Goal: Task Accomplishment & Management: Use online tool/utility

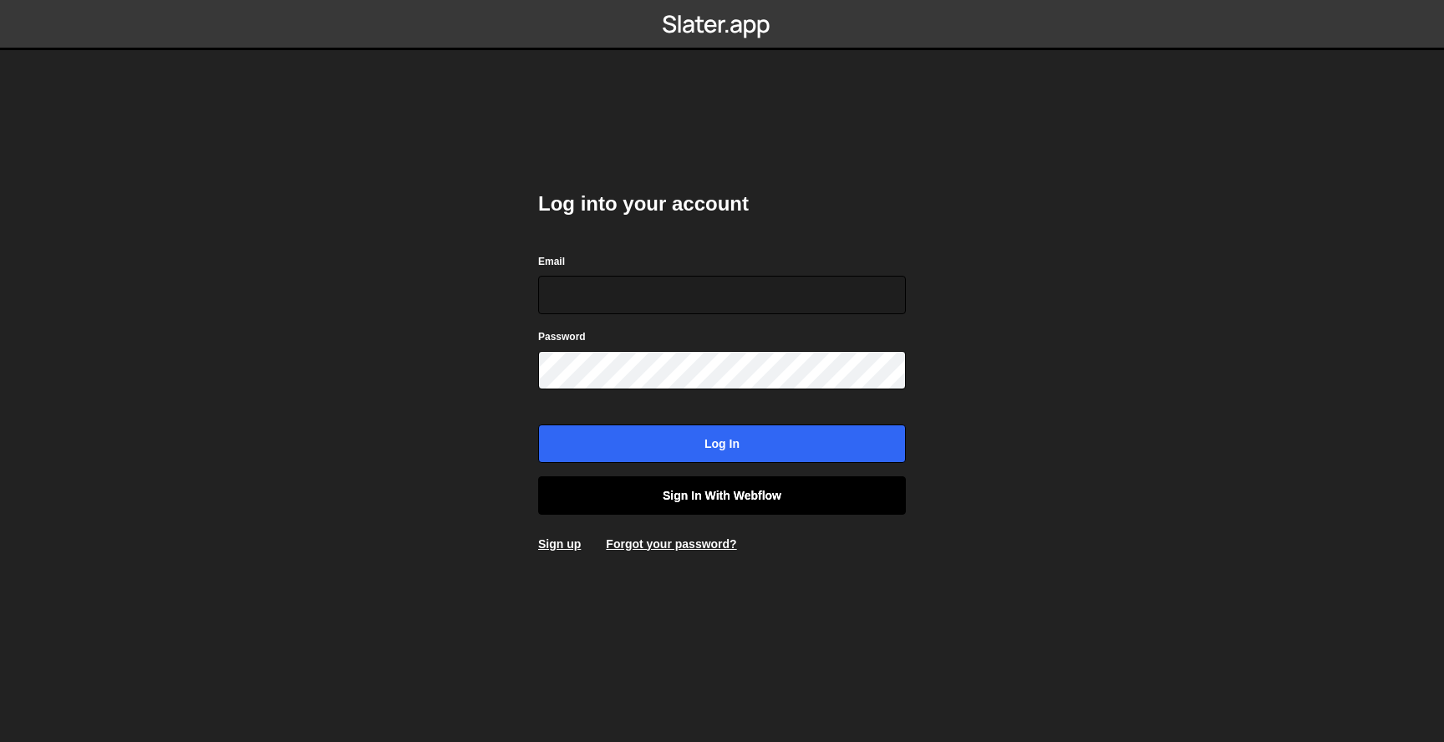
click at [658, 505] on link "Sign in with Webflow" at bounding box center [722, 495] width 368 height 38
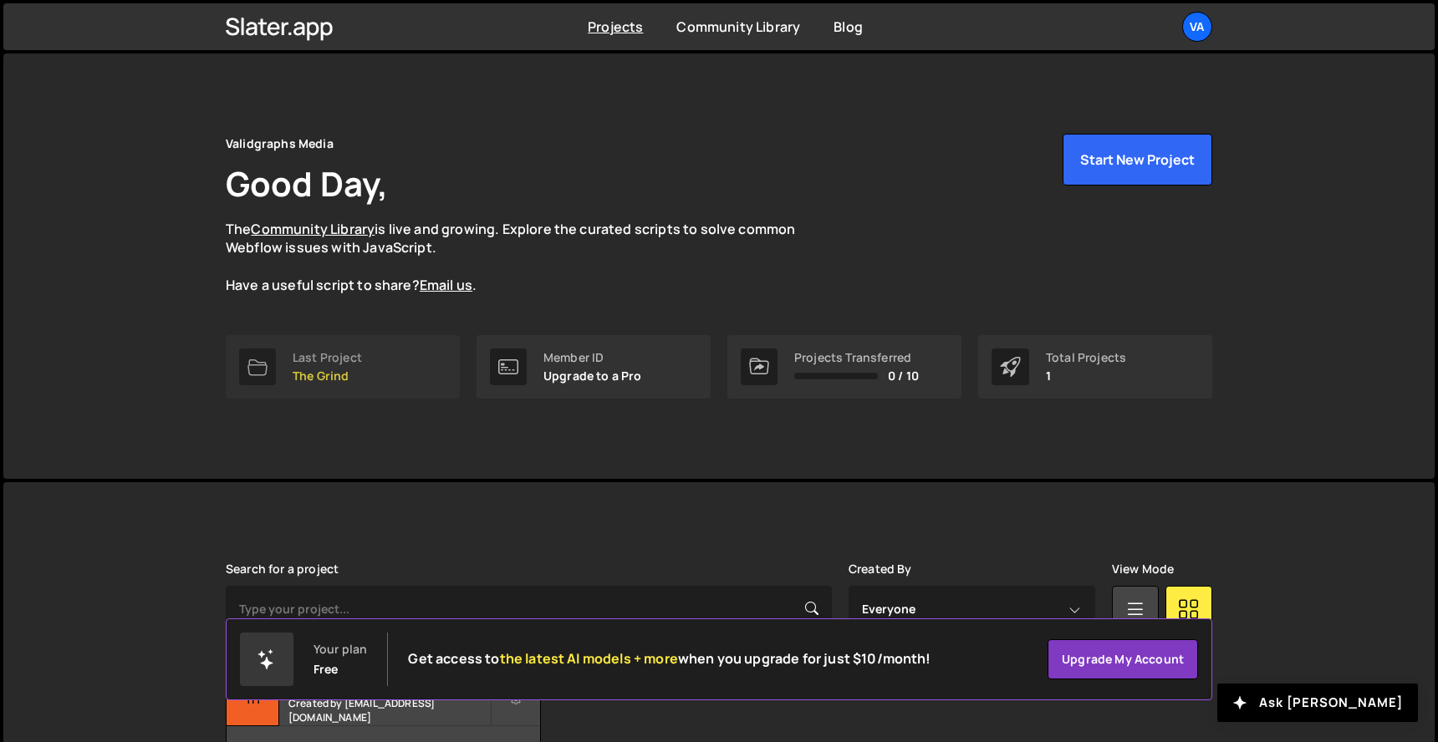
click at [370, 368] on link "Last Project The Grind" at bounding box center [343, 367] width 234 height 64
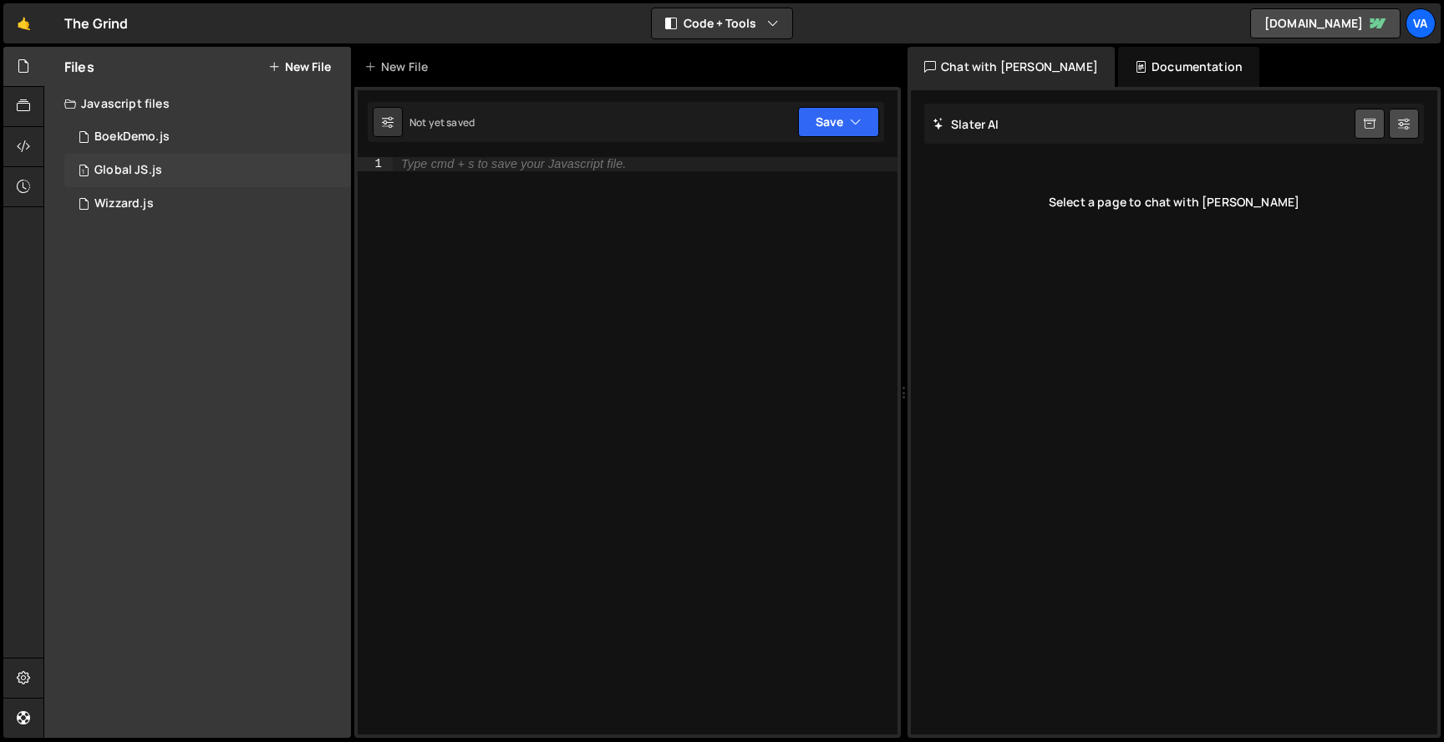
click at [159, 180] on div "1 Global JS.js 0" at bounding box center [207, 170] width 287 height 33
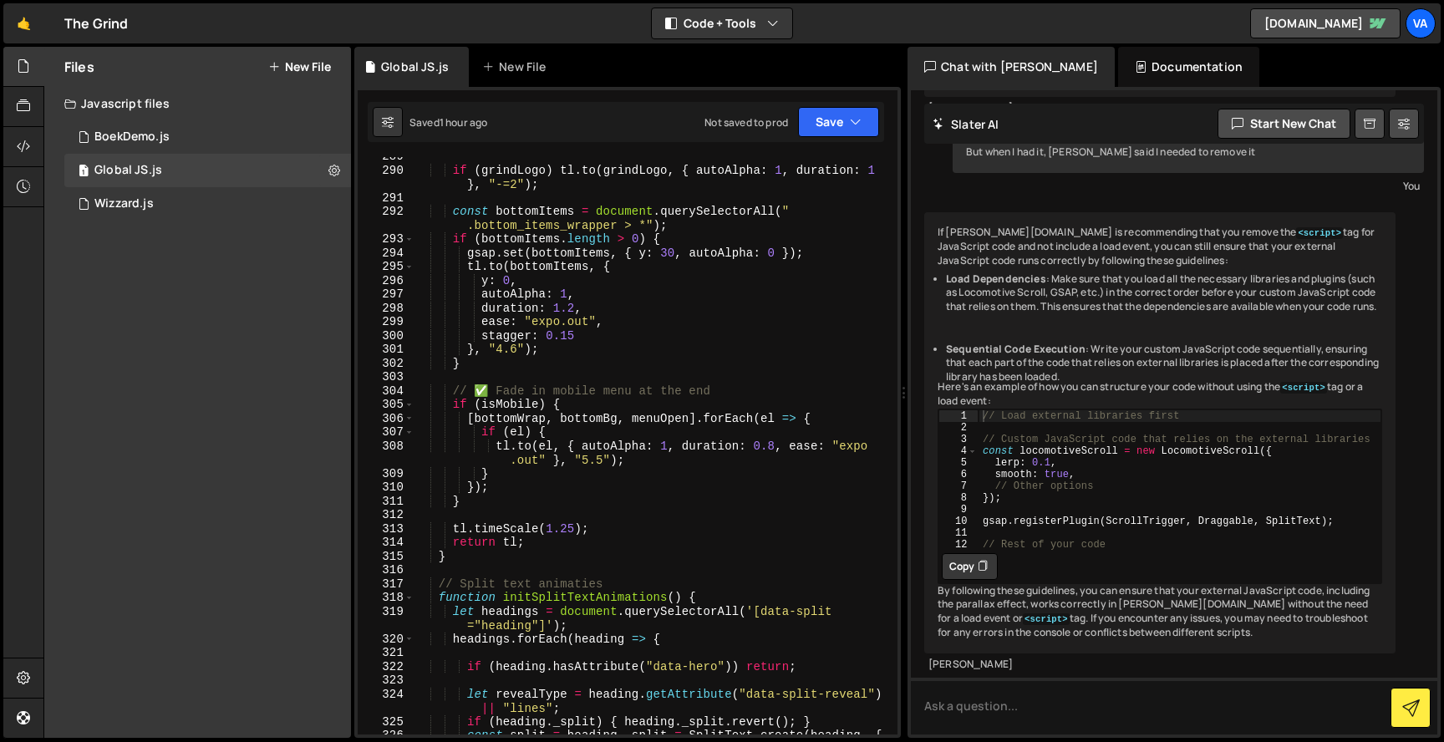
scroll to position [4342, 0]
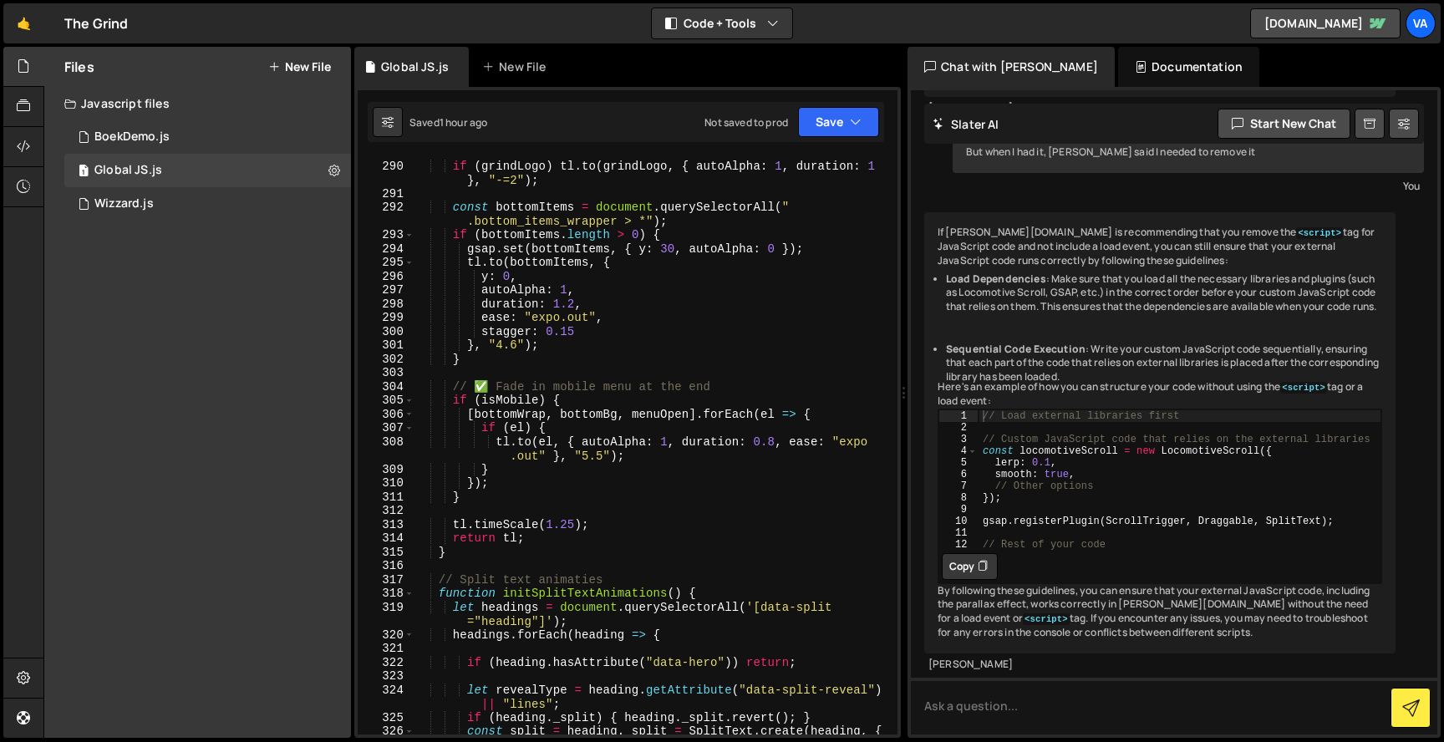
type textarea "}"
click at [598, 364] on div "if ( grindLogo ) tl . to ( grindLogo , { autoAlpha : 1 , duration : 1 } , "-=2"…" at bounding box center [652, 447] width 477 height 605
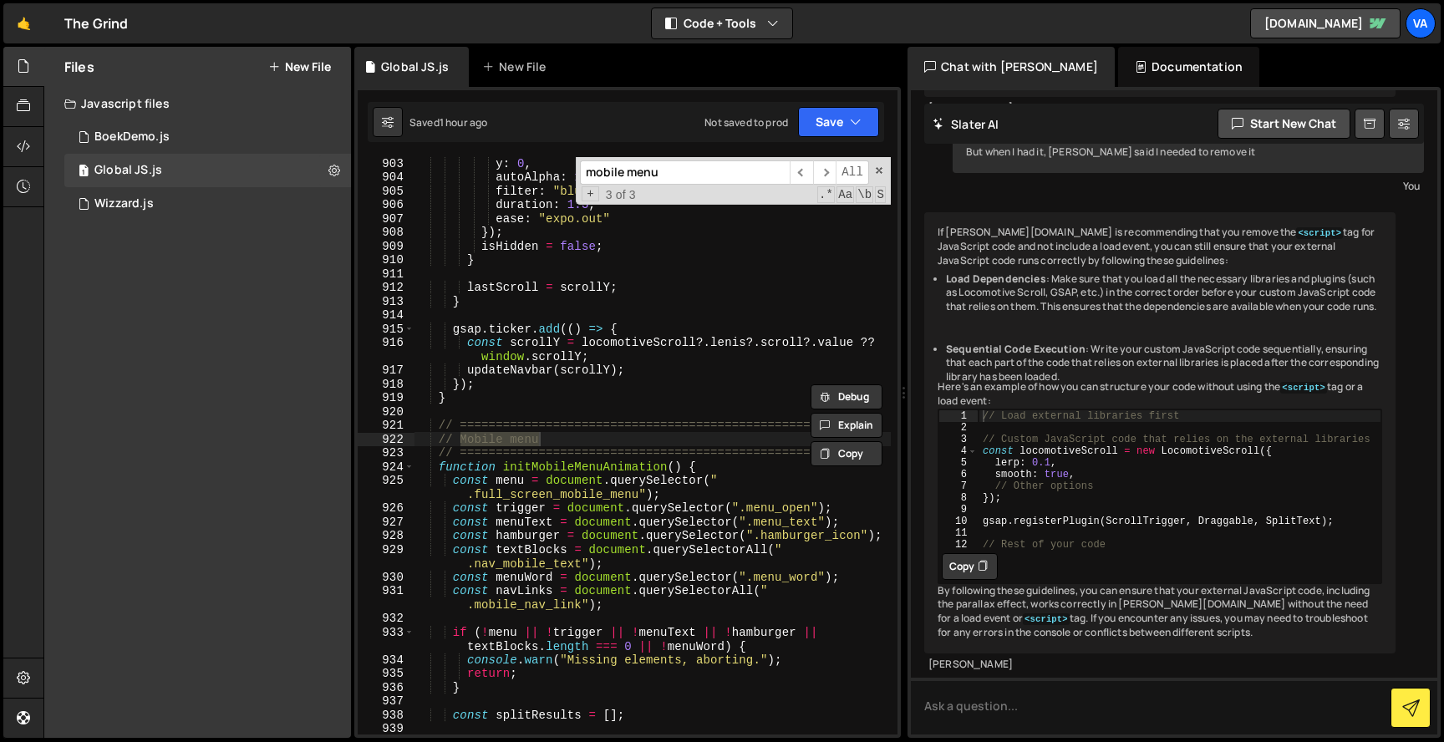
scroll to position [14000, 0]
type input "mobile menu"
click at [623, 415] on div "y : 0 , autoAlpha : 1 , filter : "blur(0px)" , duration : 1.3 , ease : "expo.ou…" at bounding box center [652, 458] width 477 height 605
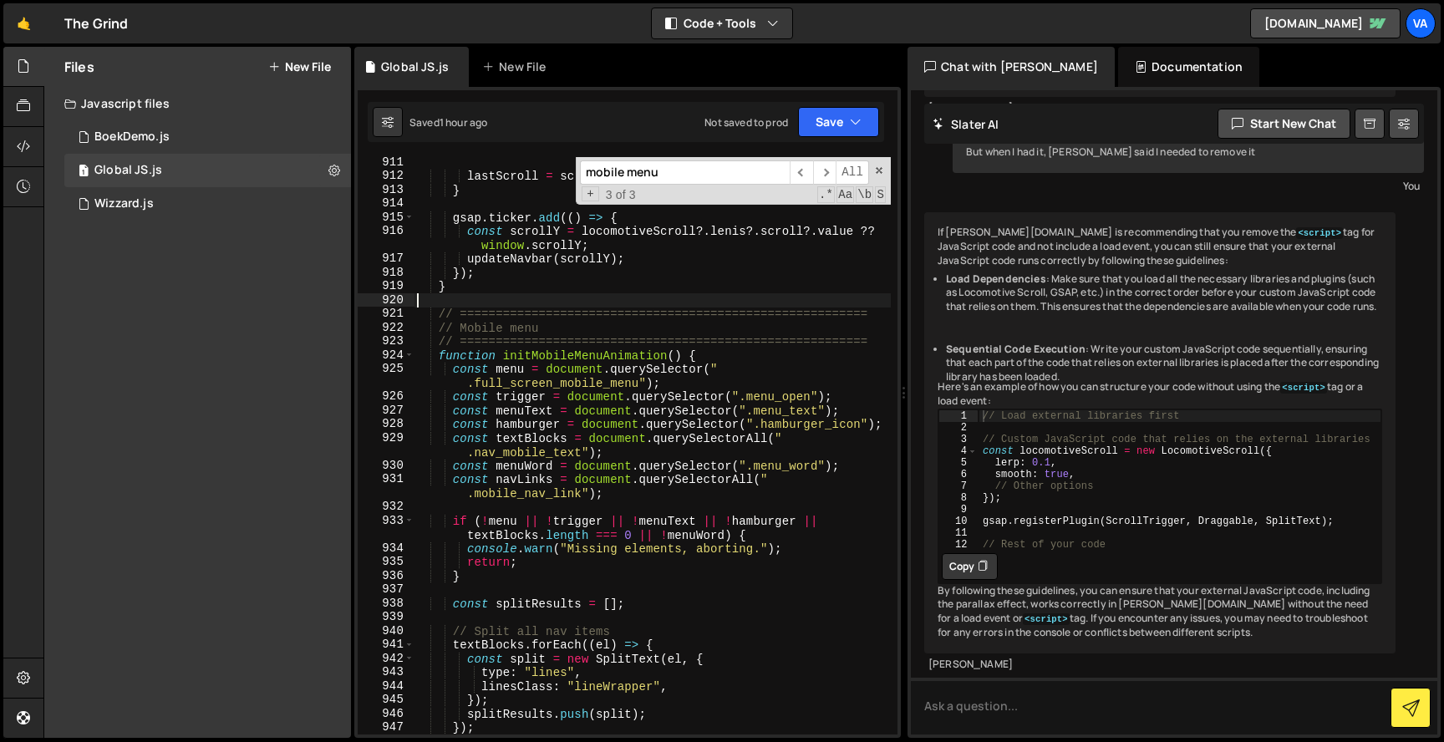
scroll to position [14127, 0]
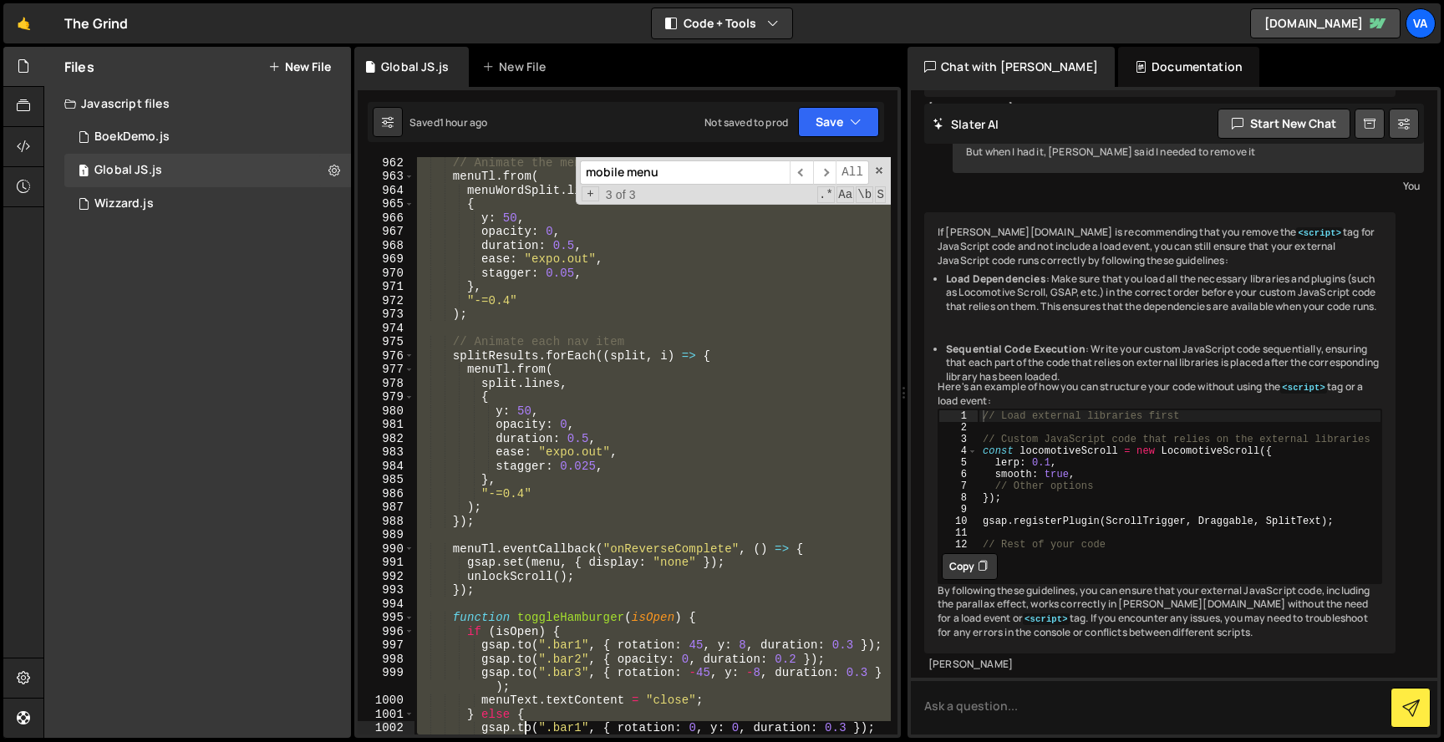
drag, startPoint x: 434, startPoint y: 339, endPoint x: 521, endPoint y: 736, distance: 407.3
click at [521, 736] on div "1 Type cmd + s to save your Javascript file. הההההההההההההההההההההההההההההההההה…" at bounding box center [627, 412] width 547 height 651
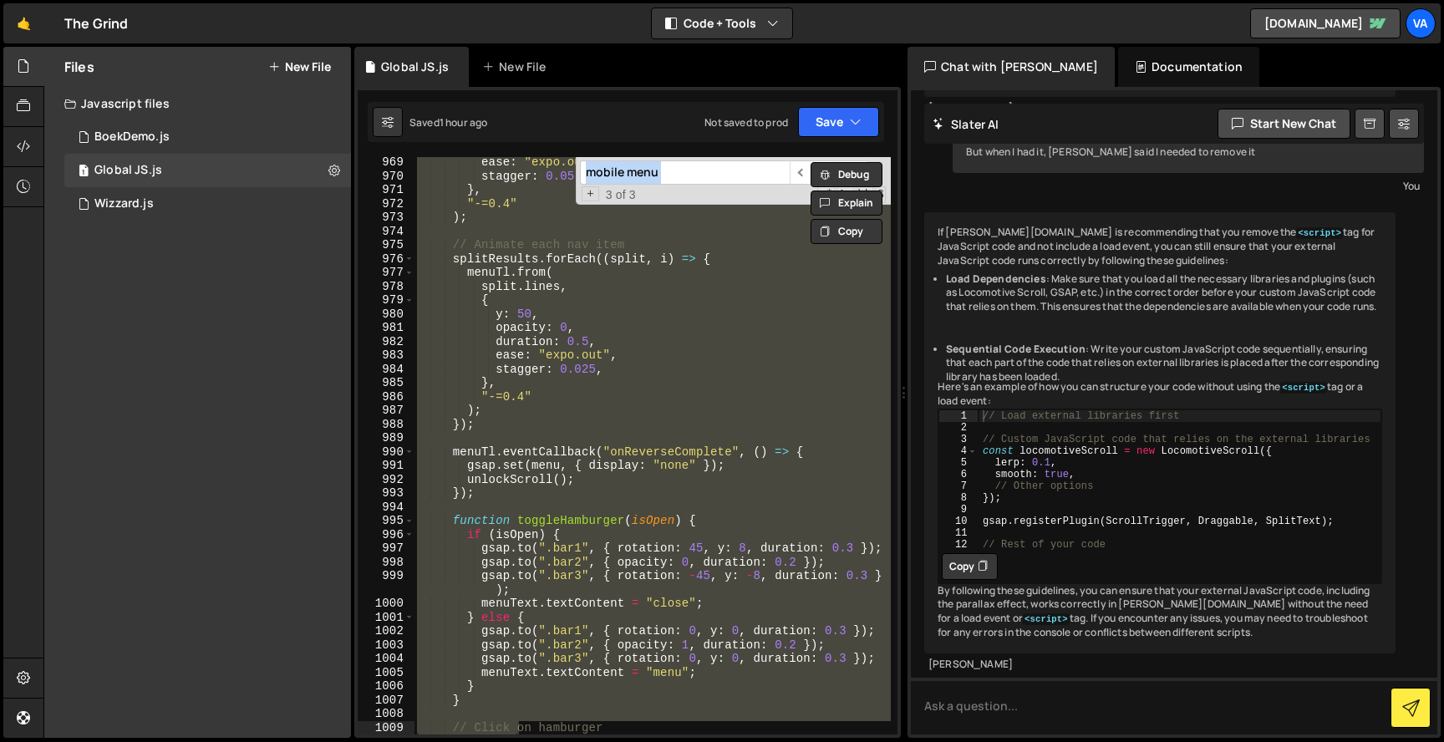
drag, startPoint x: 521, startPoint y: 736, endPoint x: 526, endPoint y: 549, distance: 187.3
click at [526, 549] on div "1 Type cmd + s to save your Javascript file. הההההההההההההההההההההההההההההההההה…" at bounding box center [627, 412] width 547 height 651
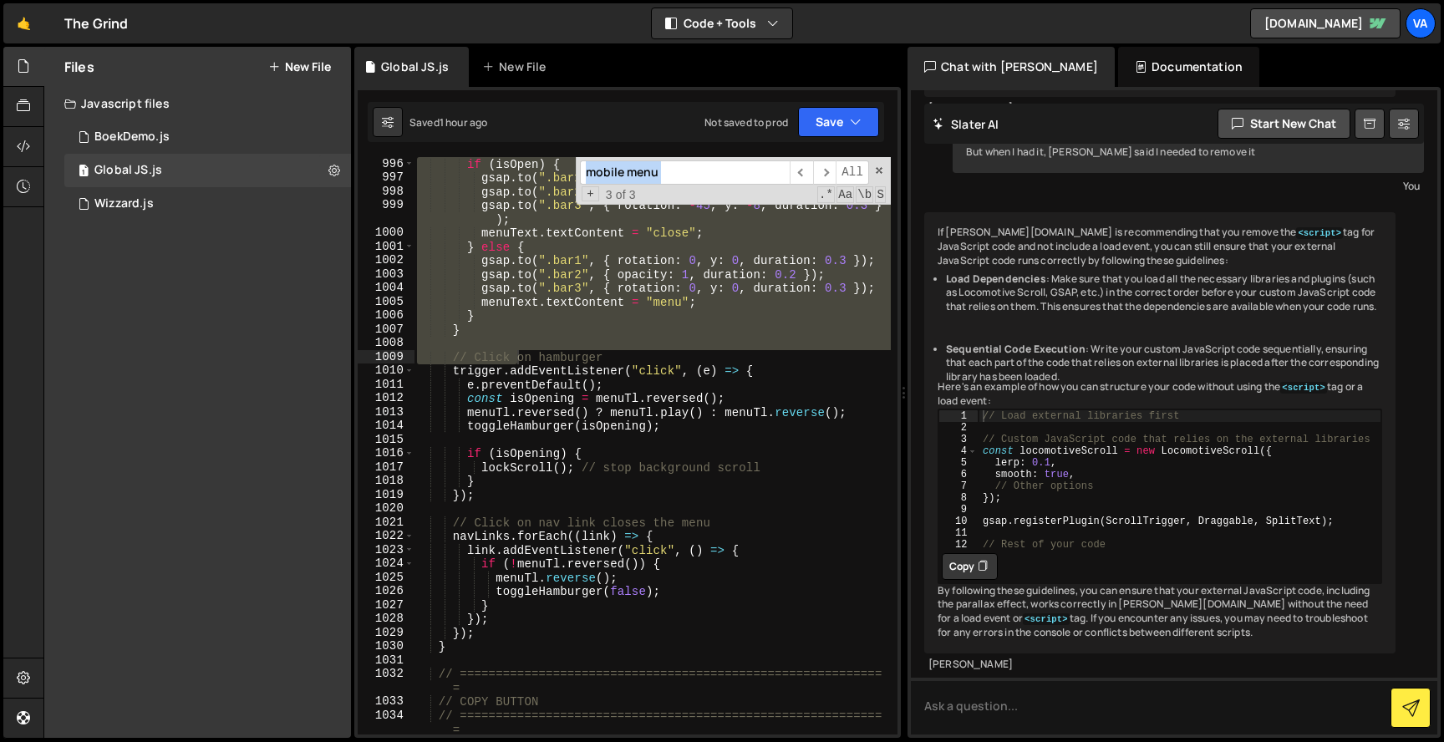
scroll to position [15415, 0]
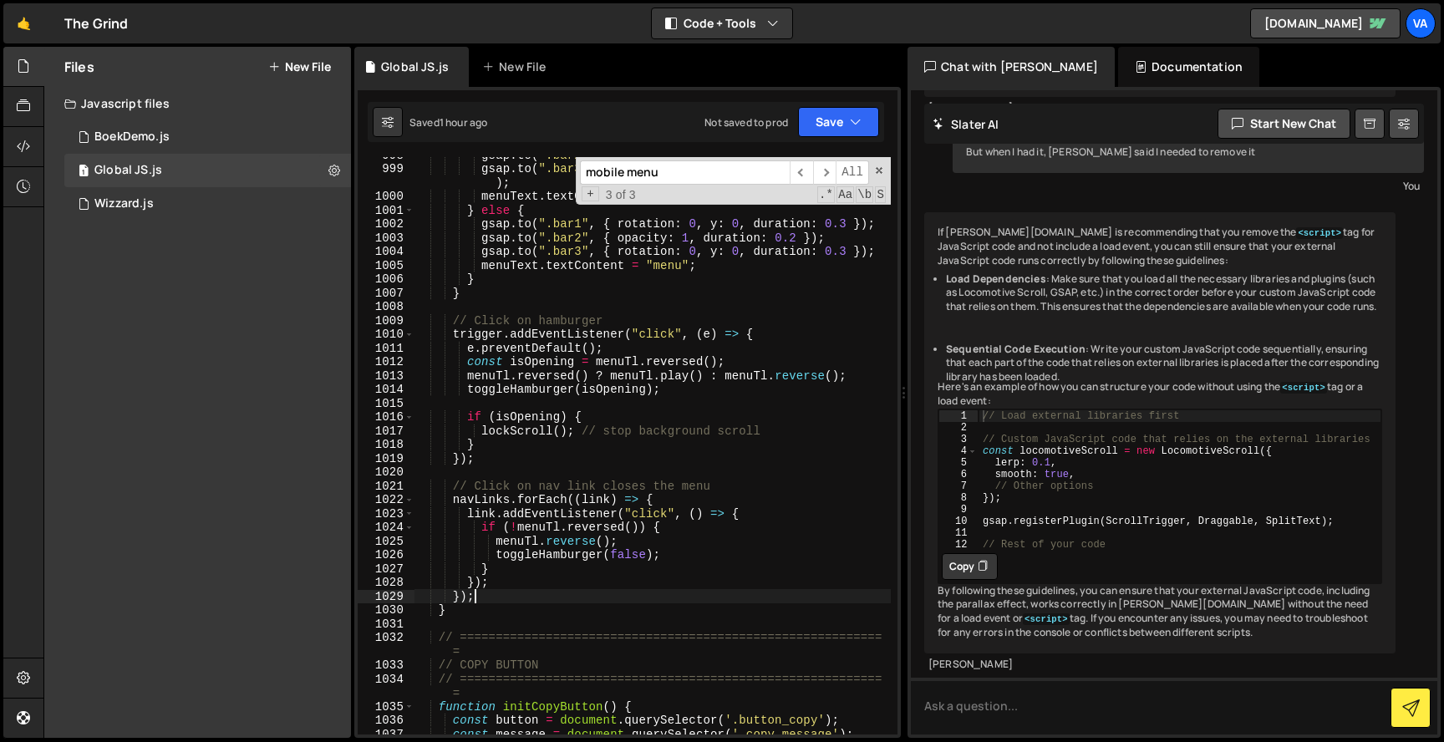
click at [477, 590] on div "gsap . to ( ".bar2" , { opacity : 0 , duration : 0.2 }) ; gsap . to ( ".bar3" ,…" at bounding box center [652, 450] width 477 height 605
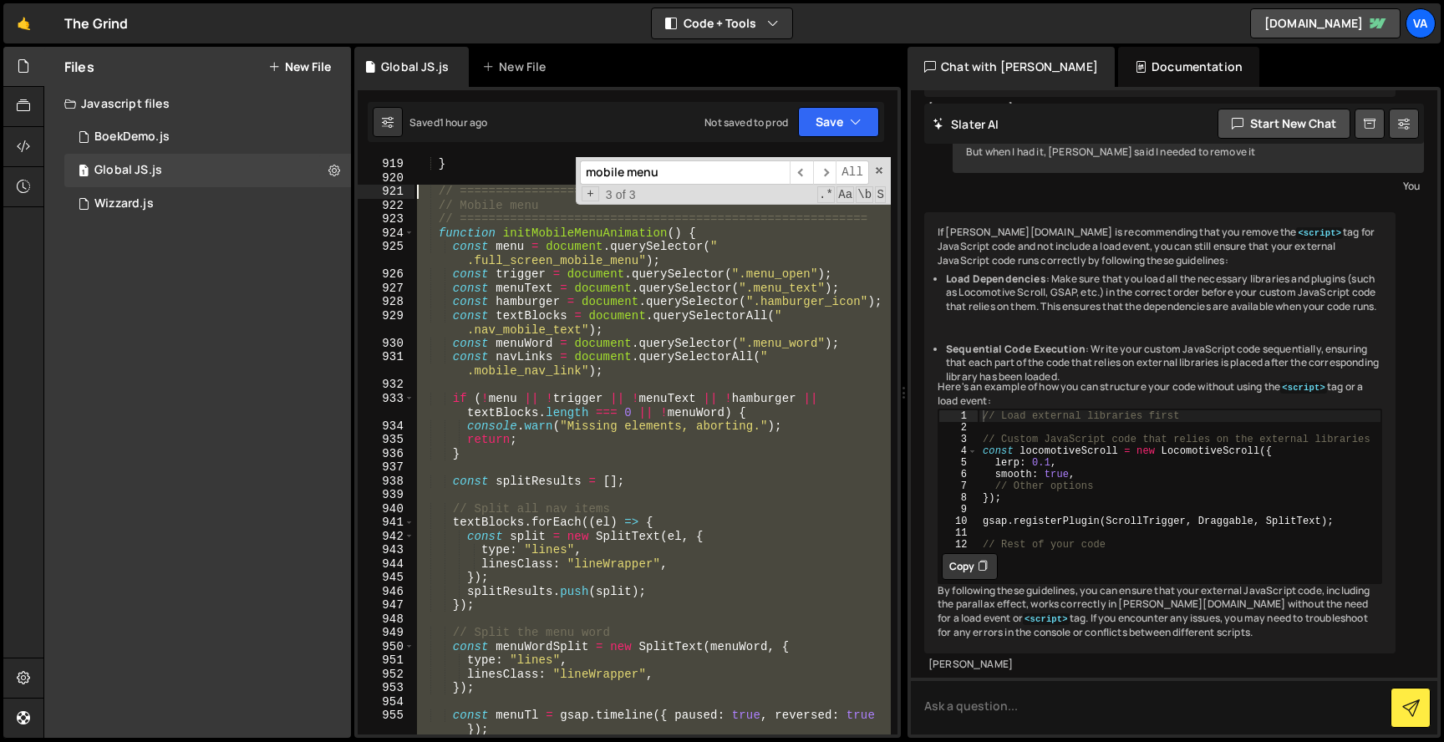
scroll to position [14234, 0]
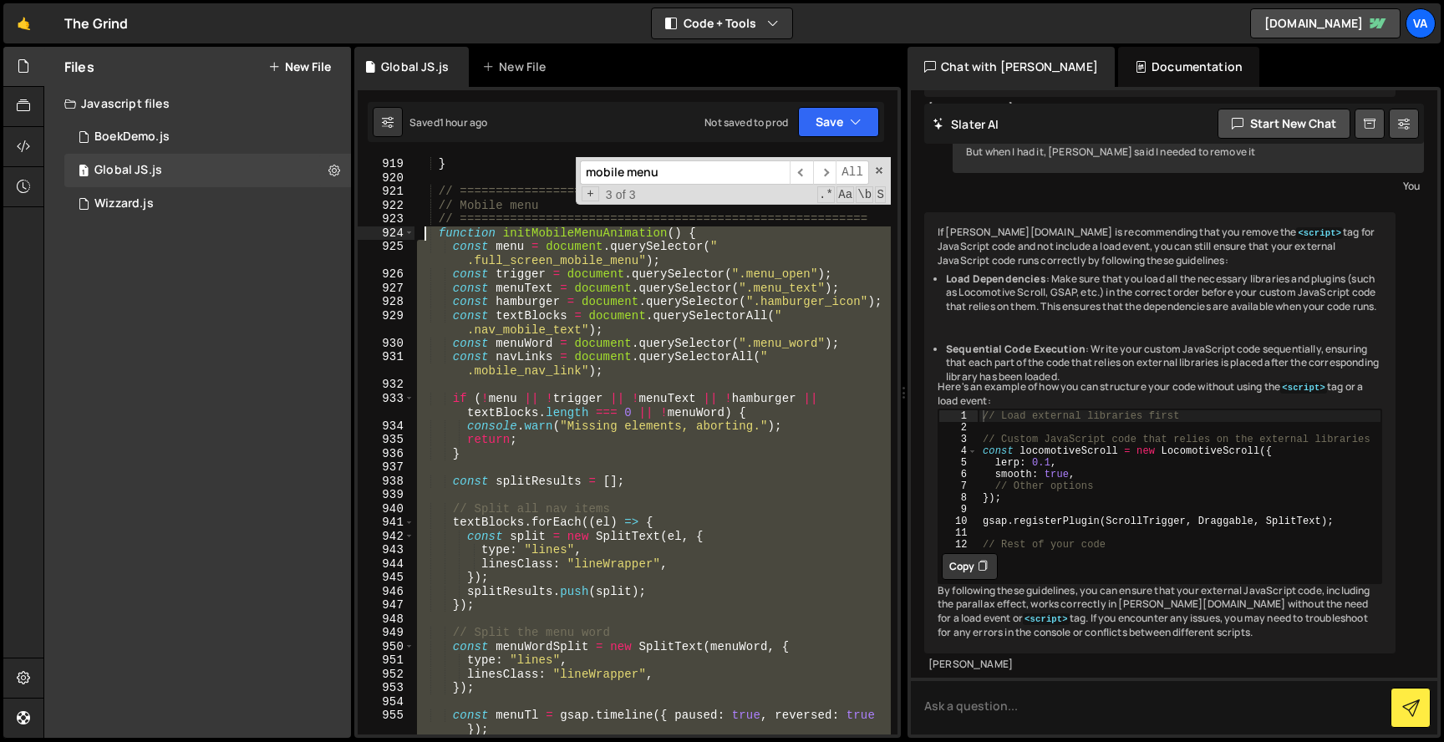
drag, startPoint x: 455, startPoint y: 611, endPoint x: 427, endPoint y: 237, distance: 375.5
click at [427, 237] on div "} // ========================================================= // Mobile menu /…" at bounding box center [652, 459] width 477 height 605
click at [590, 357] on div "} // ========================================================= // Mobile menu /…" at bounding box center [652, 446] width 477 height 578
type textarea "const navLinks = document.querySelectorAll(".mobile_nav_link");"
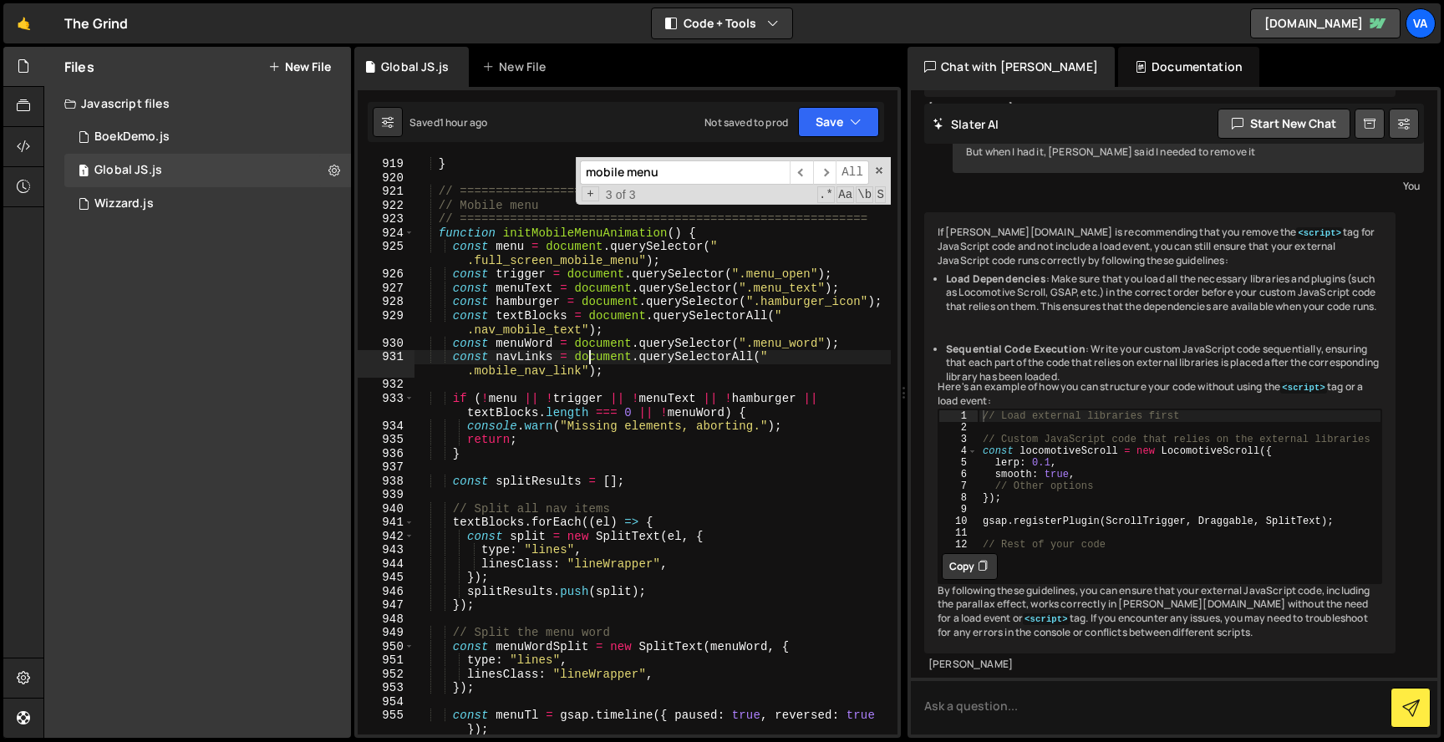
click at [619, 369] on div "} // ========================================================= // Mobile menu /…" at bounding box center [652, 459] width 477 height 605
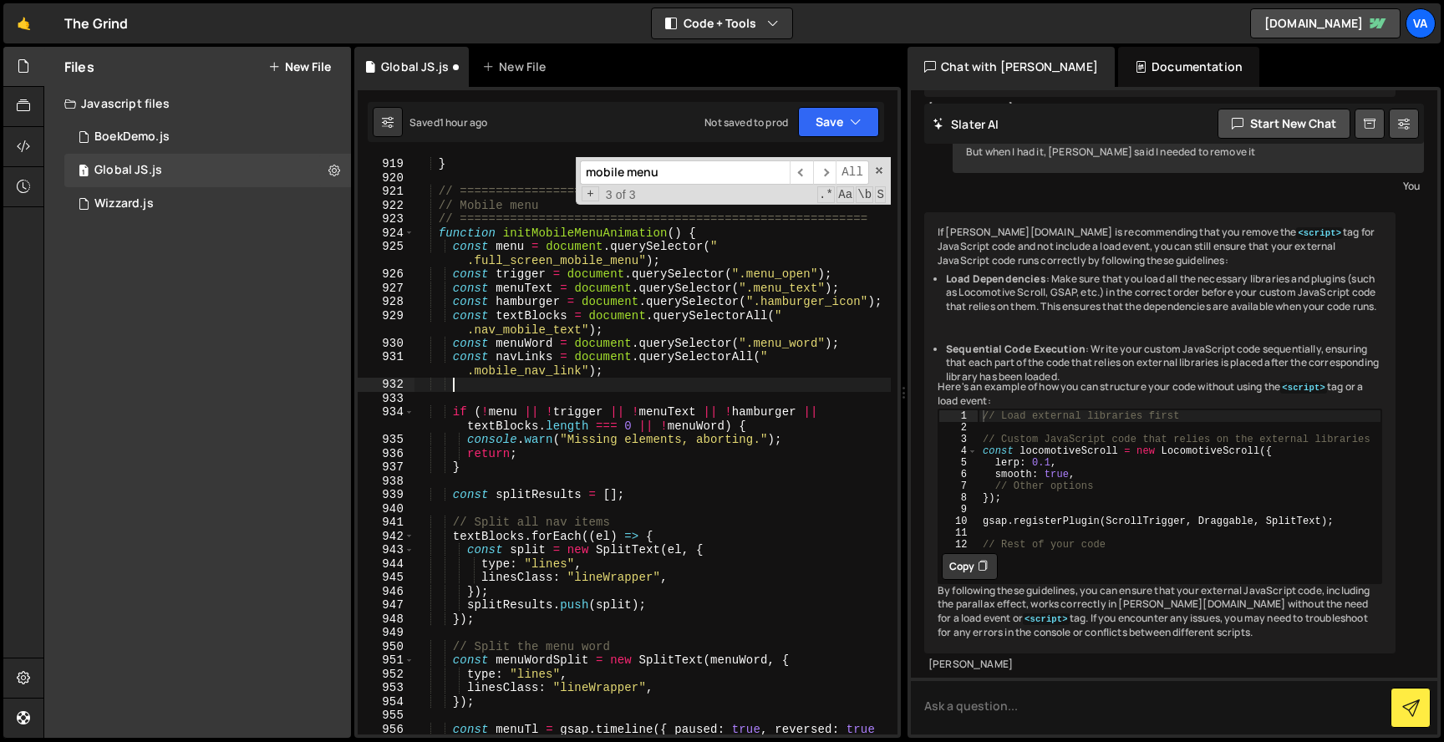
scroll to position [0, 2]
paste textarea
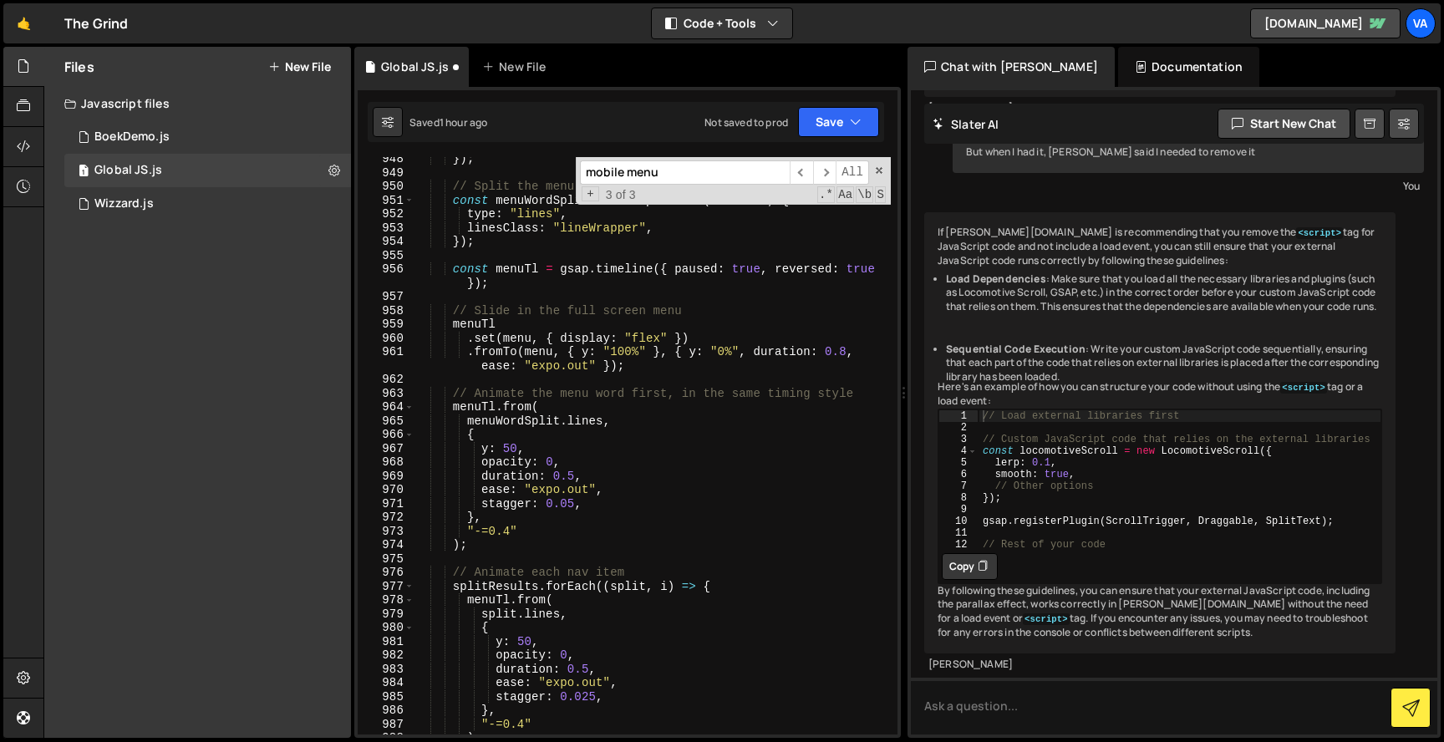
scroll to position [14640, 0]
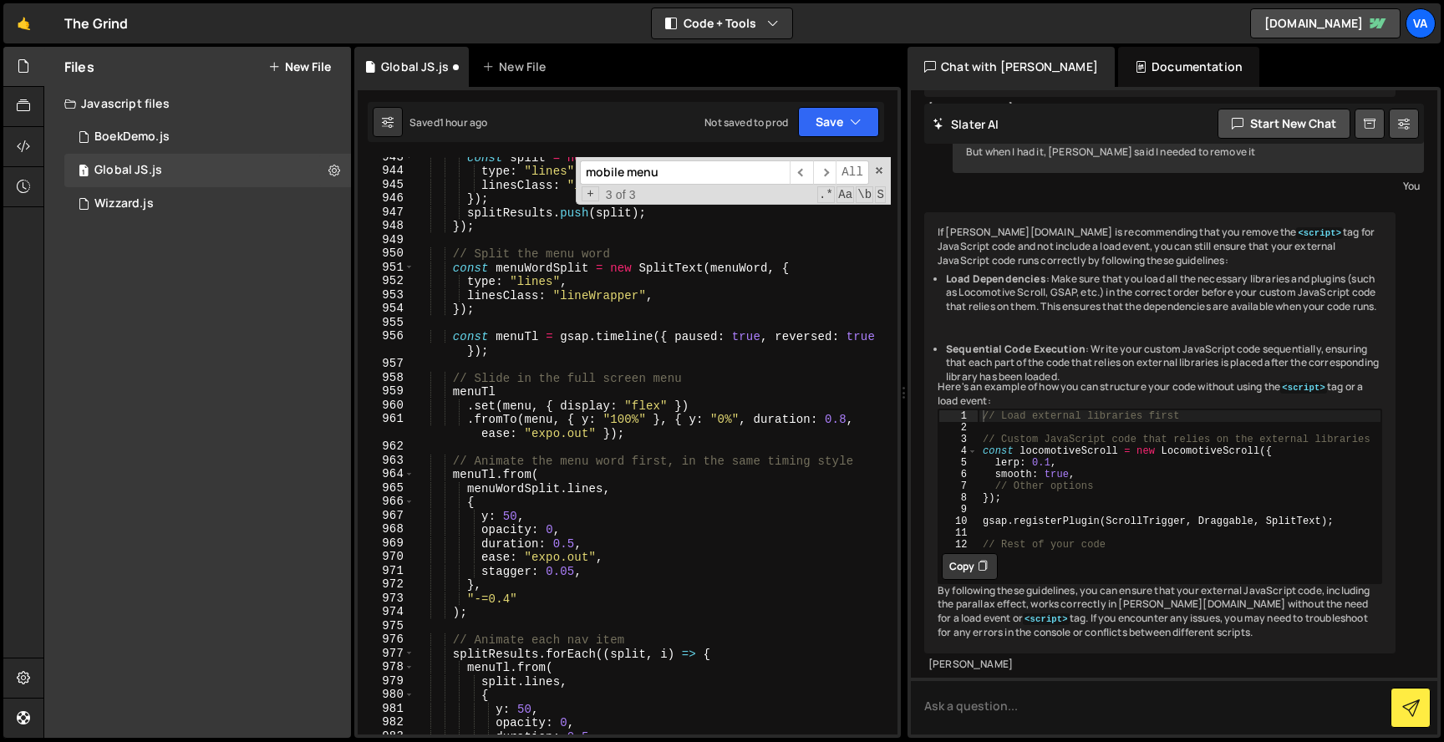
click at [517, 293] on div "const split = new SplitText ( el , { type : "lines" , linesClass : "lineWrapper…" at bounding box center [652, 452] width 477 height 605
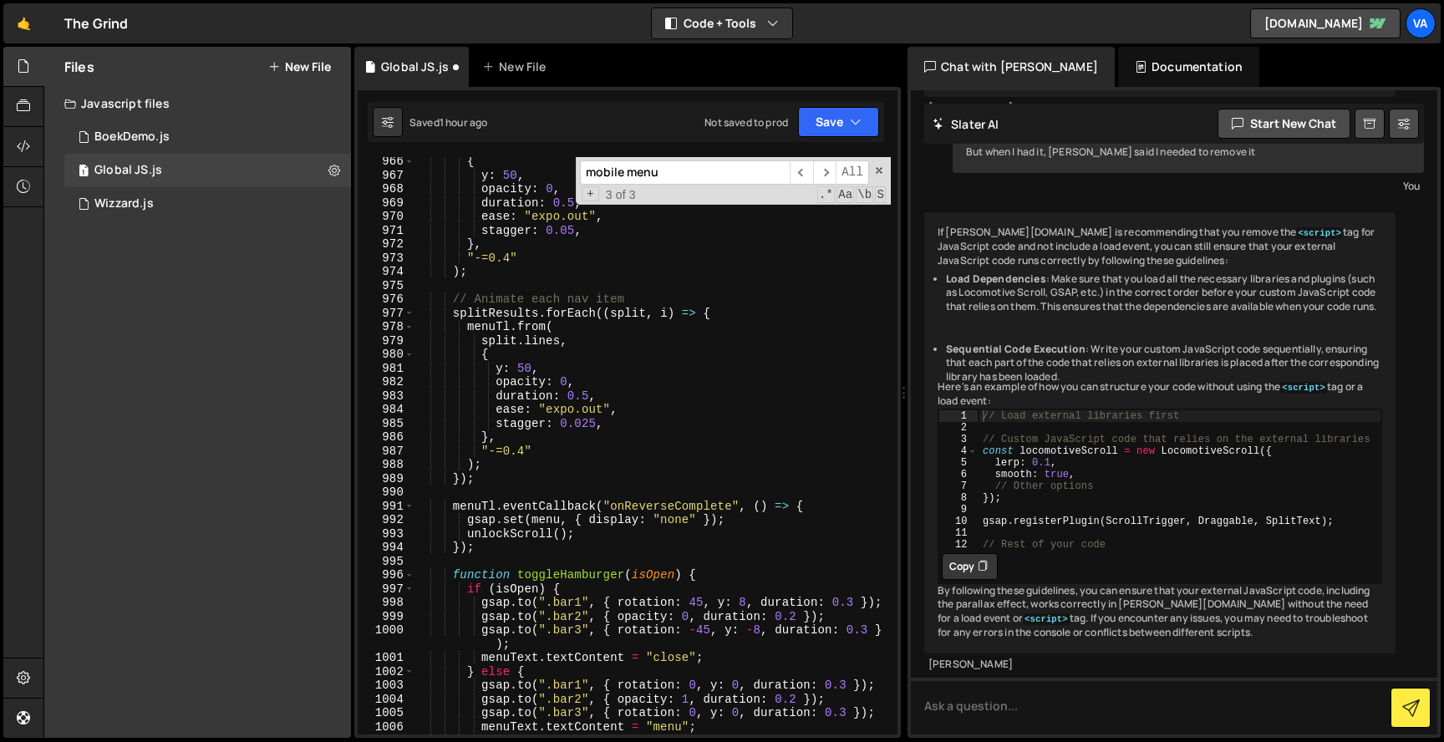
scroll to position [14923, 0]
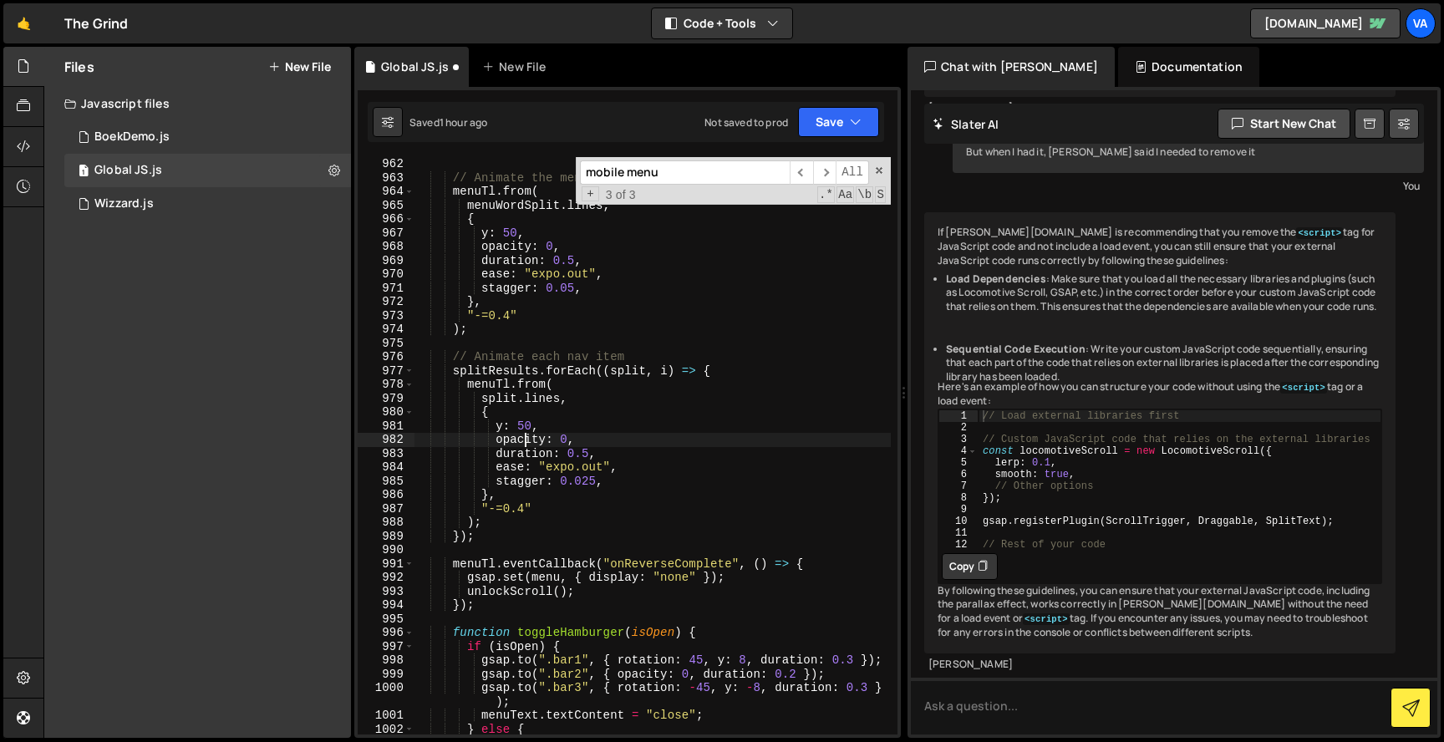
click at [527, 443] on div ". fromTo ( menu , { y : "100%" } , { y : "0%" , duration : 0.8 , ease : "expo.o…" at bounding box center [652, 439] width 477 height 619
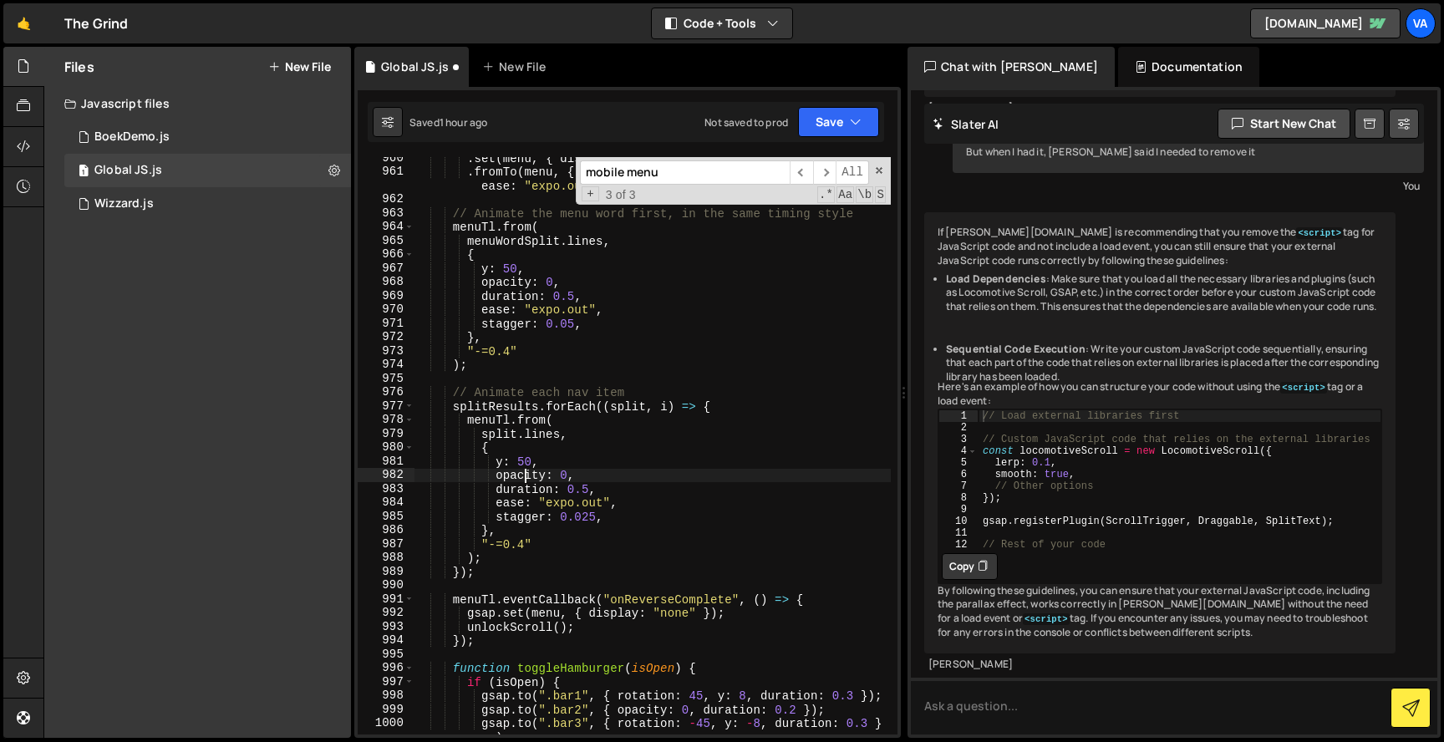
scroll to position [14887, 0]
click at [525, 364] on div ". set ( menu , { display : "flex" }) . fromTo ( menu , { y : "100%" } , { y : "…" at bounding box center [652, 460] width 477 height 619
type textarea ");"
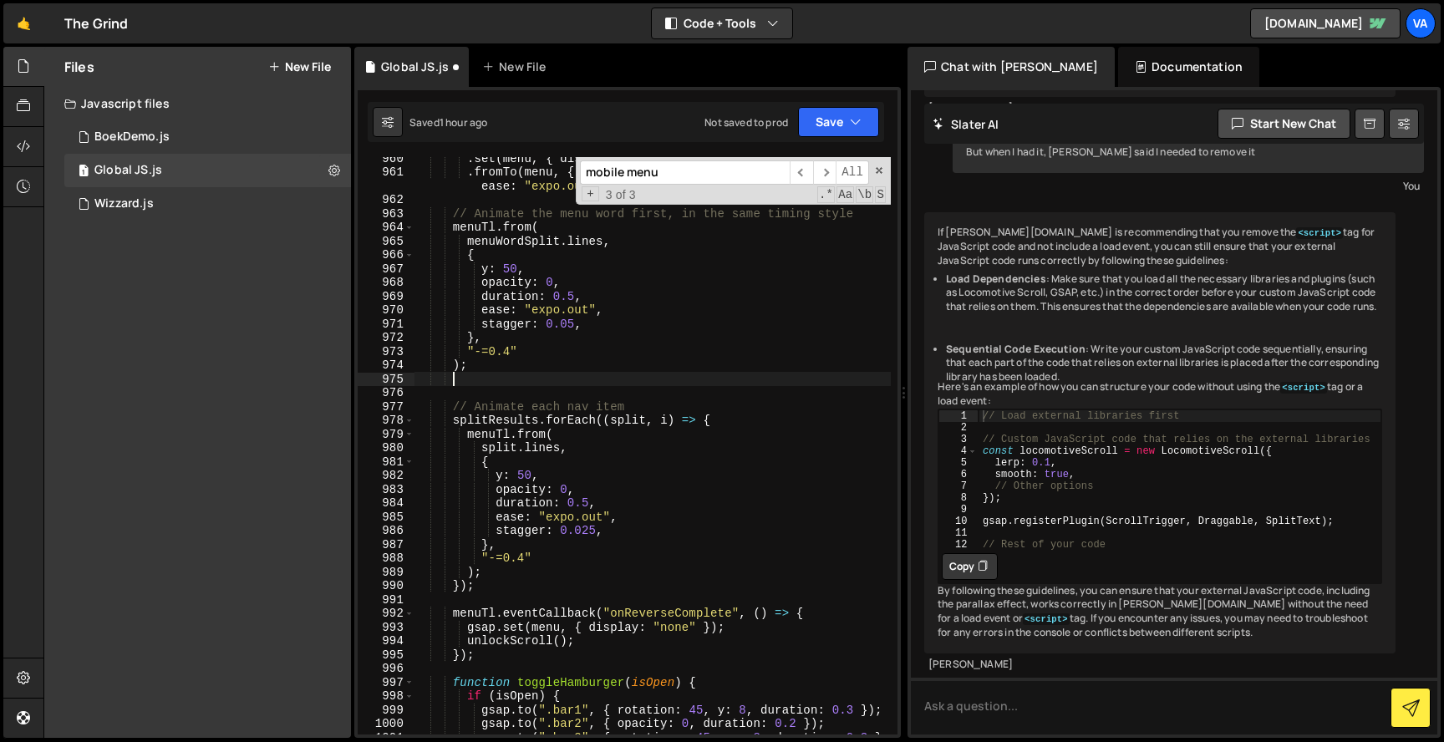
scroll to position [0, 2]
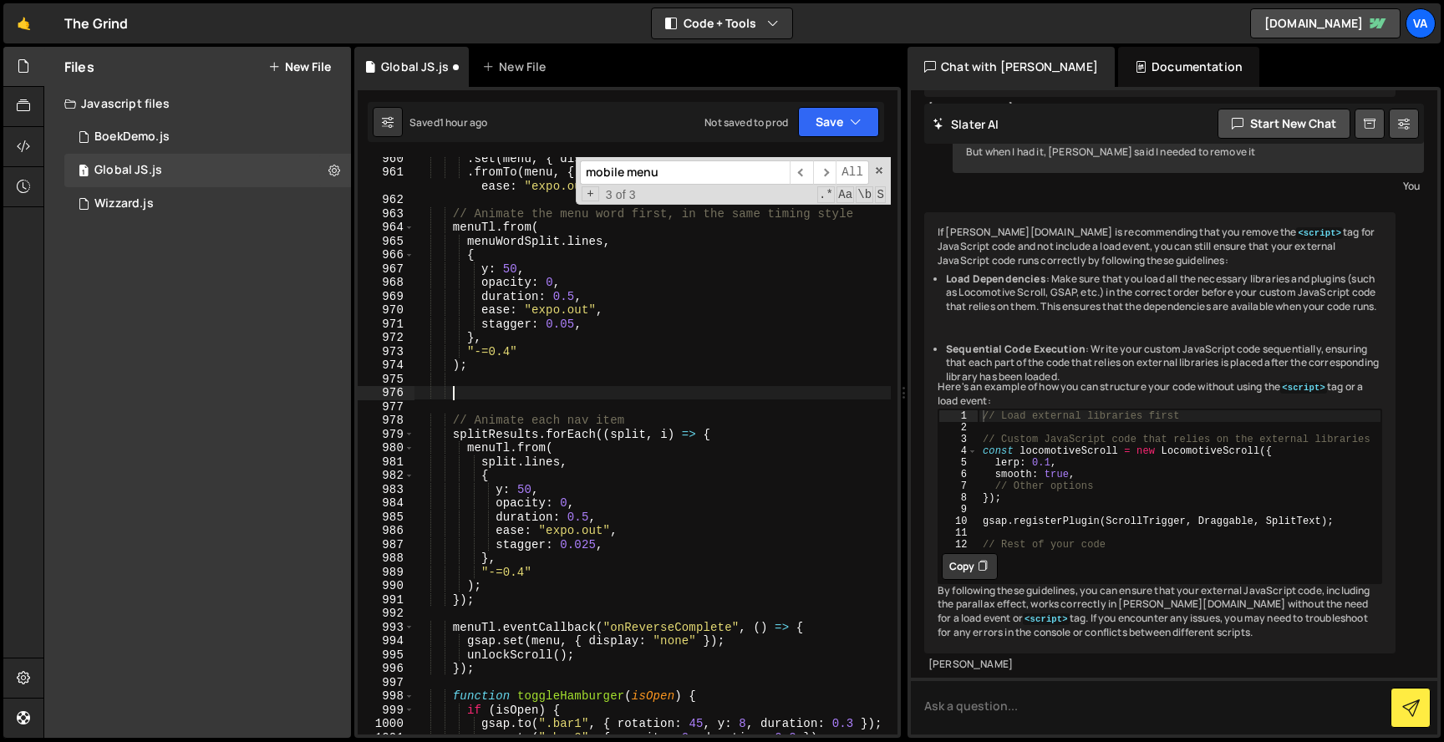
paste textarea ");"
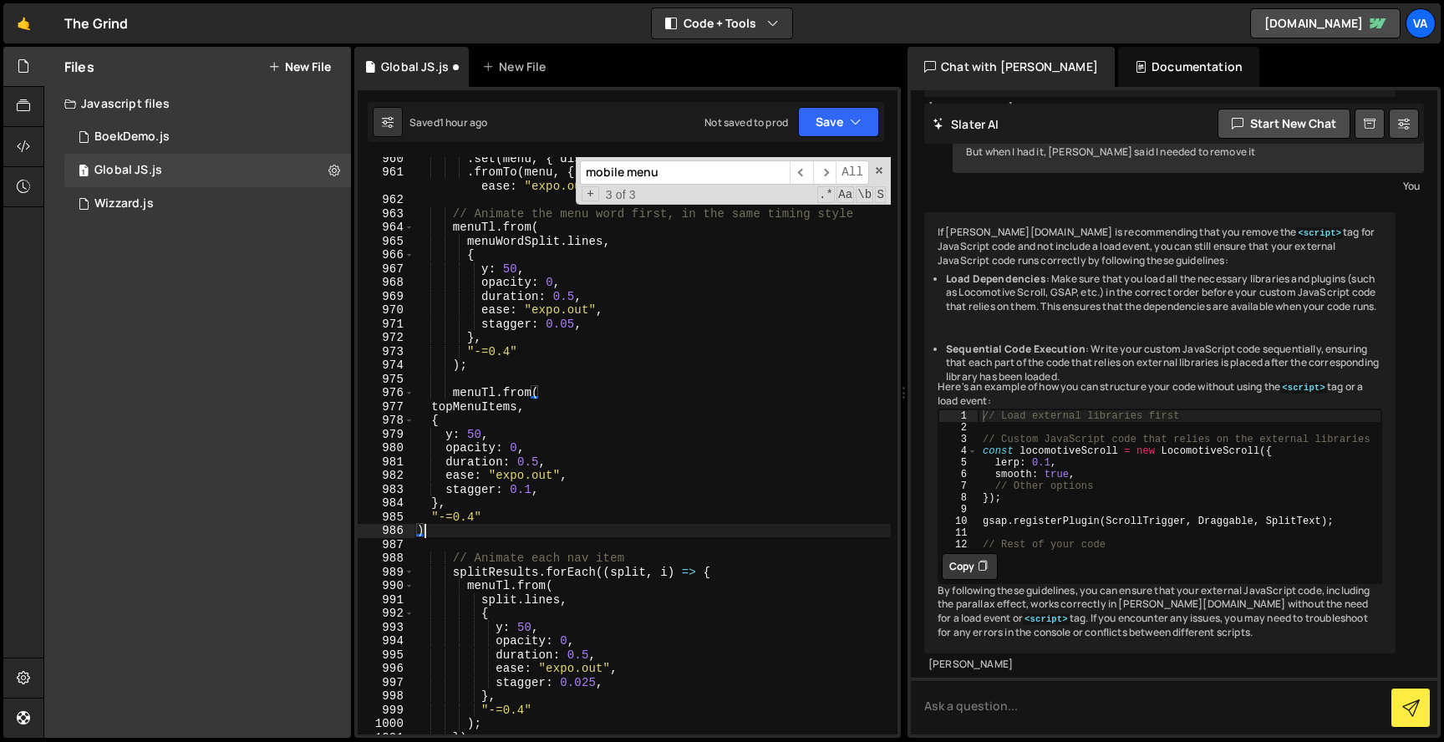
type textarea ");"
type textarea "// Animate each nav item"
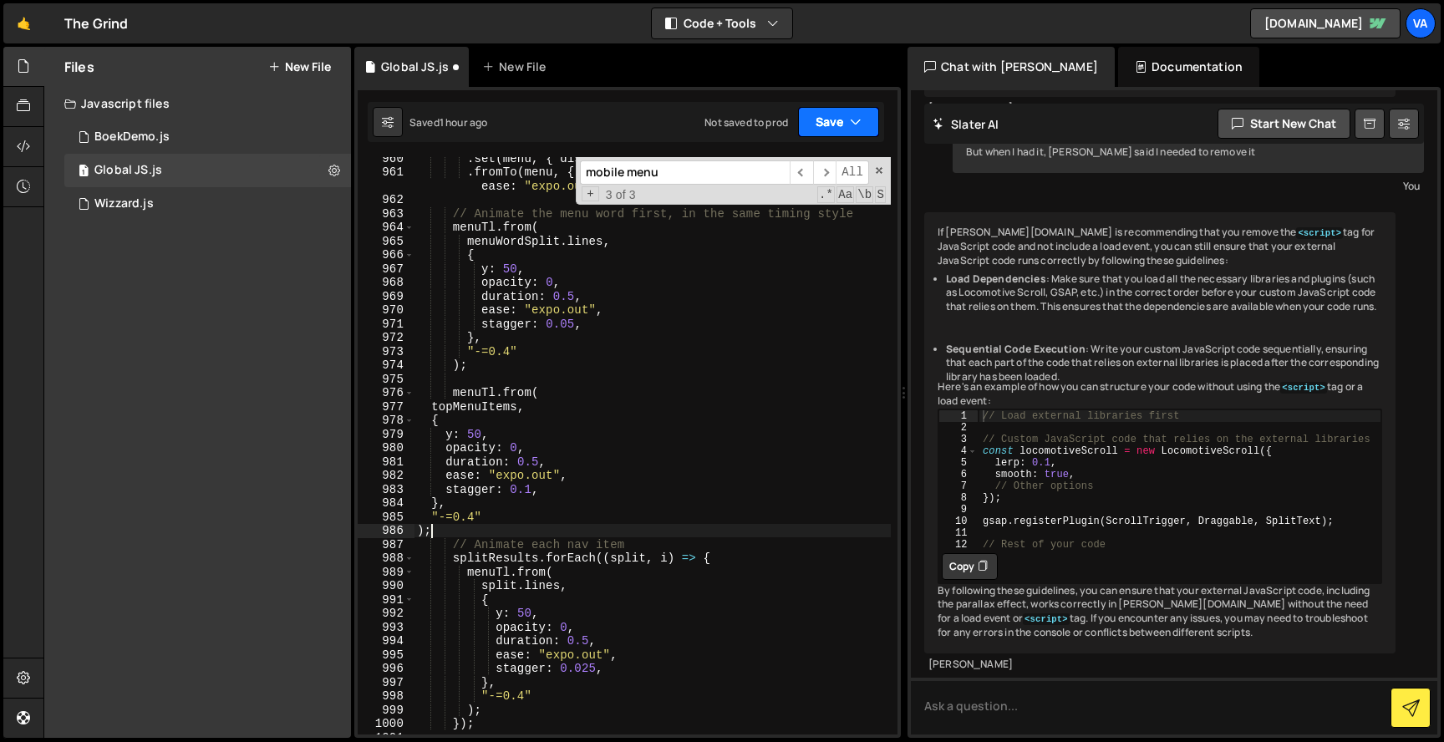
click at [819, 123] on button "Save" at bounding box center [838, 122] width 81 height 30
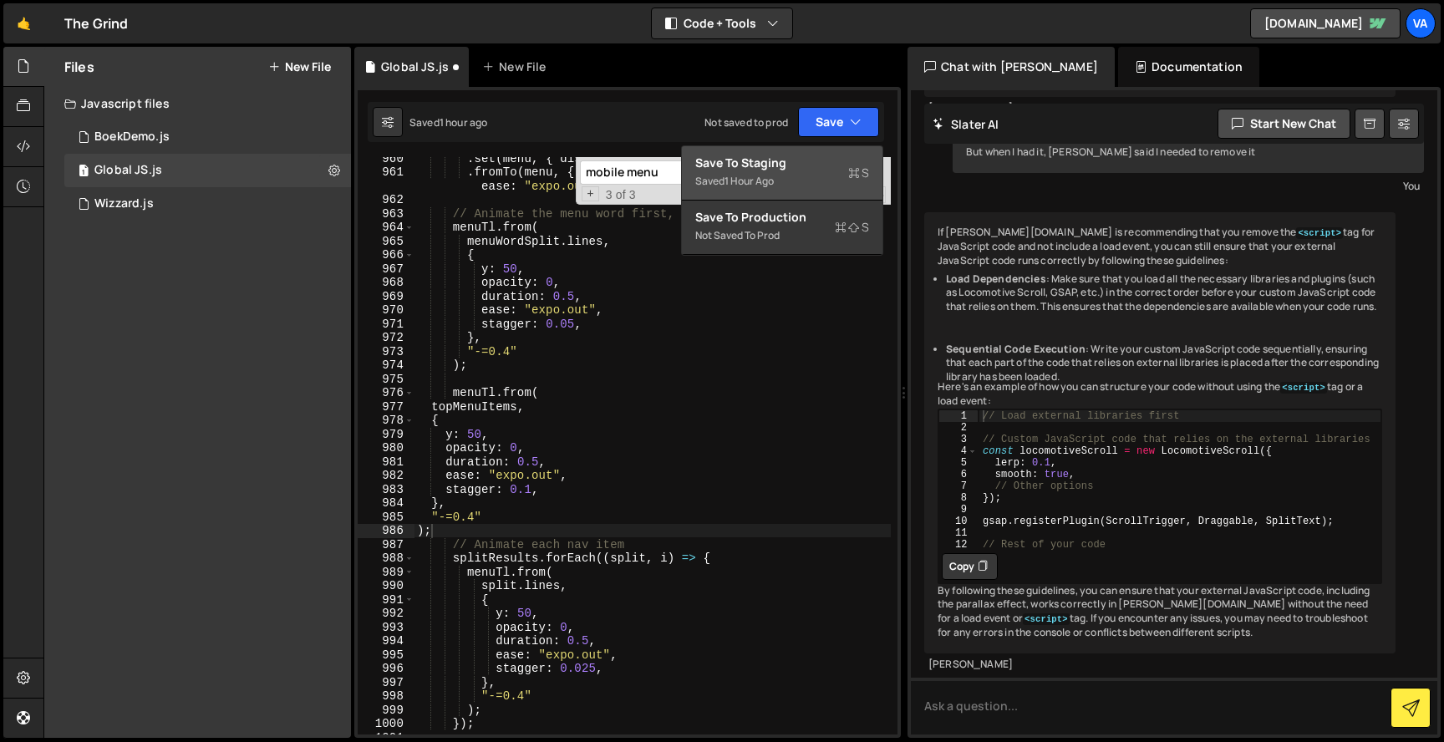
click at [799, 180] on div "Saved 1 hour ago" at bounding box center [782, 181] width 174 height 20
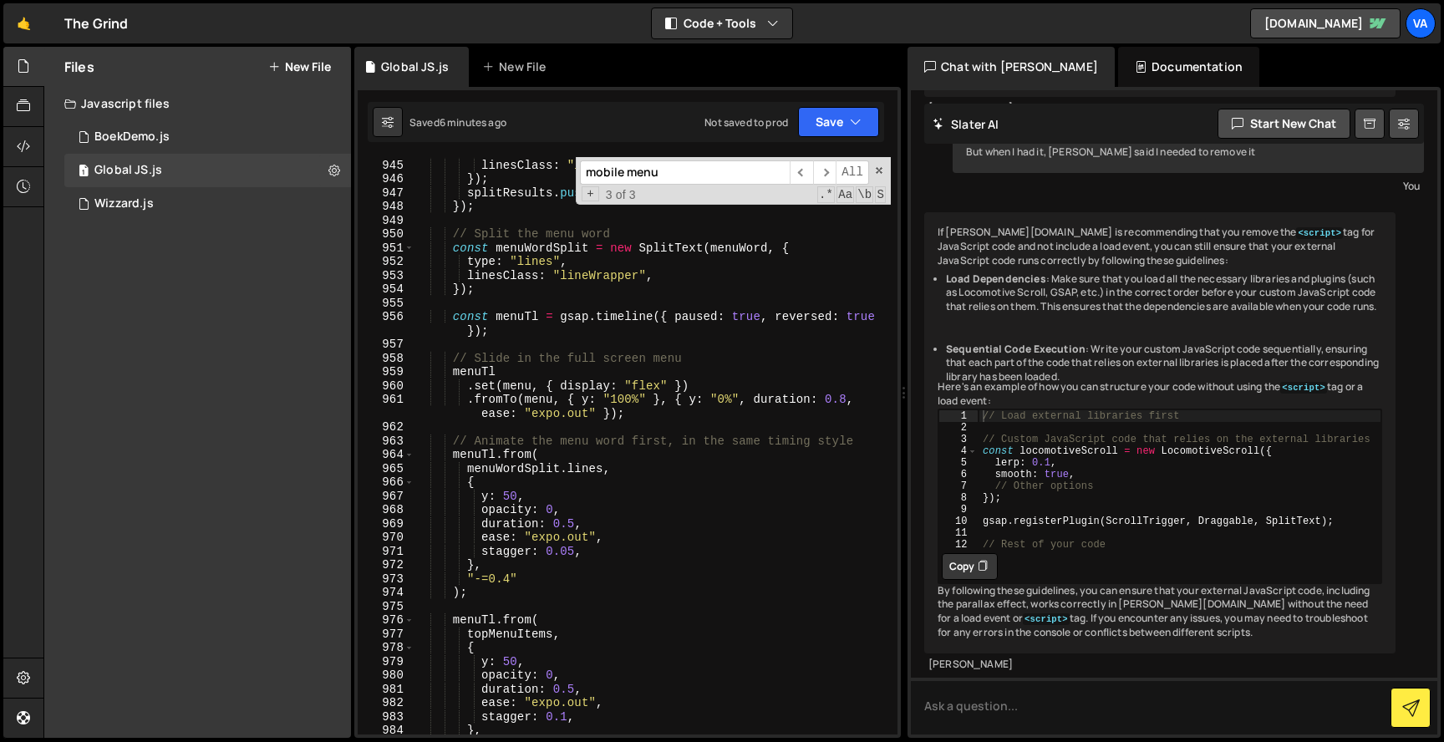
type textarea "// Animate the menu word first, in the same timing style"
click at [477, 435] on div "type : "lines" , linesClass : "lineWrapper" , }) ; splitResults . push ( split …" at bounding box center [652, 447] width 477 height 605
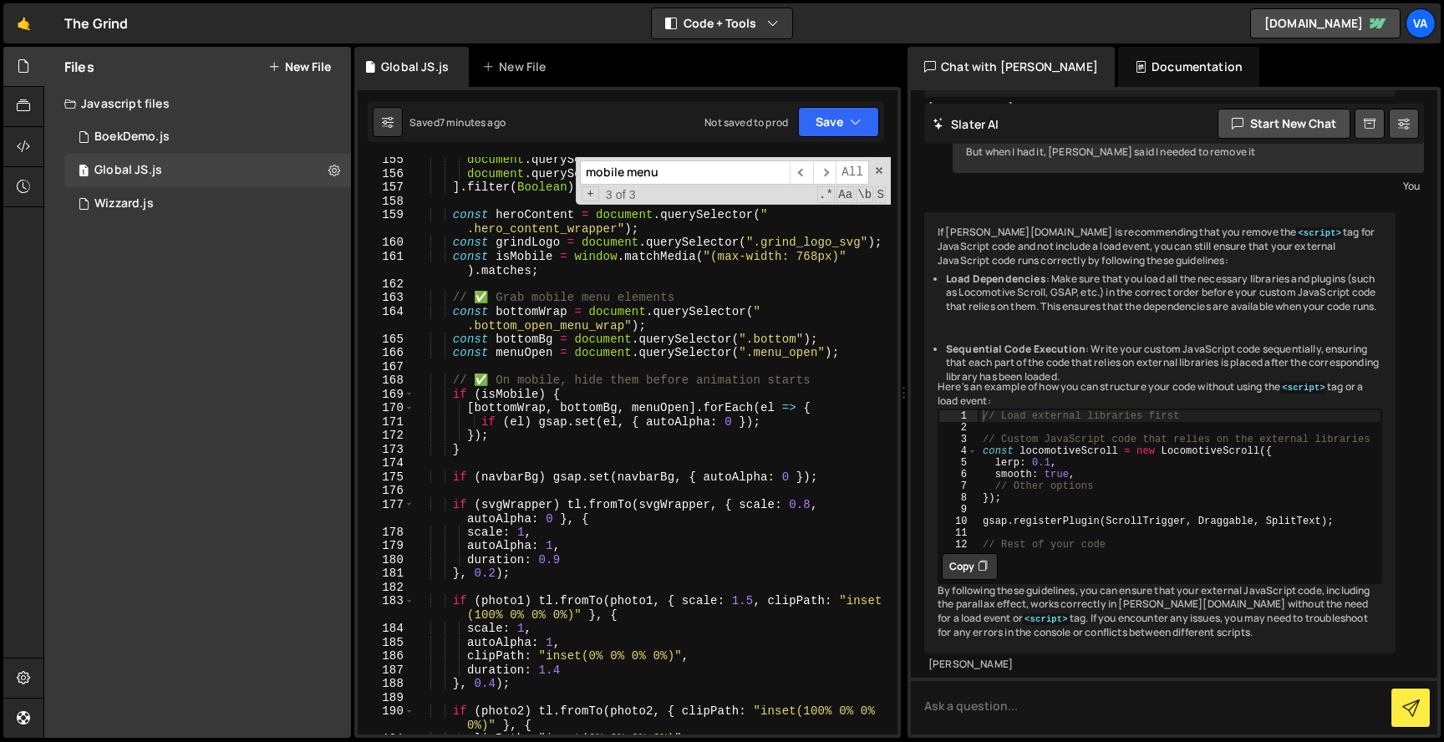
scroll to position [2239, 0]
drag, startPoint x: 694, startPoint y: 171, endPoint x: 415, endPoint y: 155, distance: 278.9
click at [420, 156] on div "1 Type cmd + s to save your Javascript file. הההההההההההההההההההההההההההההההההה…" at bounding box center [627, 412] width 547 height 651
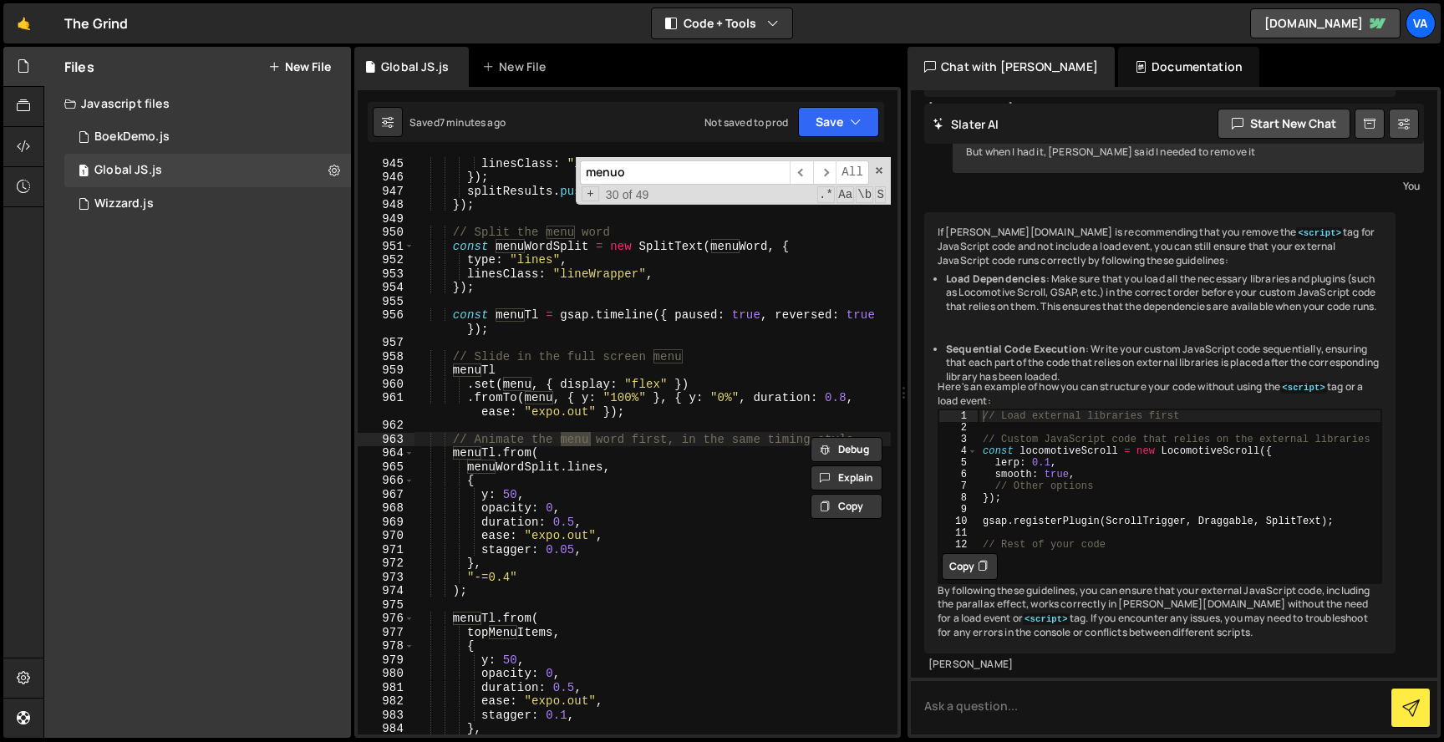
scroll to position [2138, 0]
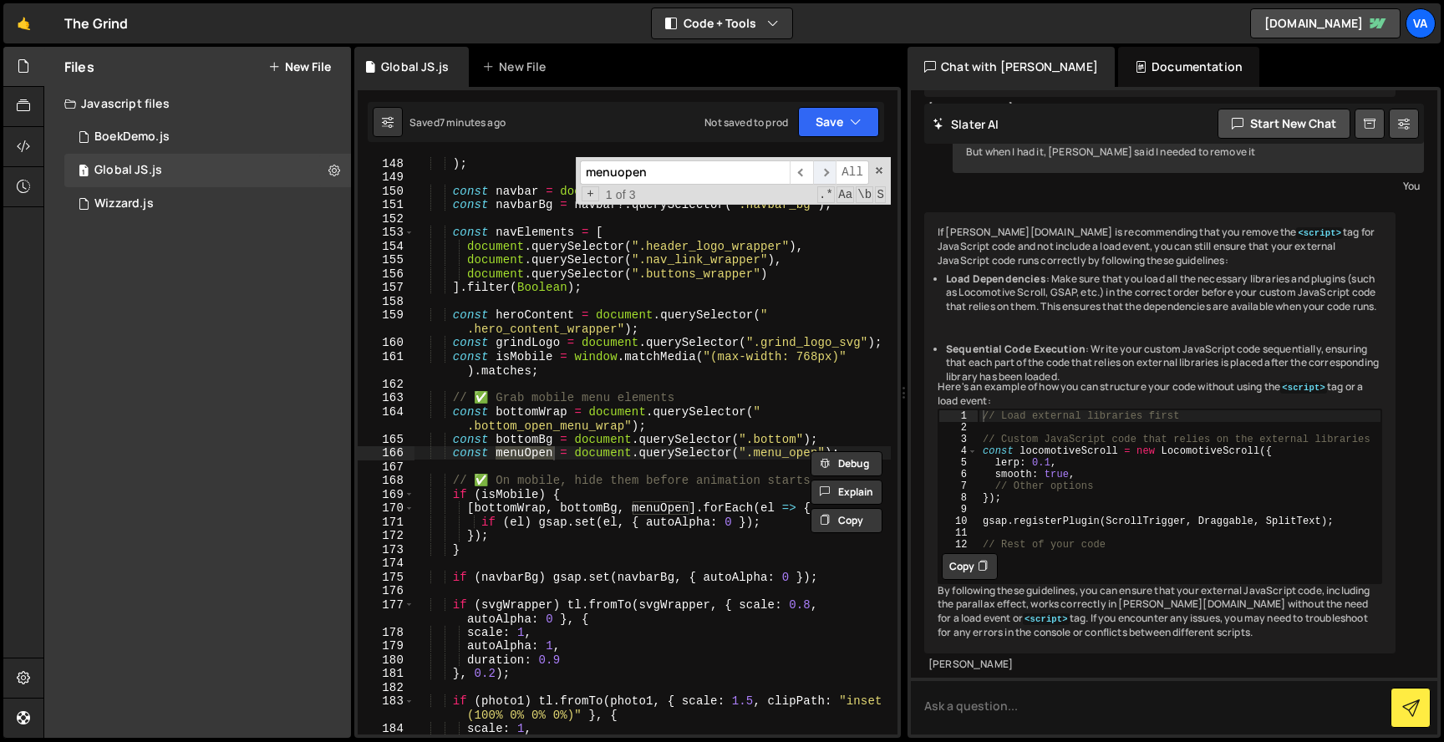
type input "menuopen"
click at [825, 173] on span "​" at bounding box center [824, 172] width 23 height 24
click at [733, 511] on div ") ; const navbar = document . querySelector ( ".navbar" ) ; const navbarBg = na…" at bounding box center [652, 458] width 477 height 605
click at [833, 577] on div ") ; const navbar = document . querySelector ( ".navbar" ) ; const navbarBg = na…" at bounding box center [652, 458] width 477 height 605
type textarea "if (navbarBg) gsap.set(navbarBg, { autoAlpha: 0 });"
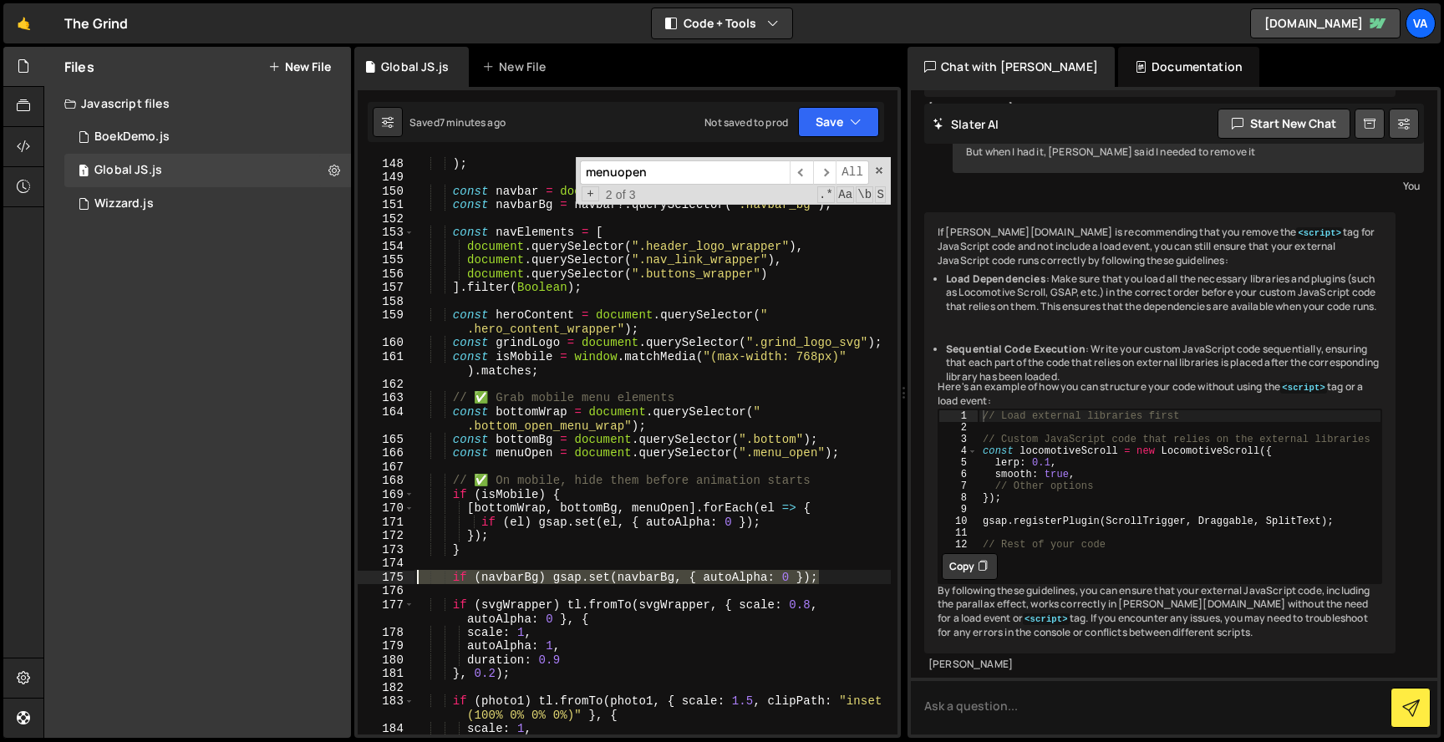
drag, startPoint x: 848, startPoint y: 577, endPoint x: 391, endPoint y: 578, distance: 457.2
click at [390, 578] on div "if (navbarBg) gsap.set(navbarBg, { autoAlpha: 0 }); 148 149 150 151 152 153 154…" at bounding box center [628, 446] width 540 height 578
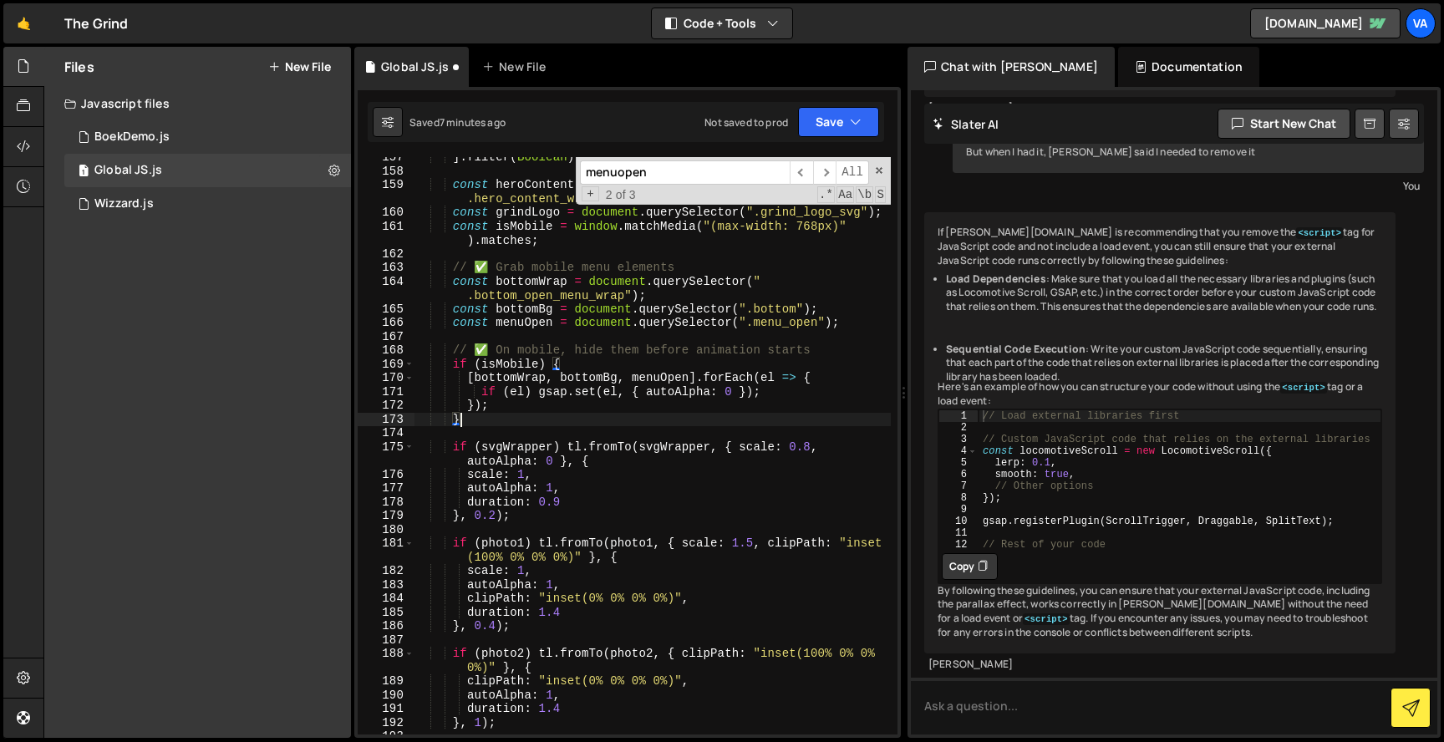
scroll to position [2289, 0]
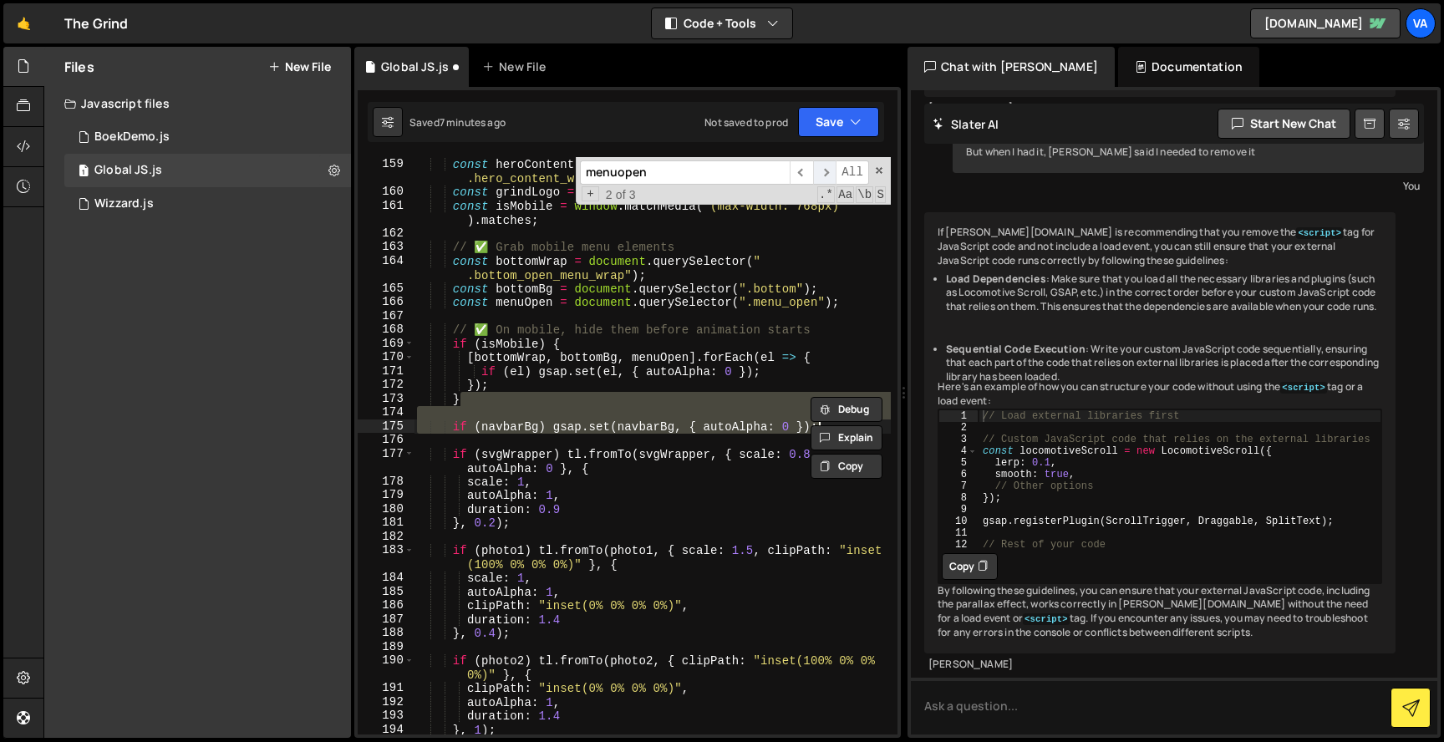
click at [823, 173] on span "​" at bounding box center [824, 172] width 23 height 24
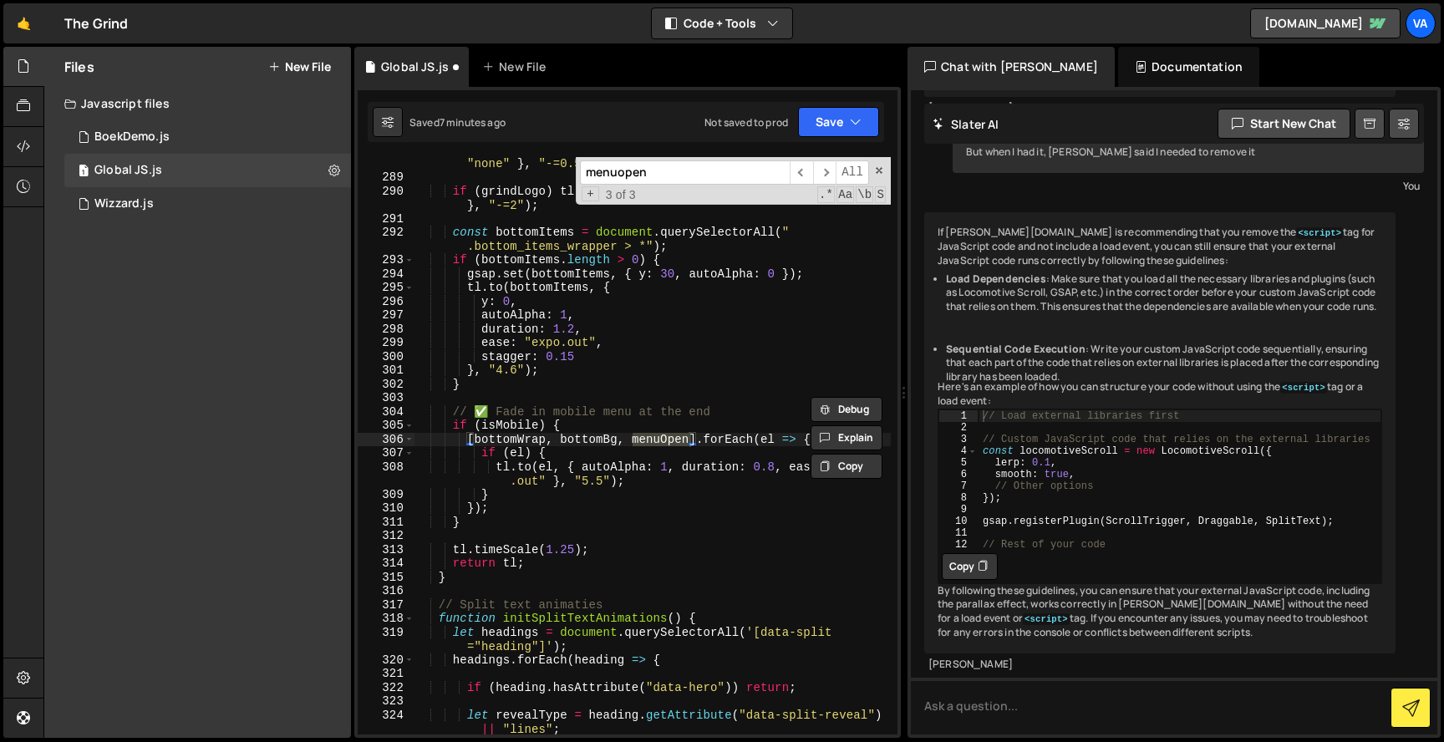
type textarea "duration: 1.2,"
click at [756, 328] on div "if ( photo1 && photo2 ) tl . set ([ photo1 , photo2 ] , { display : "none" } , …" at bounding box center [652, 452] width 477 height 619
click at [749, 175] on input "menuopen" at bounding box center [685, 172] width 210 height 24
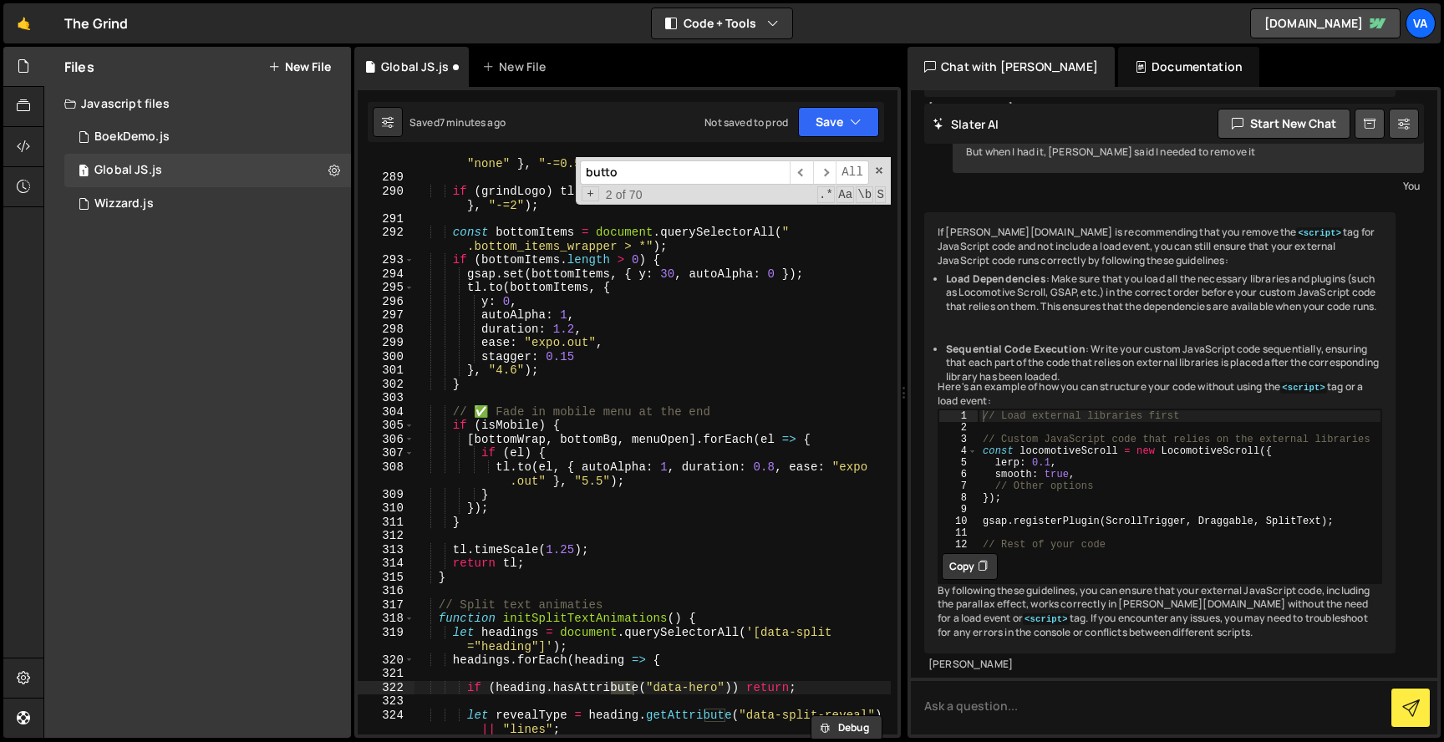
scroll to position [9628, 0]
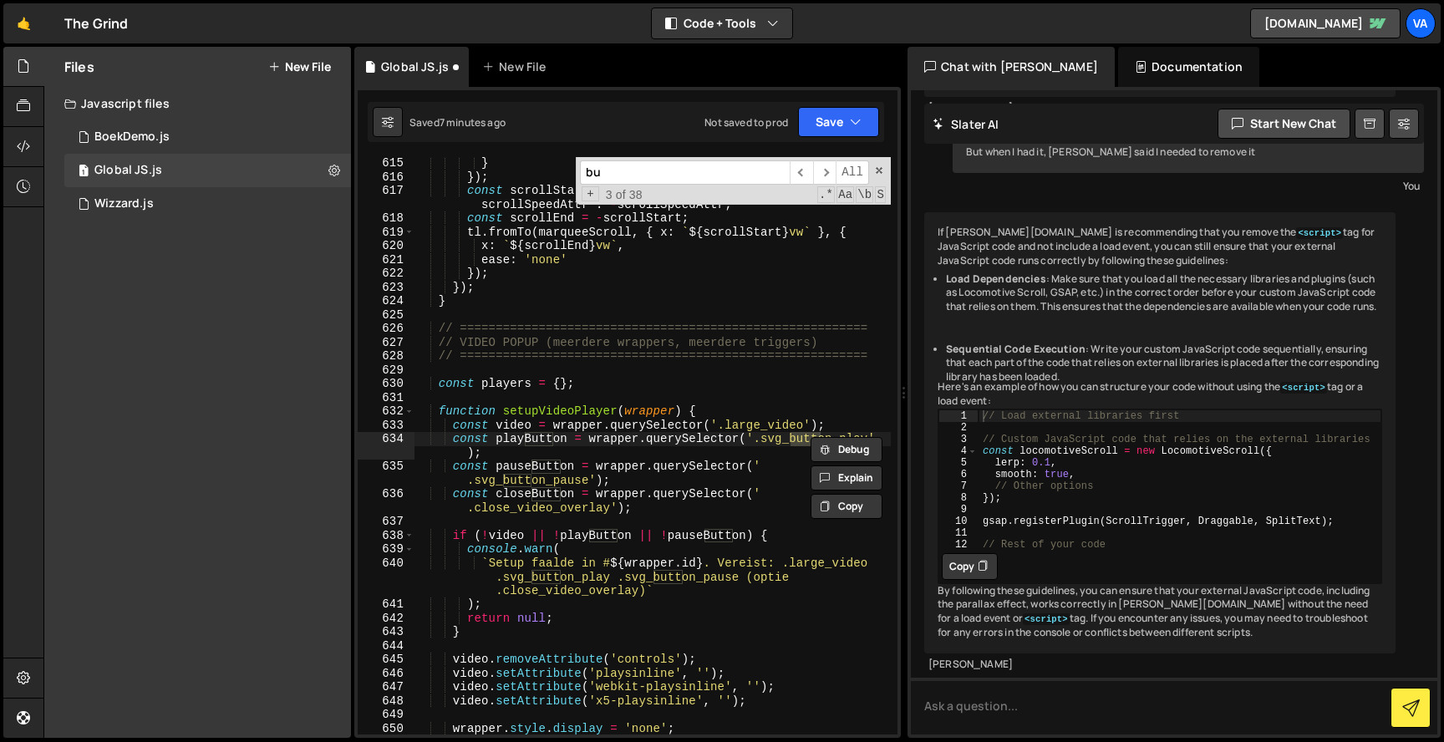
type input "b"
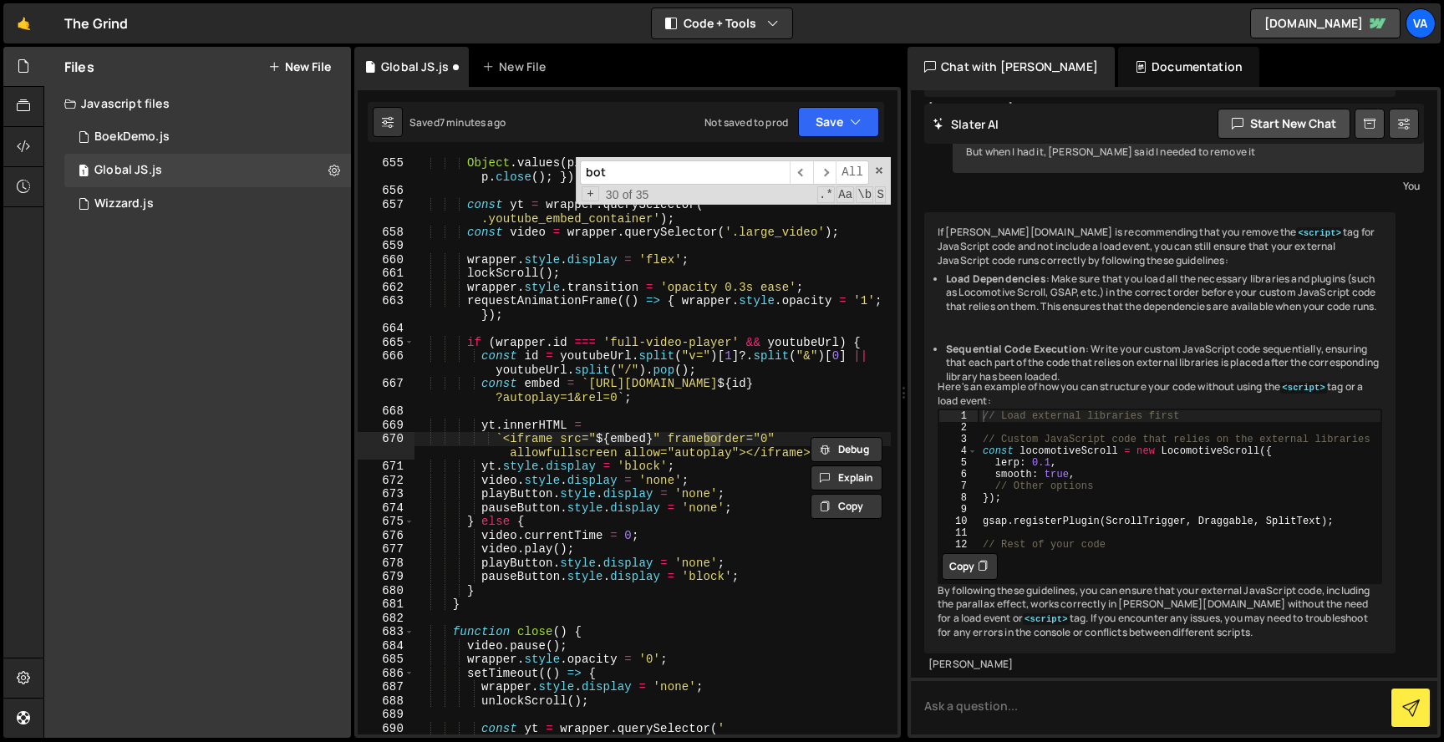
scroll to position [718, 0]
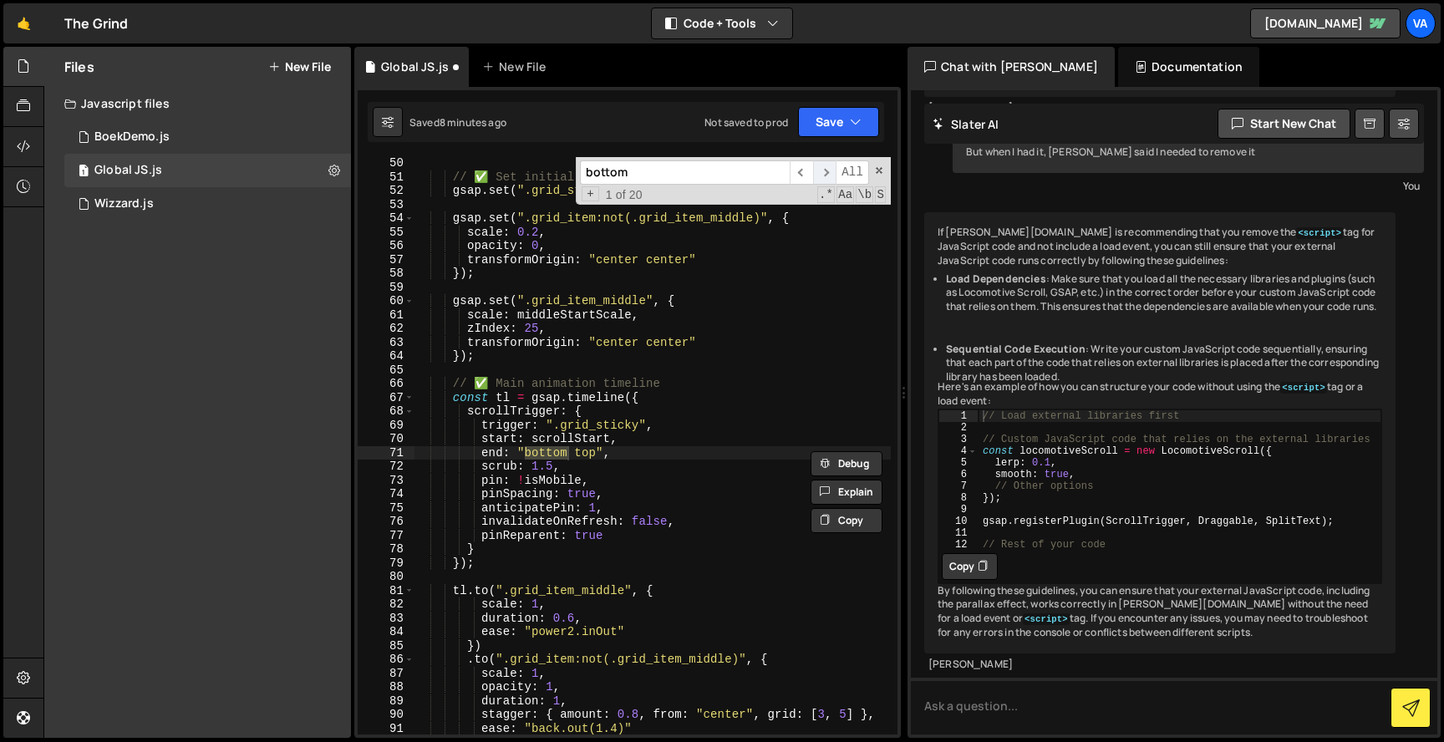
type input "bottom"
click at [826, 176] on span "​" at bounding box center [824, 172] width 23 height 24
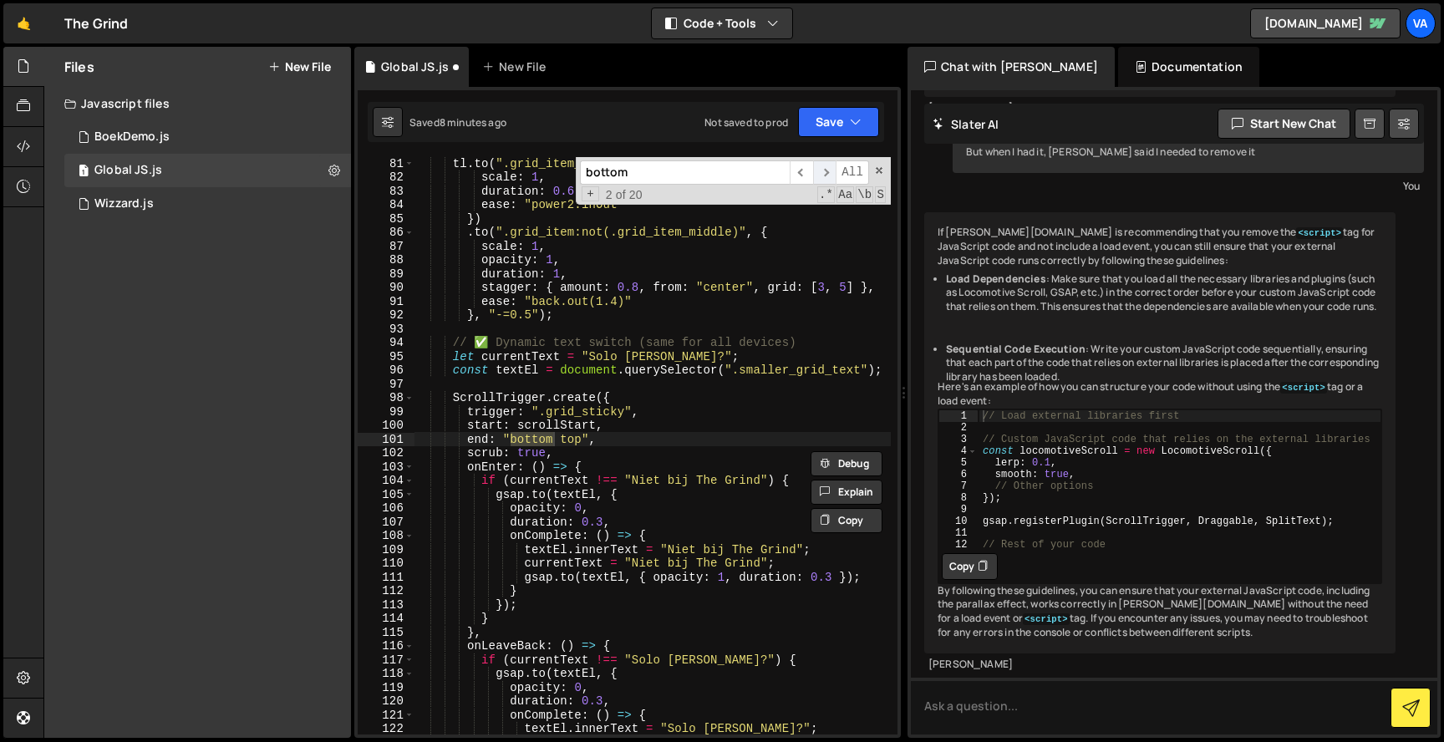
click at [826, 172] on span "​" at bounding box center [824, 172] width 23 height 24
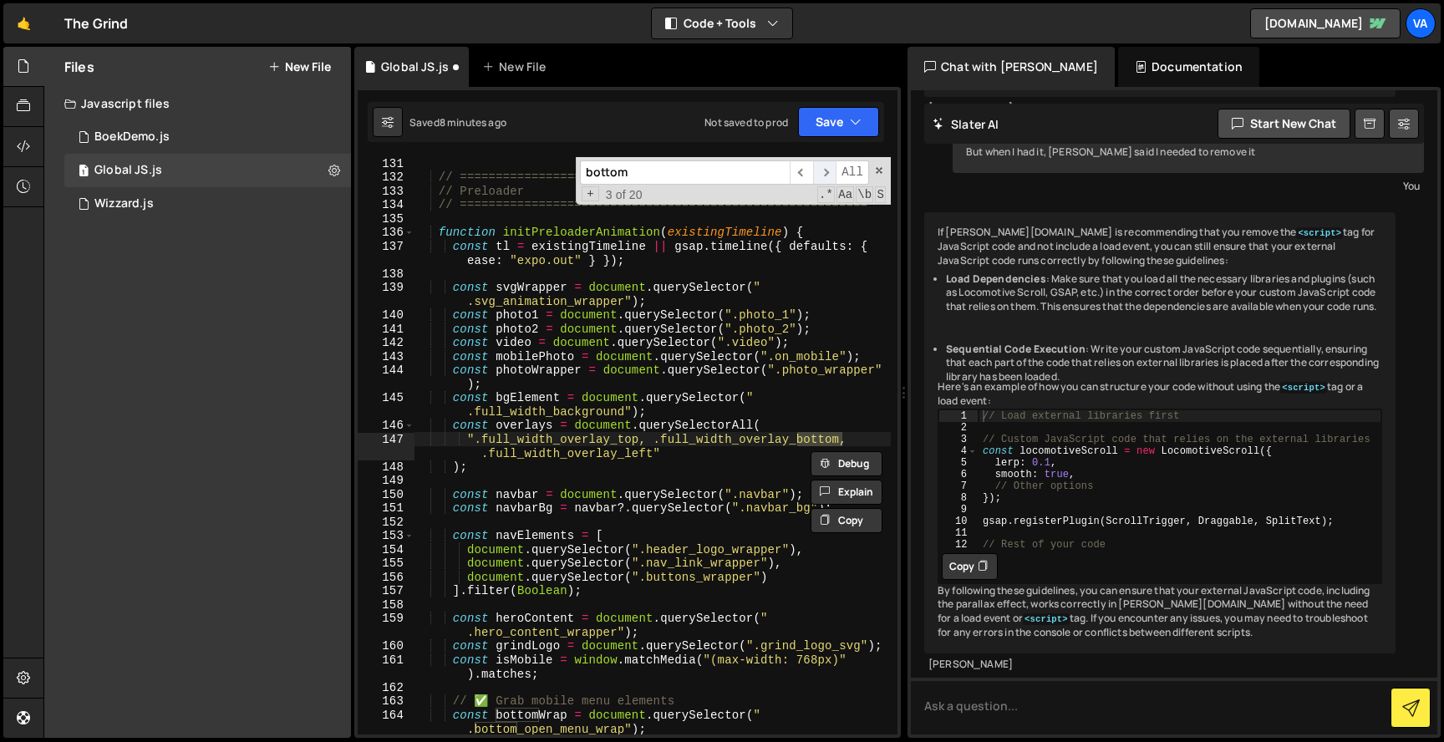
click at [826, 172] on span "​" at bounding box center [824, 172] width 23 height 24
click at [826, 173] on span "​" at bounding box center [824, 172] width 23 height 24
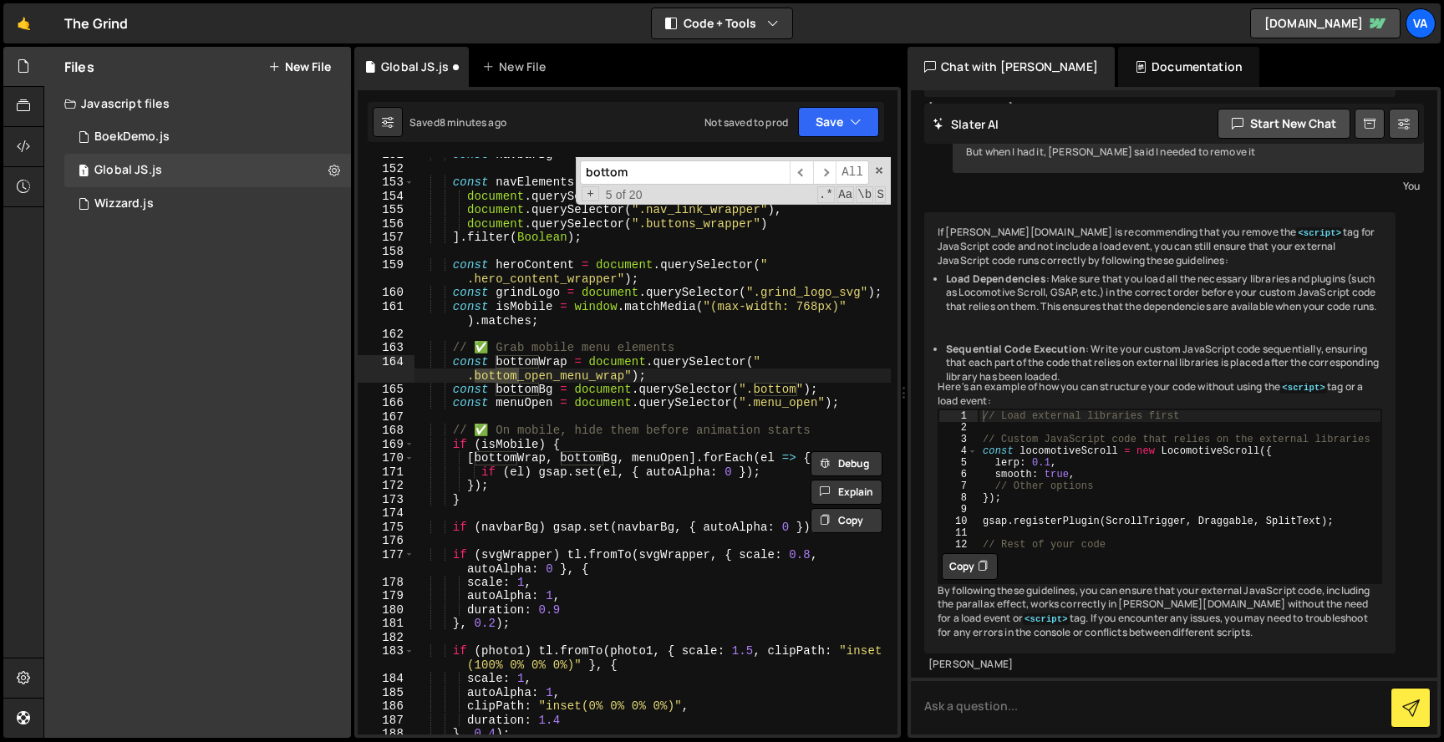
scroll to position [2190, 0]
click at [827, 165] on span "​" at bounding box center [824, 172] width 23 height 24
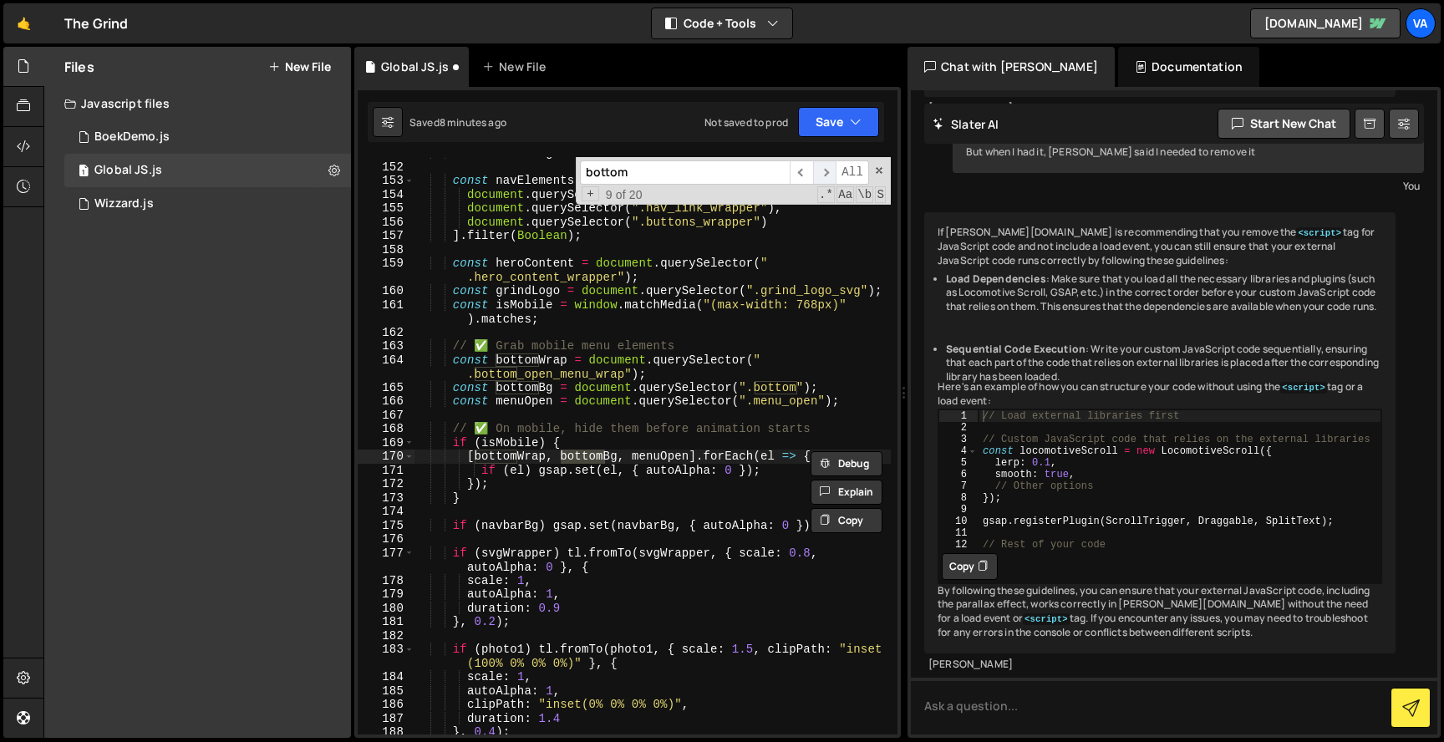
click at [827, 165] on span "​" at bounding box center [824, 172] width 23 height 24
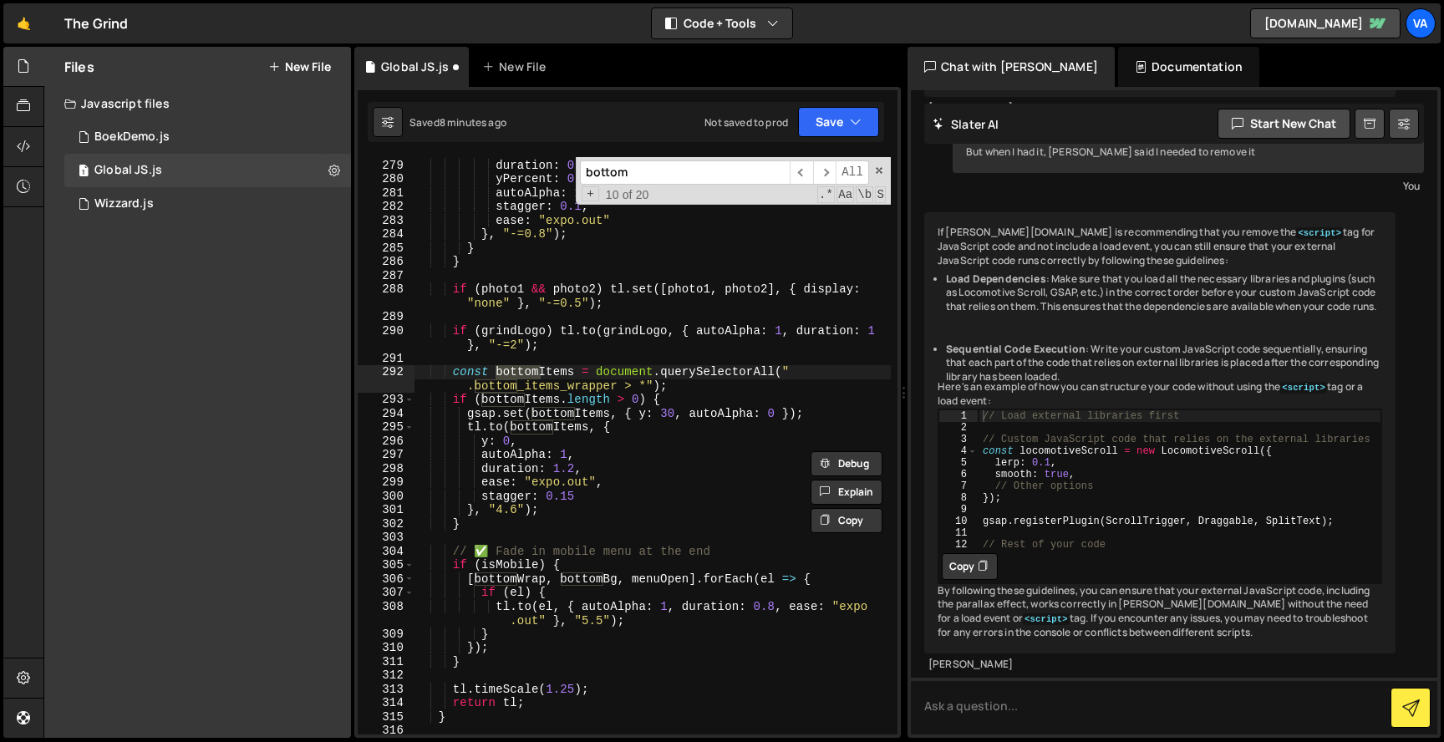
scroll to position [4179, 0]
click at [672, 410] on div "duration : 0.8 , yPercent : 0 , autoAlpha : 1 , stagger : 0.1 , ease : "expo.ou…" at bounding box center [652, 458] width 477 height 605
click at [726, 378] on div "duration : 0.8 , yPercent : 0 , autoAlpha : 1 , stagger : 0.1 , ease : "expo.ou…" at bounding box center [652, 458] width 477 height 605
click at [831, 175] on span "​" at bounding box center [824, 172] width 23 height 24
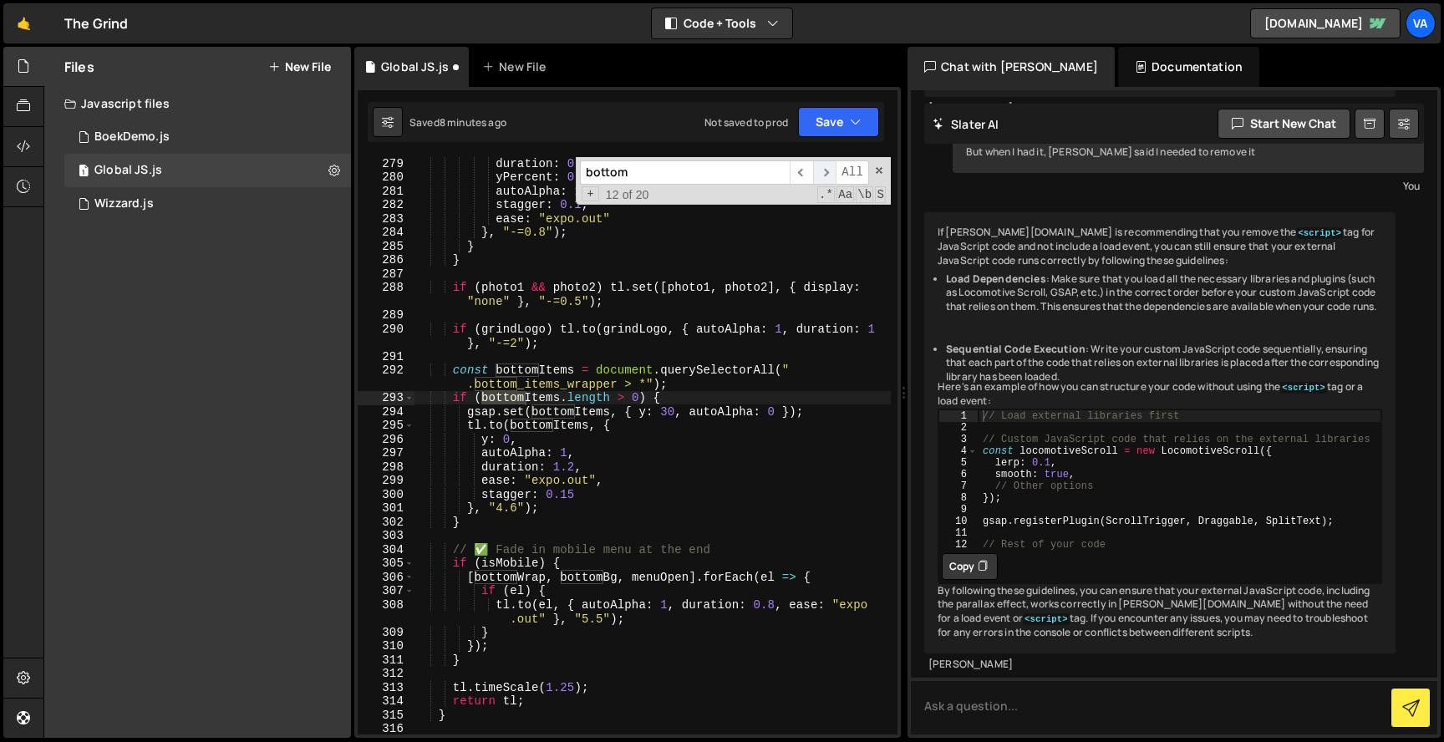
click at [831, 175] on span "​" at bounding box center [824, 172] width 23 height 24
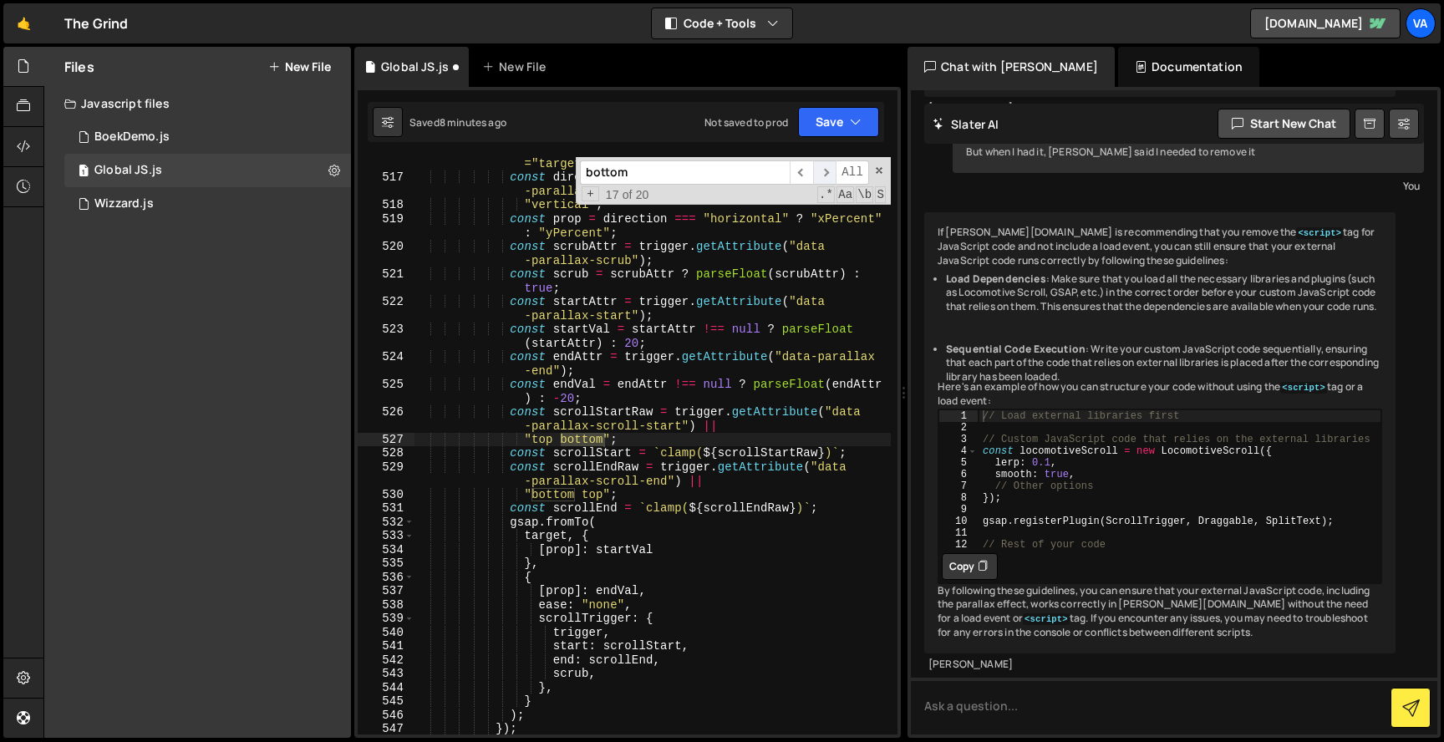
scroll to position [7931, 0]
click at [830, 175] on span "​" at bounding box center [824, 172] width 23 height 24
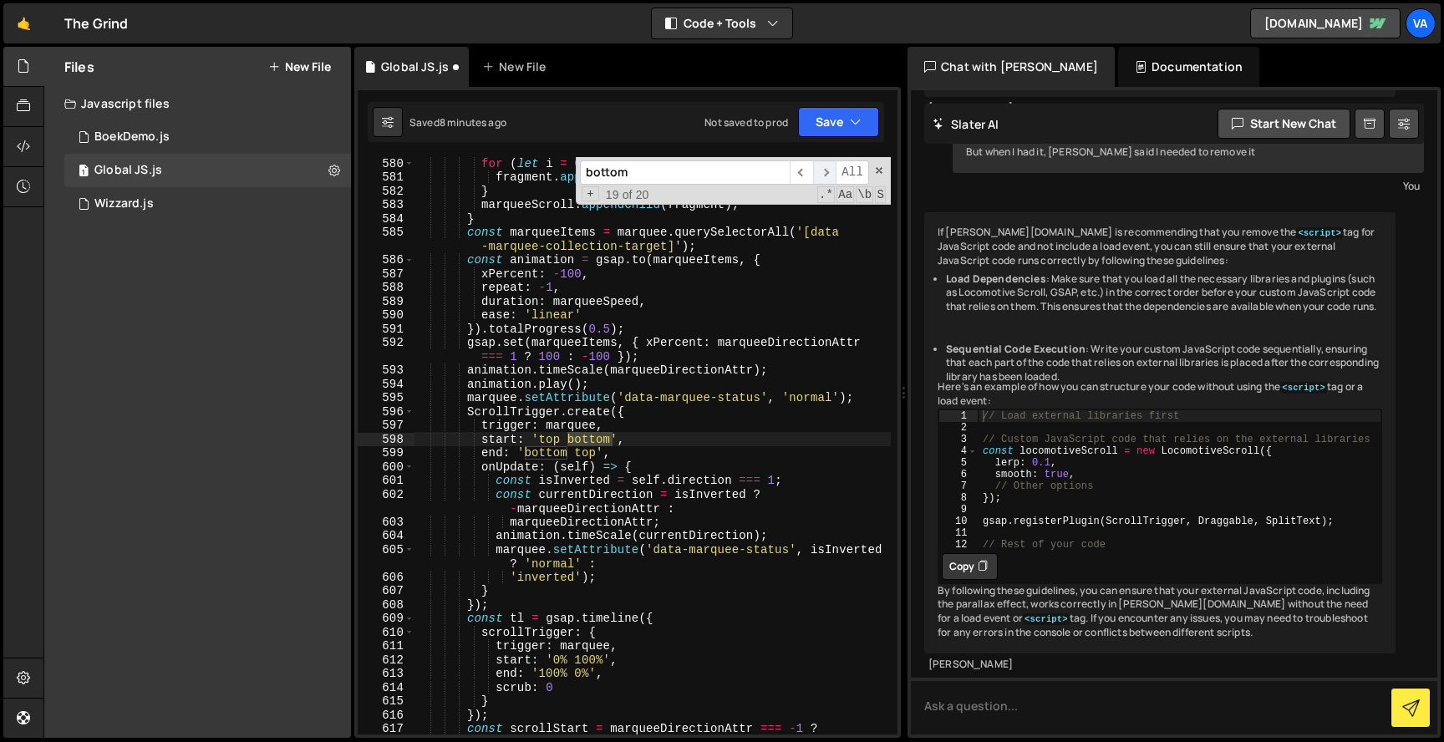
click at [830, 175] on span "​" at bounding box center [824, 172] width 23 height 24
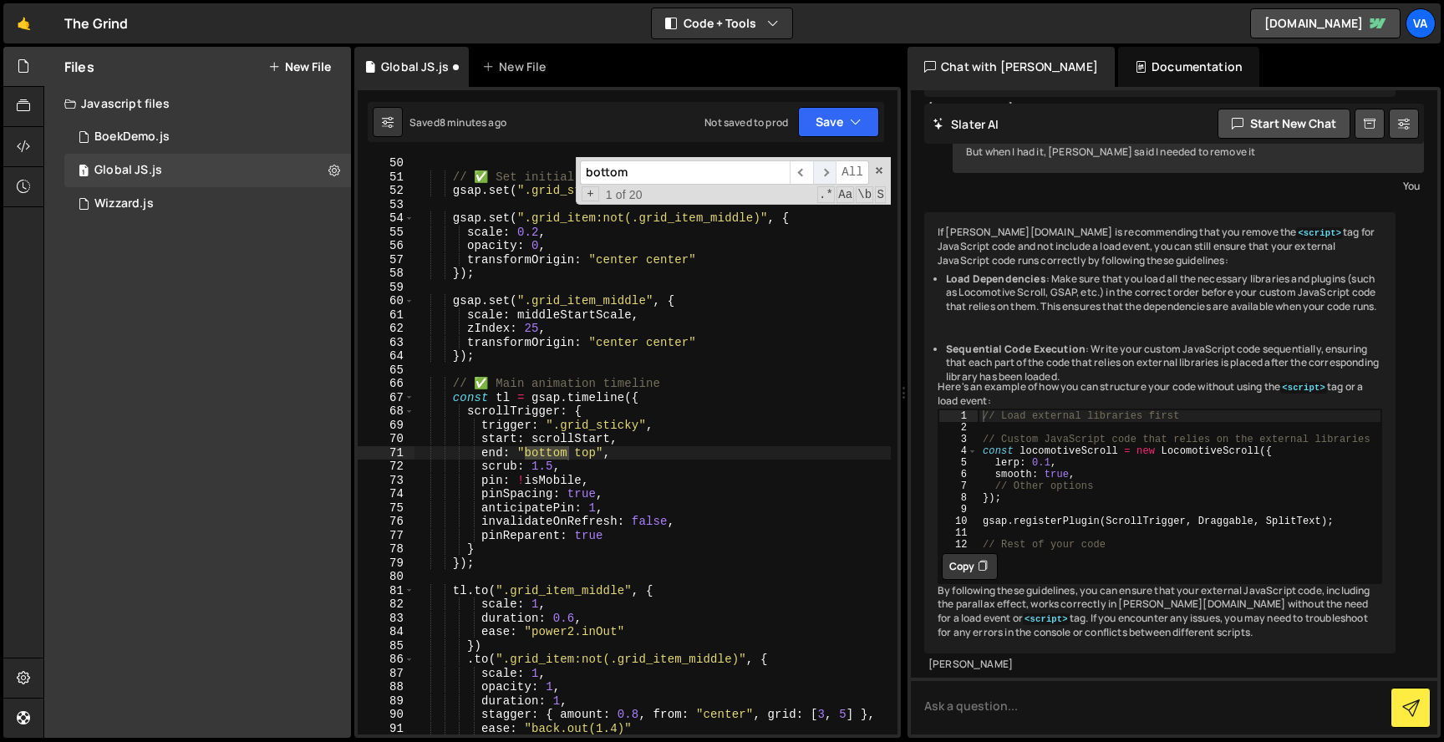
click at [830, 176] on span "​" at bounding box center [824, 172] width 23 height 24
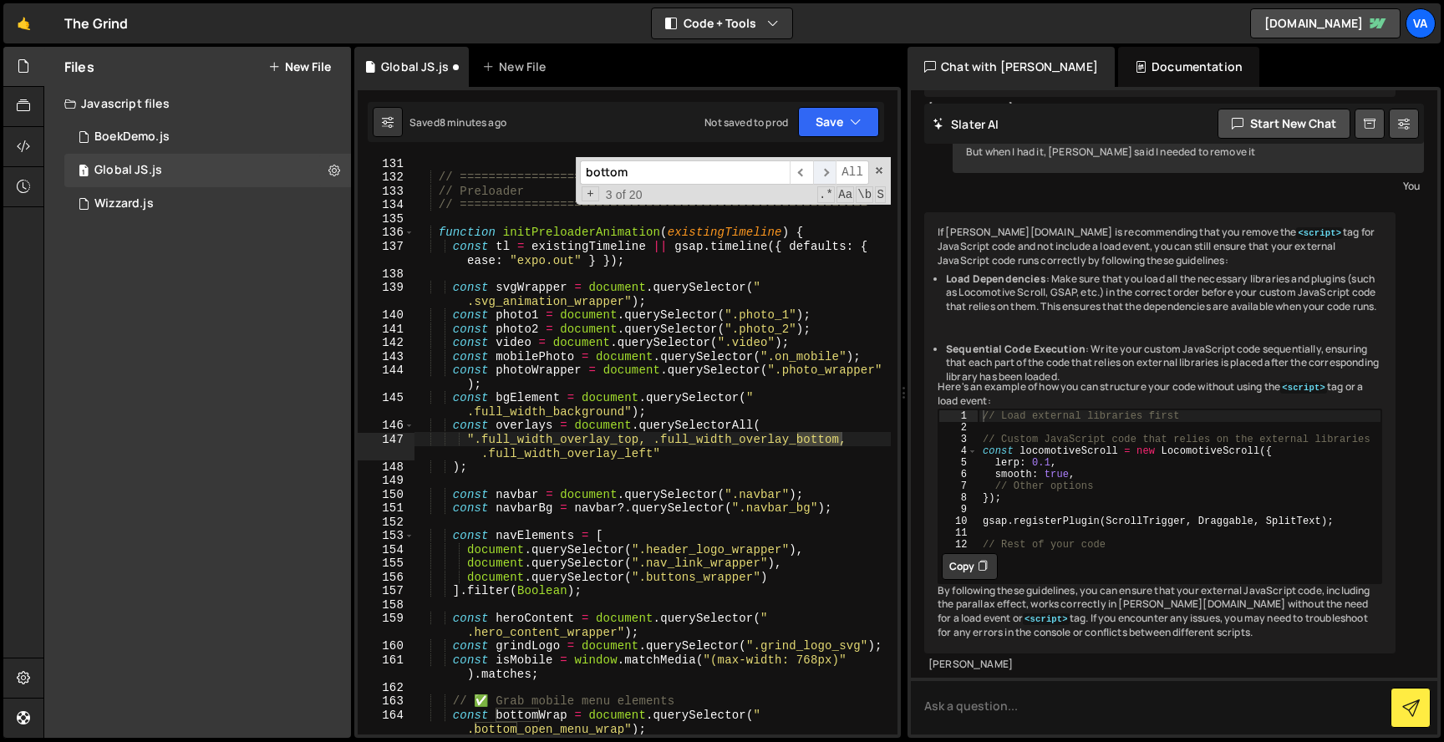
scroll to position [1835, 0]
click at [798, 343] on div "// ========================================================= // Preloader // ==…" at bounding box center [652, 458] width 477 height 605
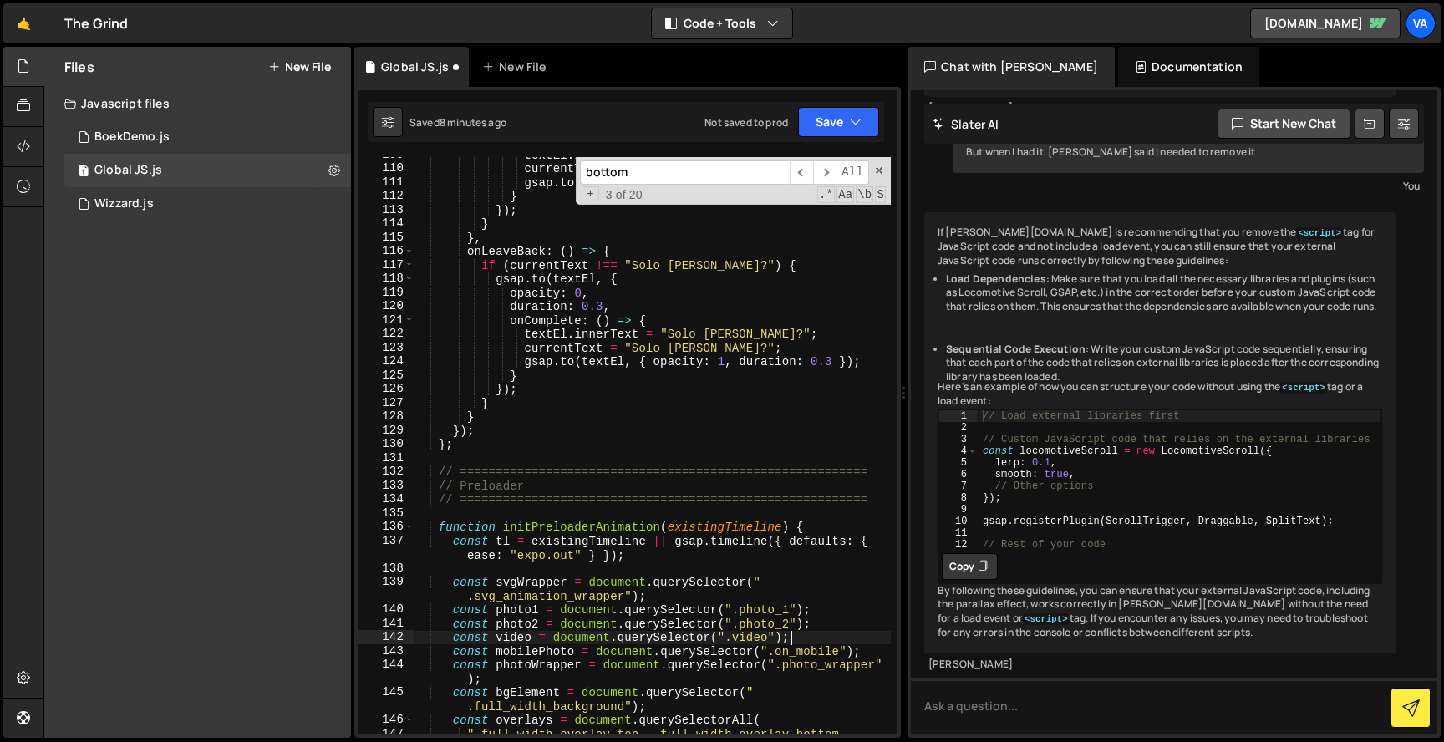
scroll to position [1461, 0]
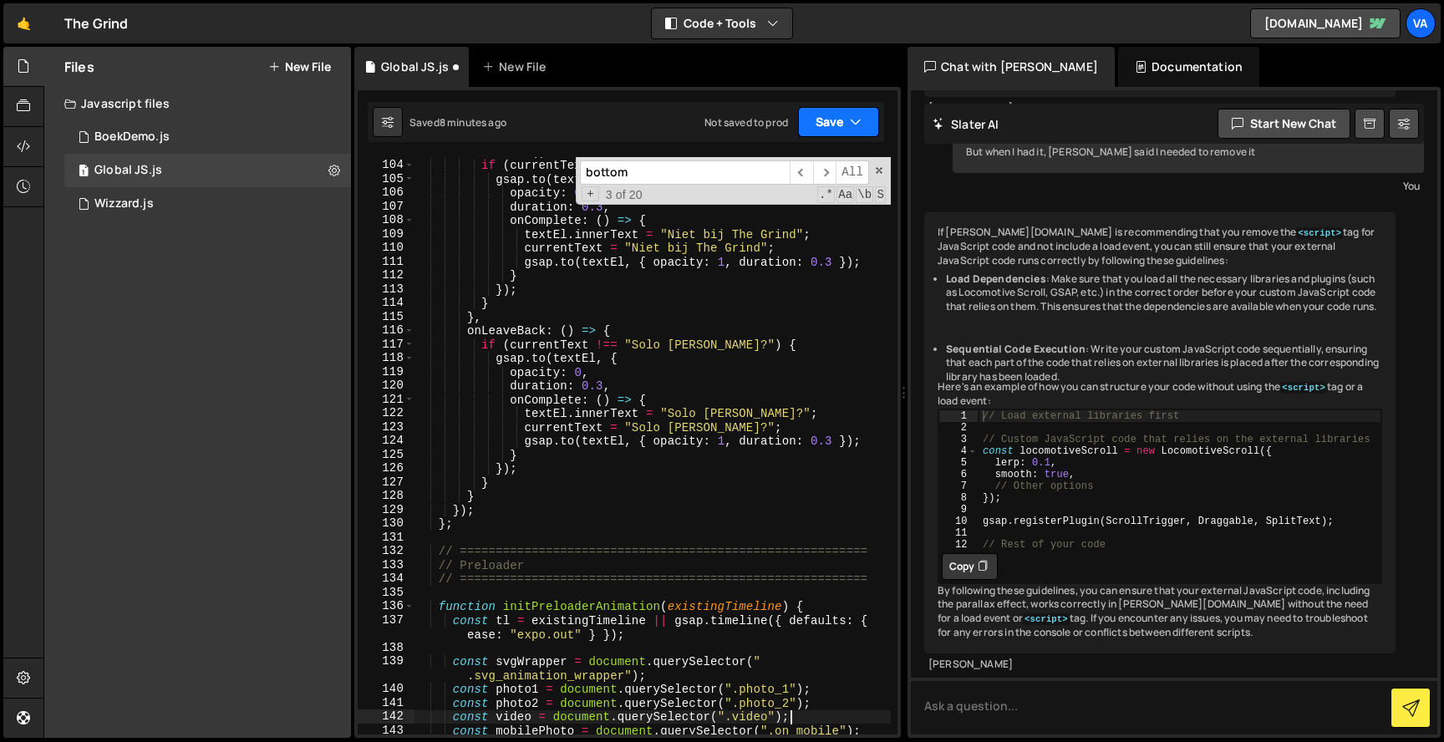
click at [836, 114] on button "Save" at bounding box center [838, 122] width 81 height 30
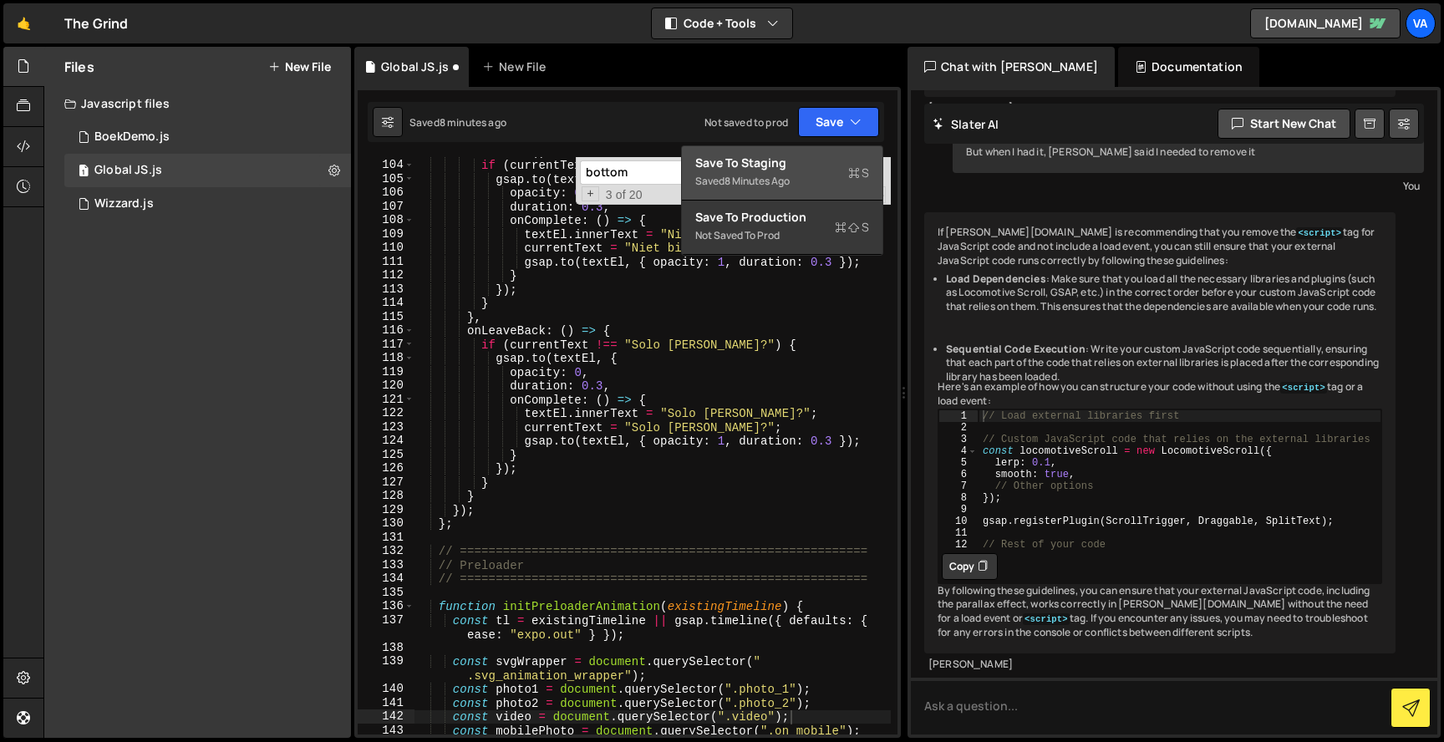
click at [809, 174] on div "Saved 8 minutes ago" at bounding box center [782, 181] width 174 height 20
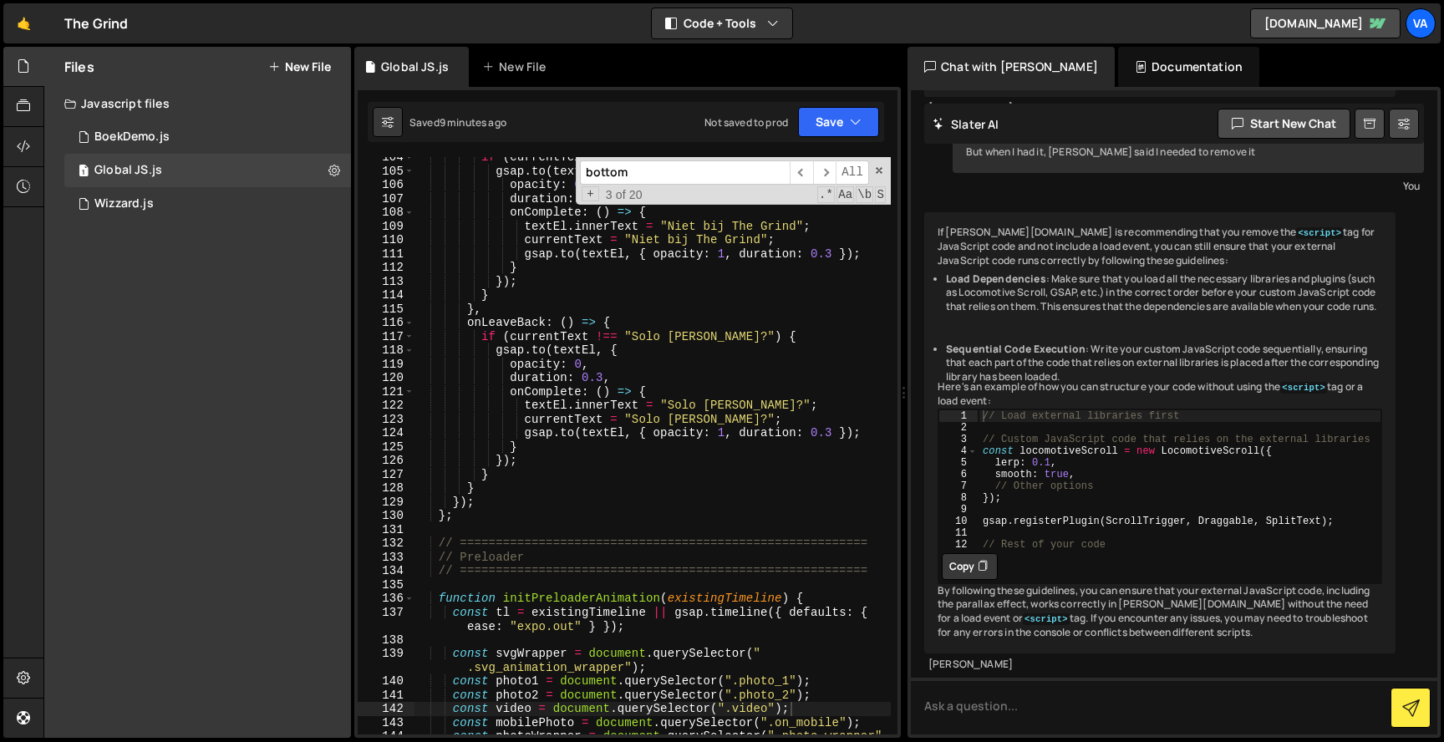
type textarea "gsap.to(textEl, { opacity: 1, duration: 0.3 });"
click at [582, 438] on div "if ( currentText !== "Niet bij The Grind" ) { gsap . to ( textEl , { opacity : …" at bounding box center [652, 459] width 477 height 619
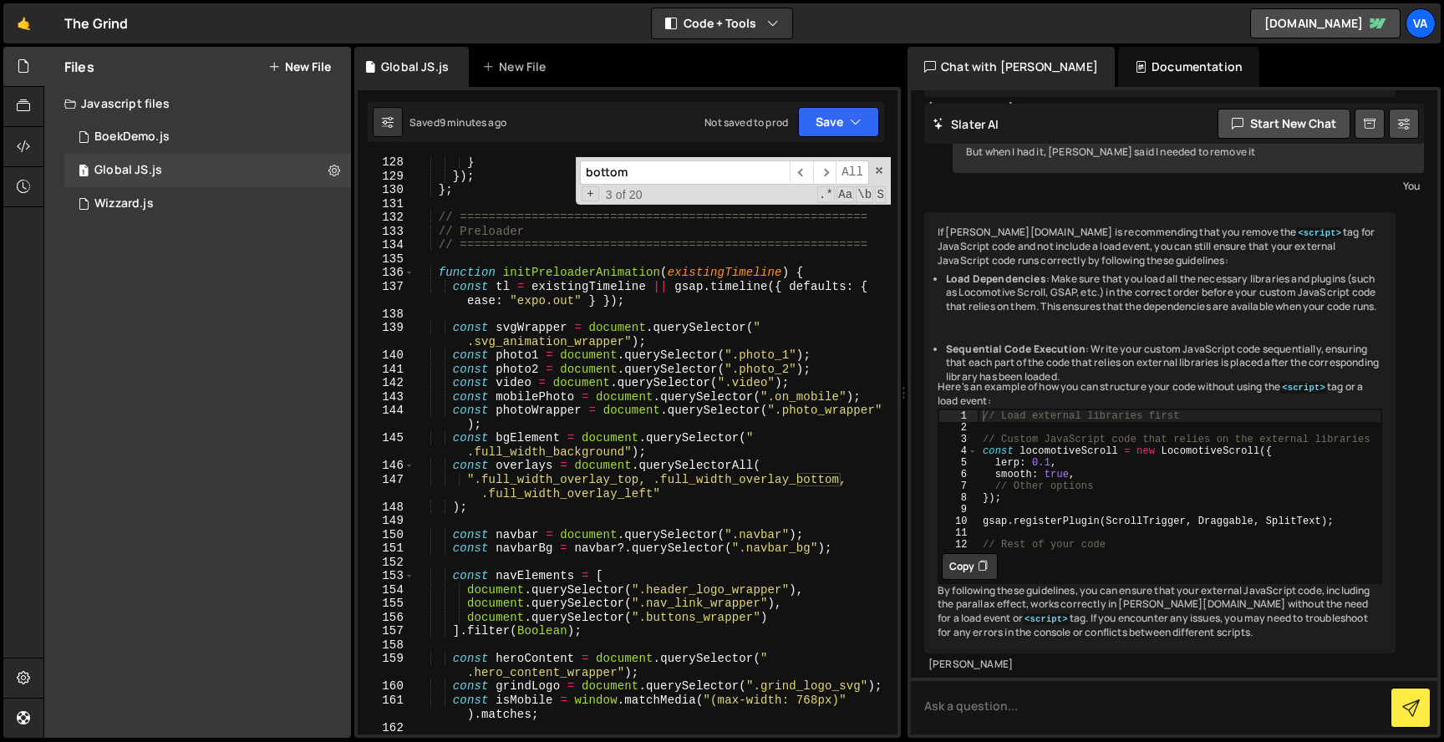
drag, startPoint x: 632, startPoint y: 174, endPoint x: 548, endPoint y: 173, distance: 84.4
click at [548, 173] on div "} }) ; } ; // ========================================================= // Prel…" at bounding box center [652, 446] width 477 height 578
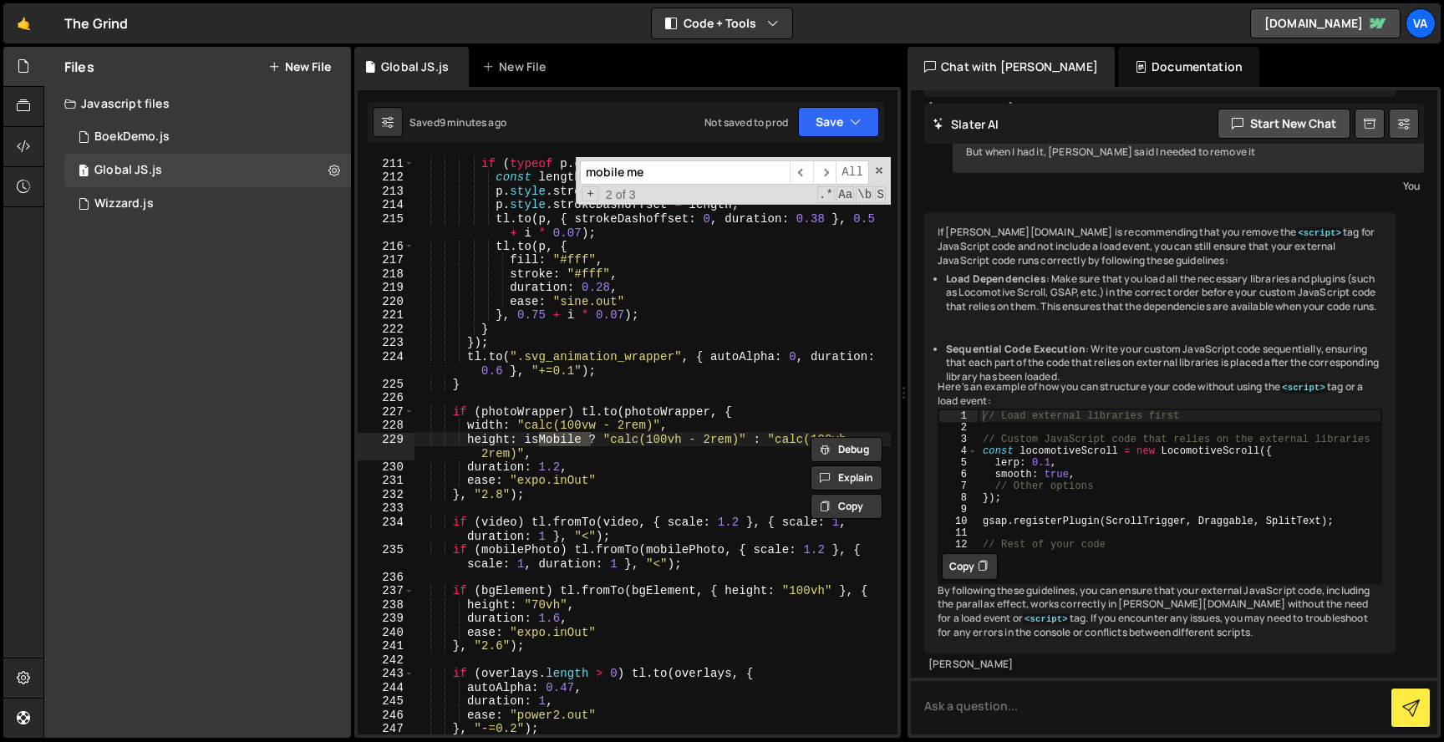
scroll to position [4290, 0]
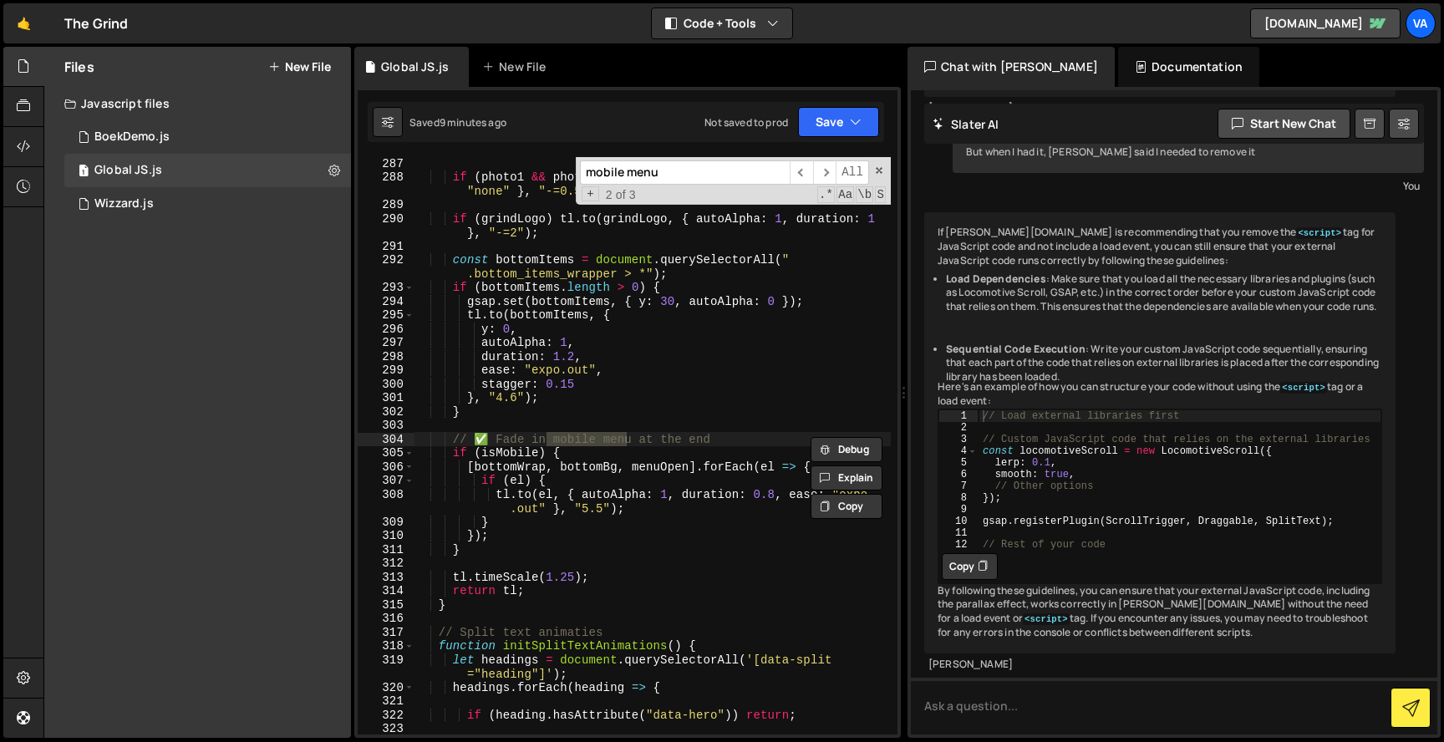
type input "mobile menu"
click at [701, 441] on div "if ( photo1 && photo2 ) tl . set ([ photo1 , photo2 ] , { display : "none" } , …" at bounding box center [652, 465] width 477 height 619
drag, startPoint x: 849, startPoint y: 171, endPoint x: 817, endPoint y: 175, distance: 32.9
click at [817, 175] on div "mobile menu ​ ​ All" at bounding box center [724, 172] width 289 height 24
click at [819, 175] on span "​" at bounding box center [824, 172] width 23 height 24
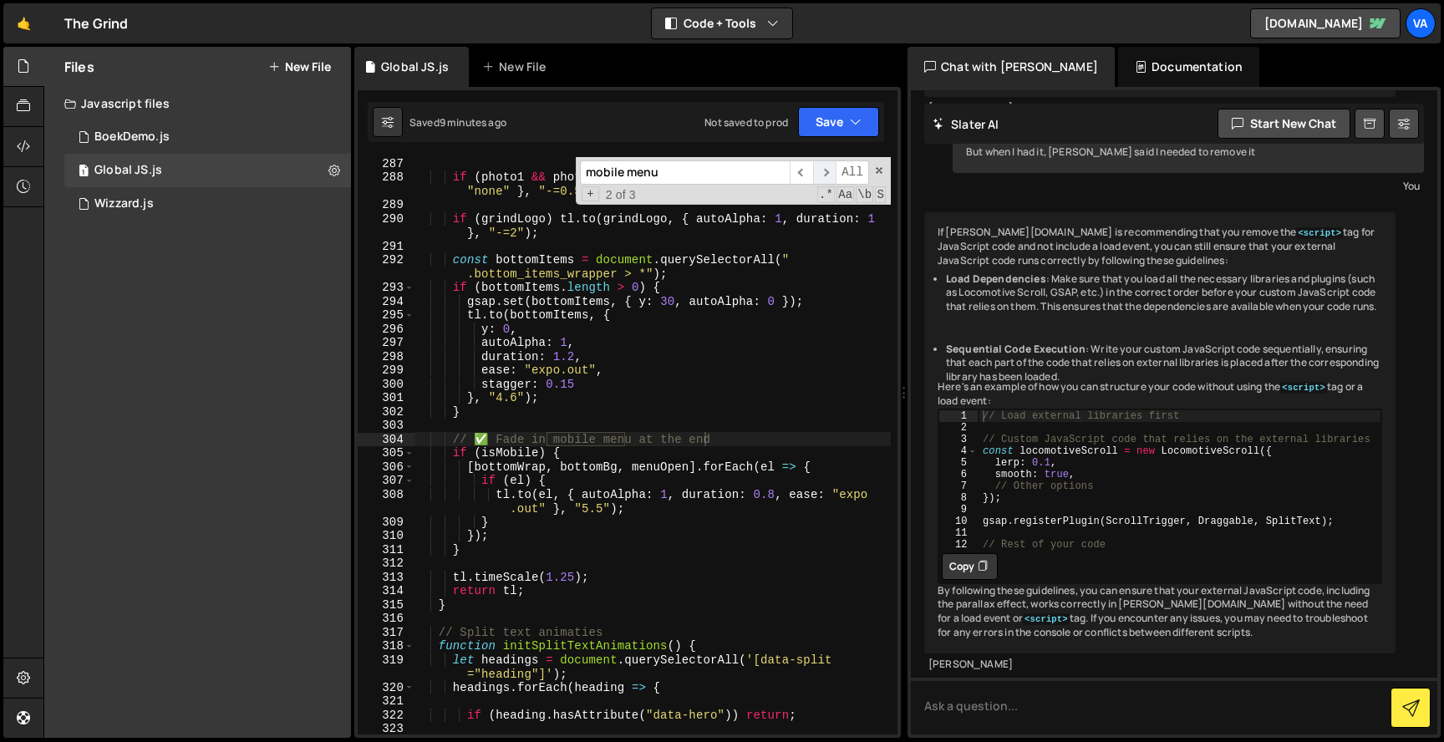
scroll to position [14000, 0]
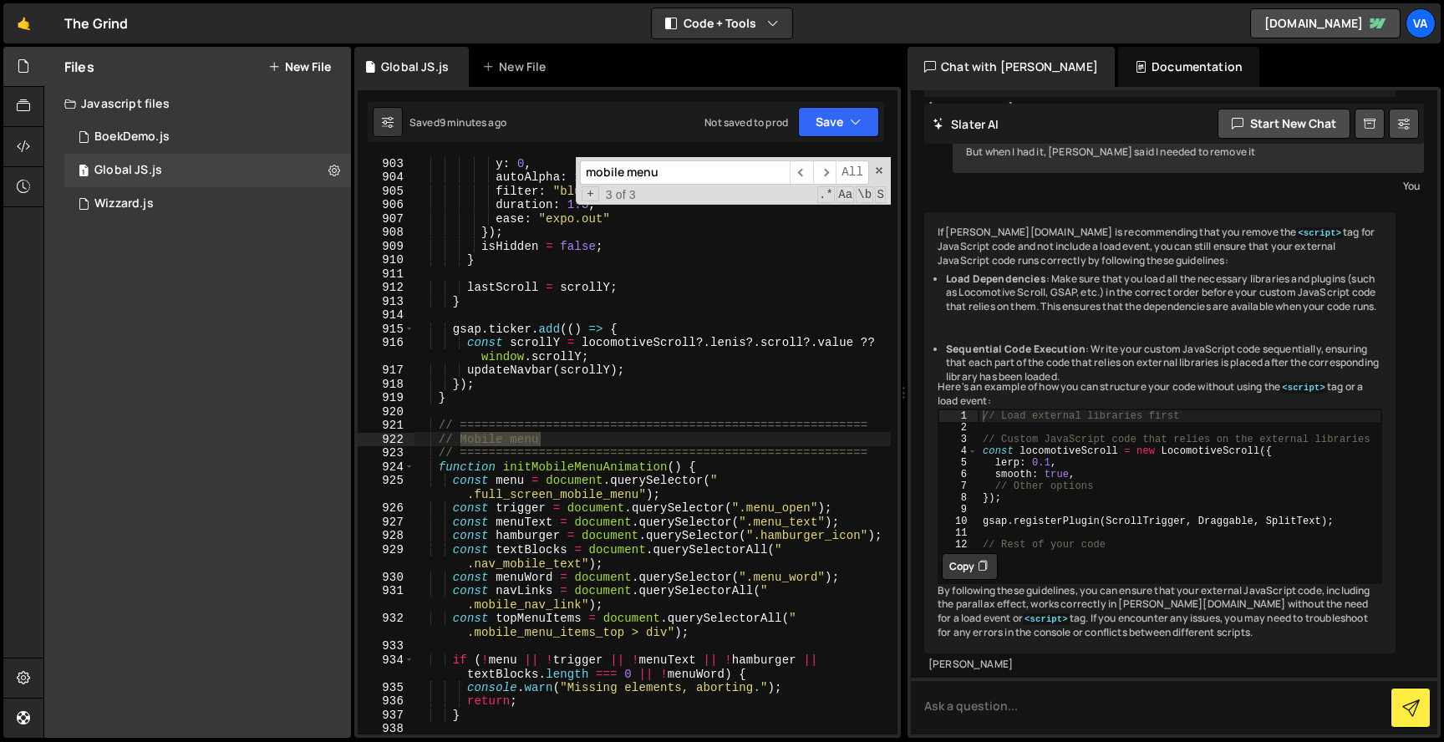
click at [624, 588] on div "y : 0 , autoAlpha : 1 , filter : "blur(0px)" , duration : 1.3 , ease : "expo.ou…" at bounding box center [652, 458] width 477 height 605
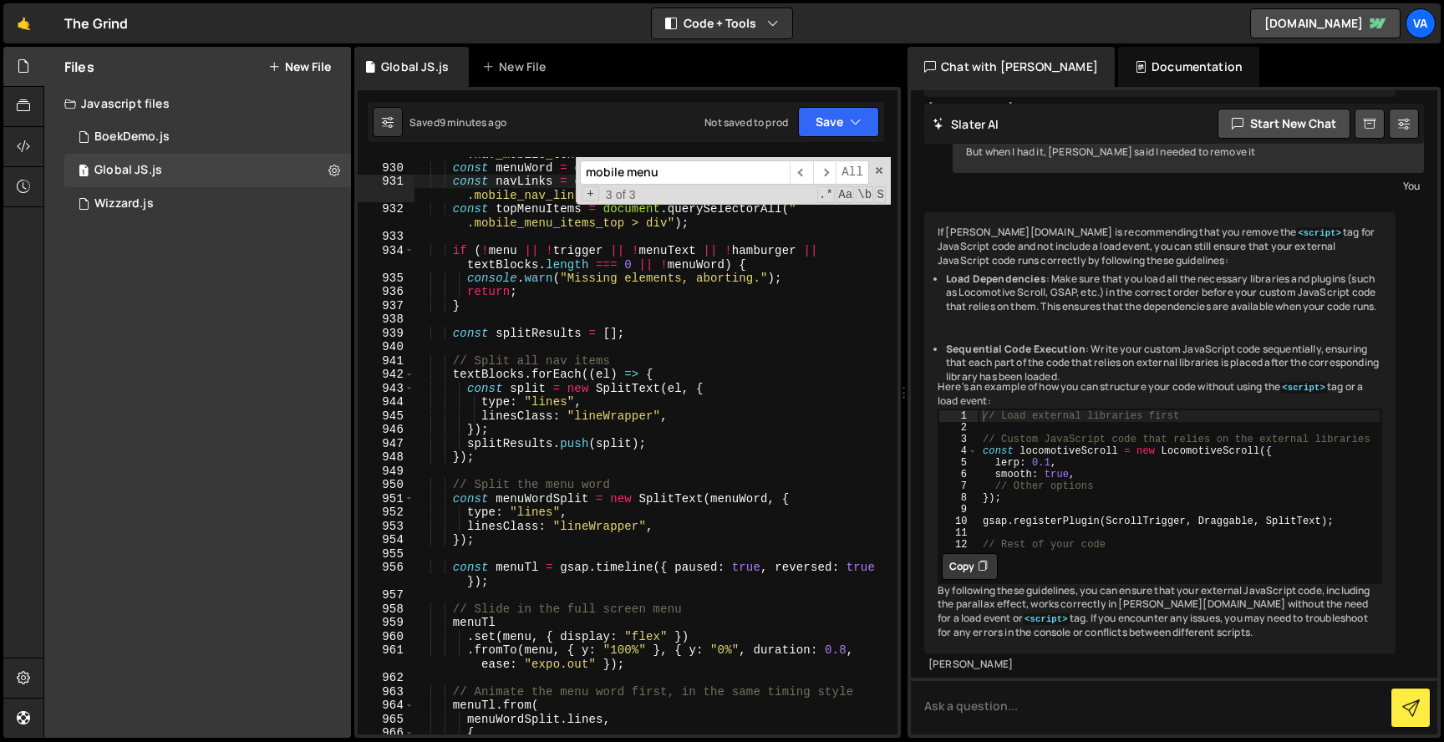
scroll to position [14397, 0]
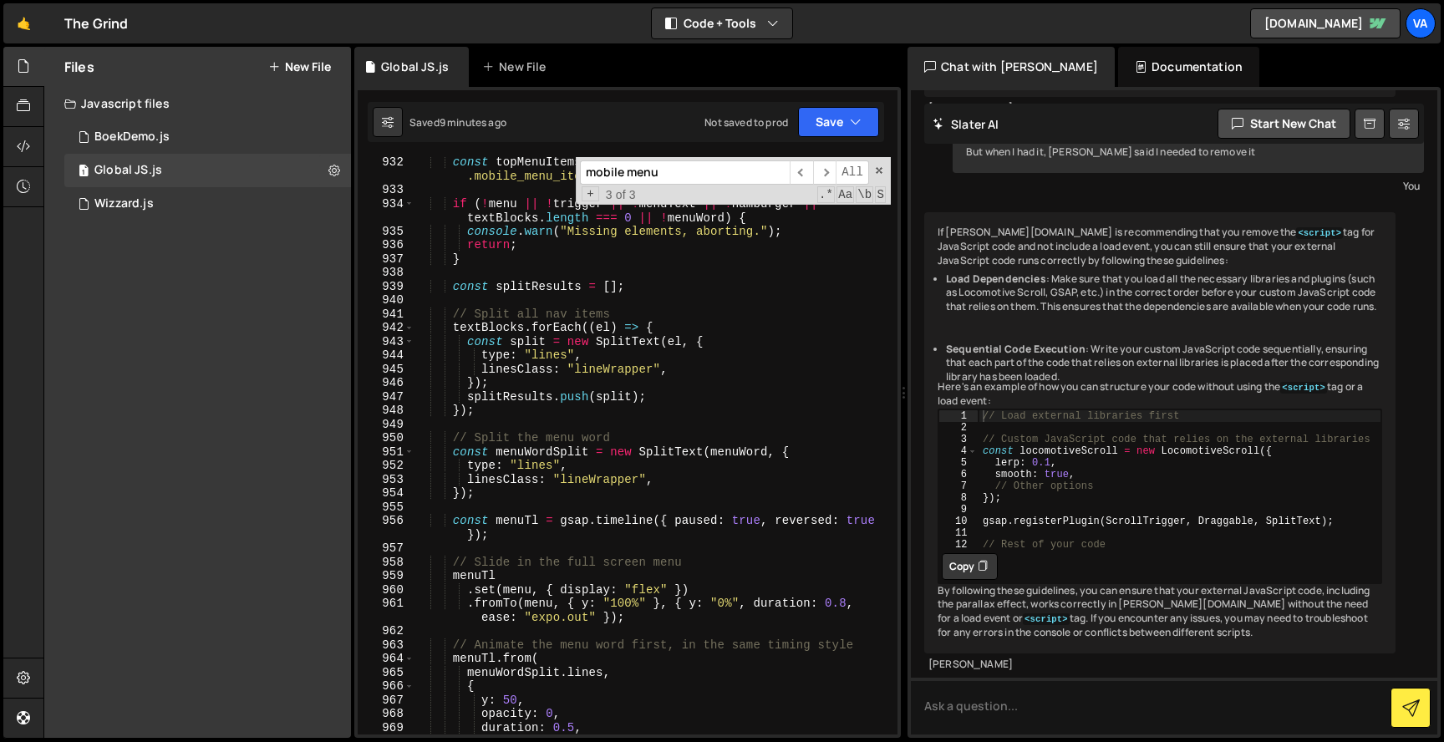
click at [640, 481] on div "const topMenuItems = document . querySelectorAll ( " .mobile_menu_items_top > d…" at bounding box center [652, 464] width 477 height 619
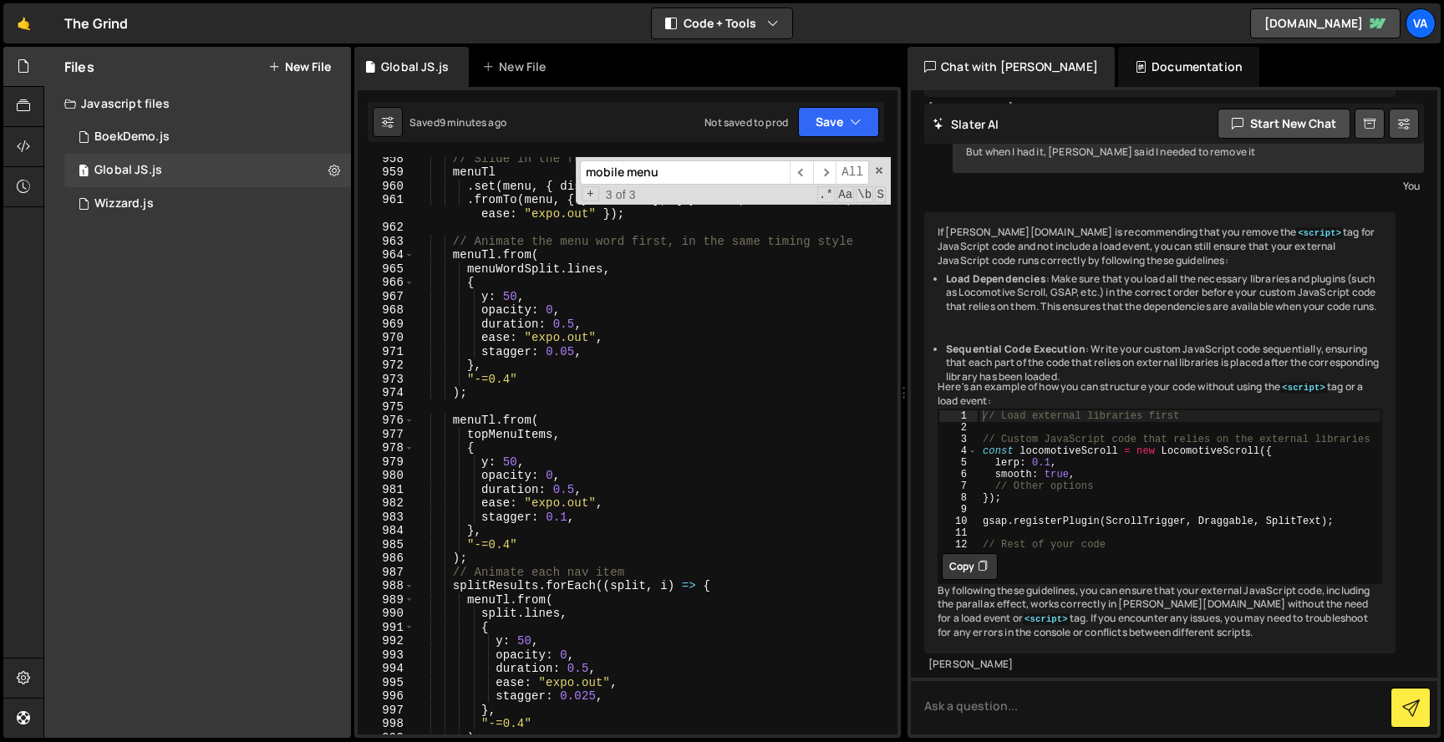
scroll to position [14860, 0]
drag, startPoint x: 537, startPoint y: 460, endPoint x: 341, endPoint y: 460, distance: 196.4
click at [341, 460] on div "Files New File Javascript files 1 BoekDemo.js 0 1 Global JS.js 0 1 Wizzard.js 0" at bounding box center [743, 393] width 1401 height 692
type textarea "y: 50,"
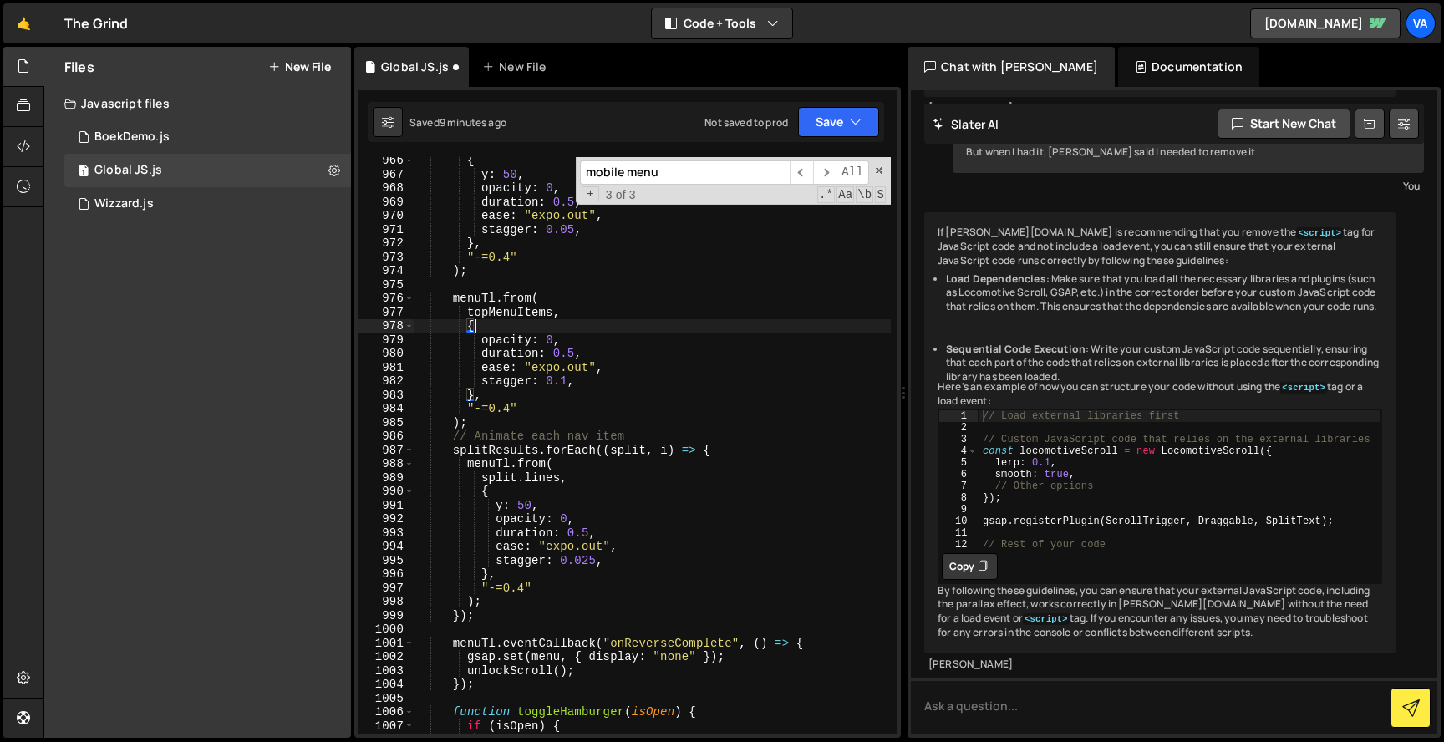
scroll to position [14982, 0]
click at [850, 123] on icon "button" at bounding box center [856, 122] width 12 height 17
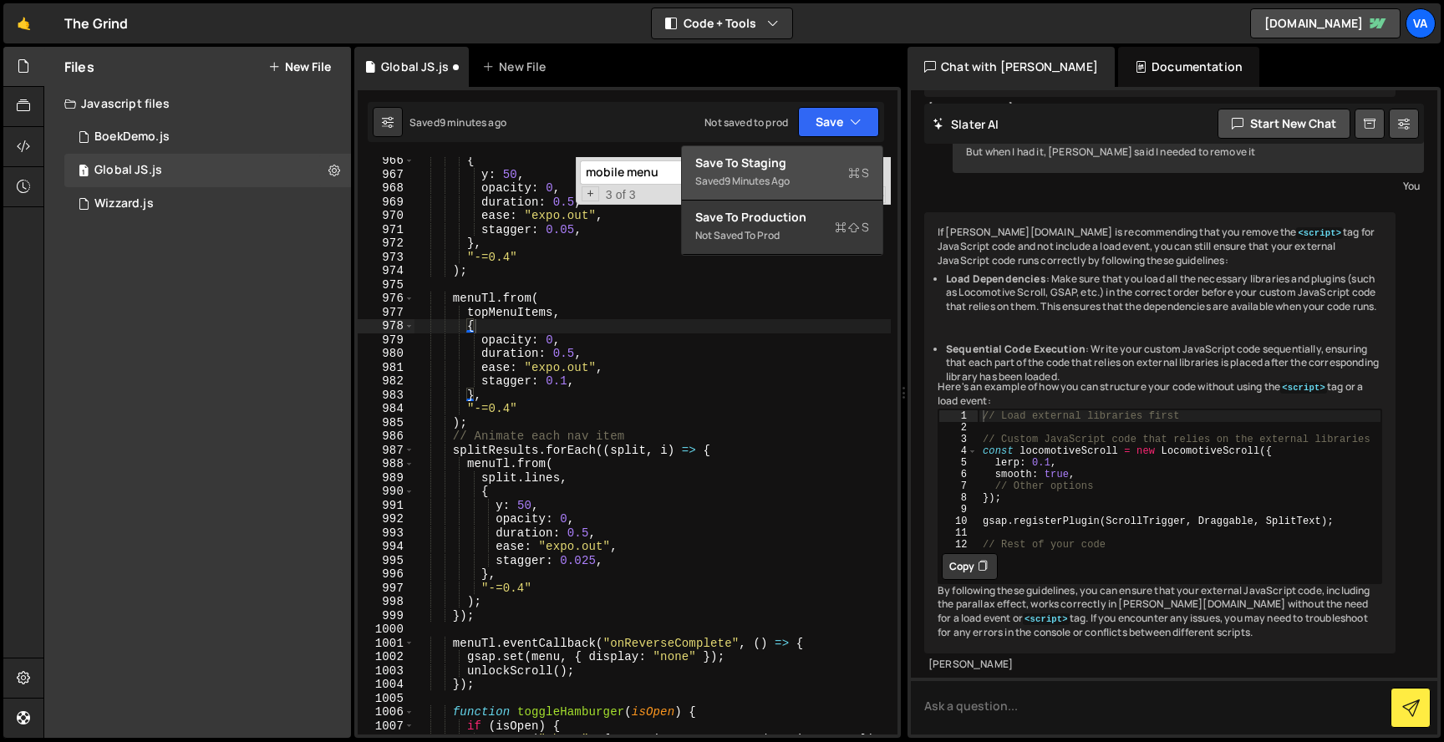
click at [817, 169] on div "Save to Staging S" at bounding box center [782, 163] width 174 height 17
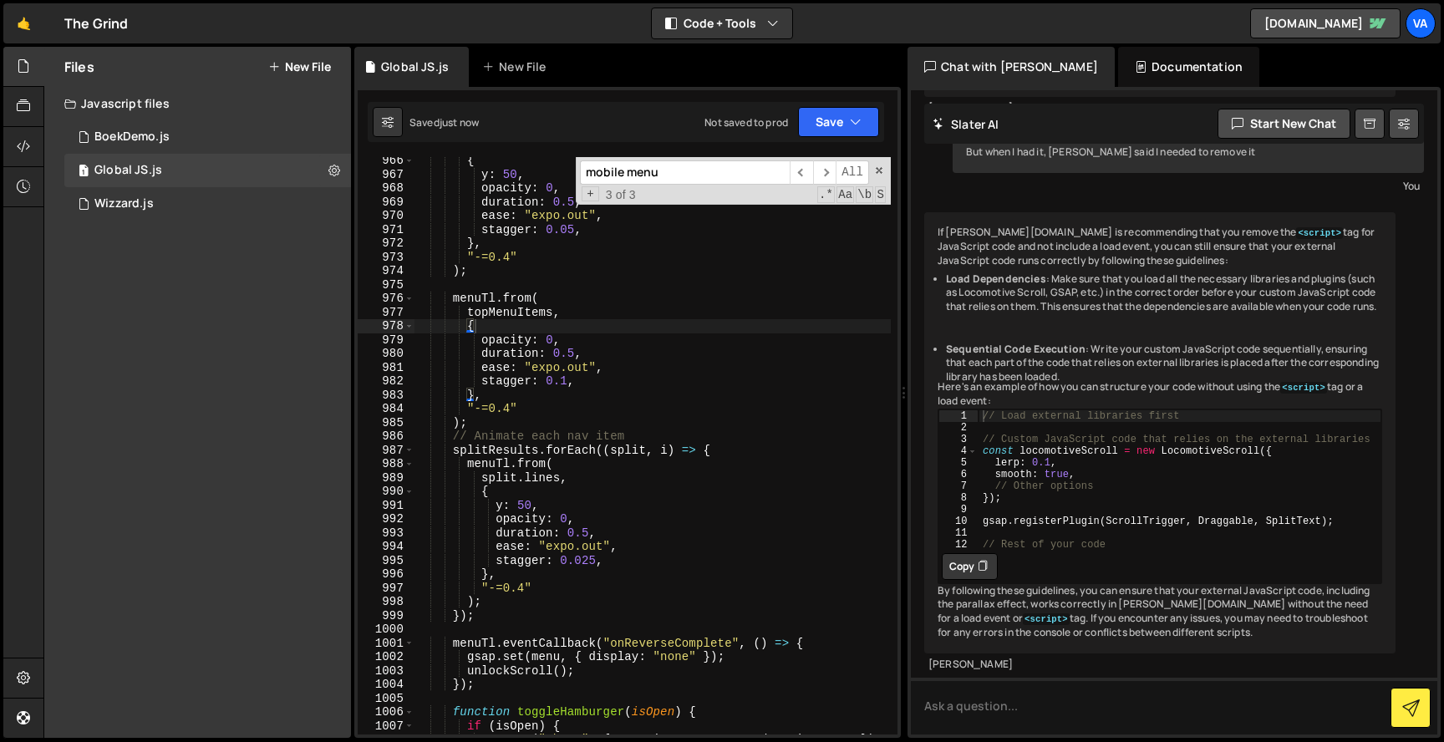
click at [512, 403] on div "{ y : 50 , opacity : 0 , duration : 0.5 , ease : "expo.out" , stagger : 0.05 , …" at bounding box center [652, 456] width 477 height 605
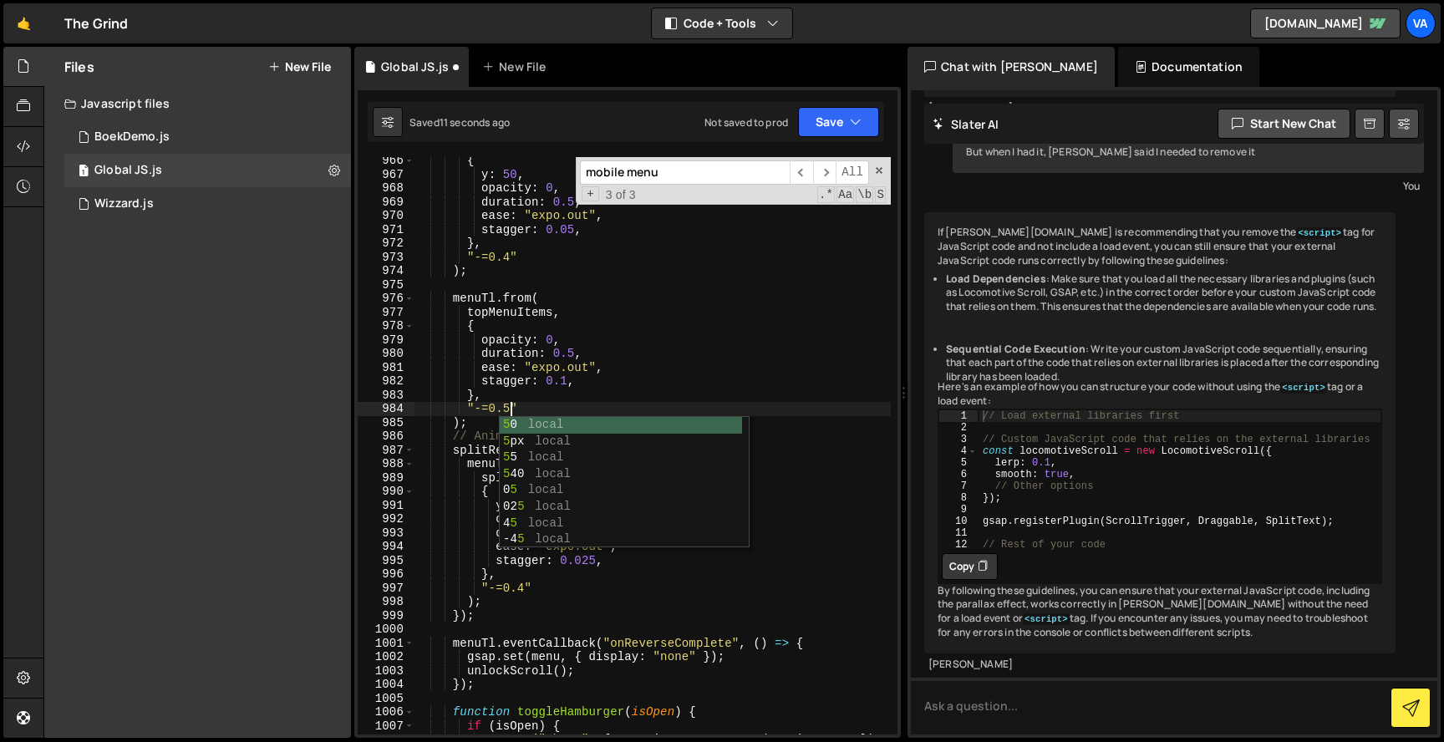
click at [833, 140] on div "Saved 11 seconds ago Not saved to prod Upgrade to Edit Save Save to Staging S S…" at bounding box center [626, 122] width 517 height 40
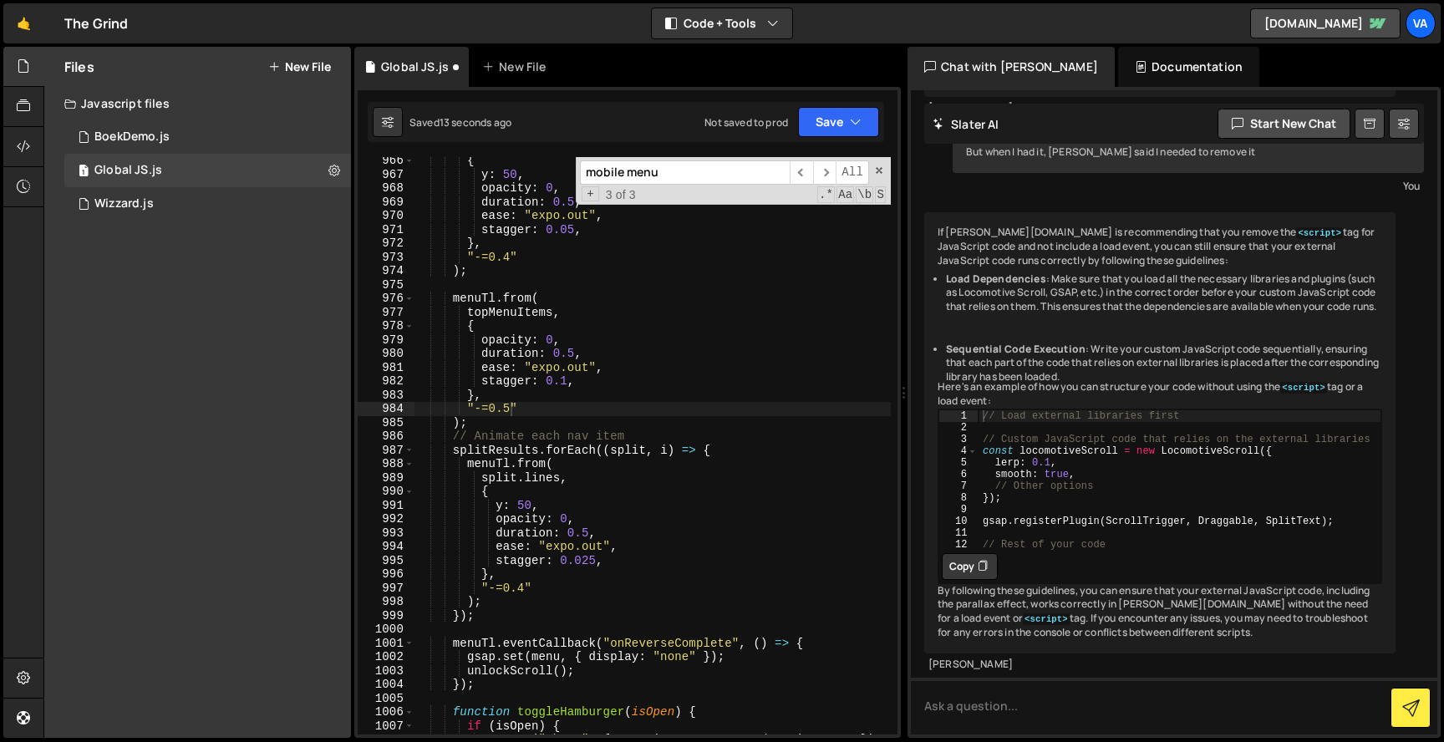
click at [816, 90] on div "1 Type cmd + s to save your Javascript file. הההההההההההההההההההההההההההההההההה…" at bounding box center [627, 412] width 547 height 651
click at [817, 109] on button "Save" at bounding box center [838, 122] width 81 height 30
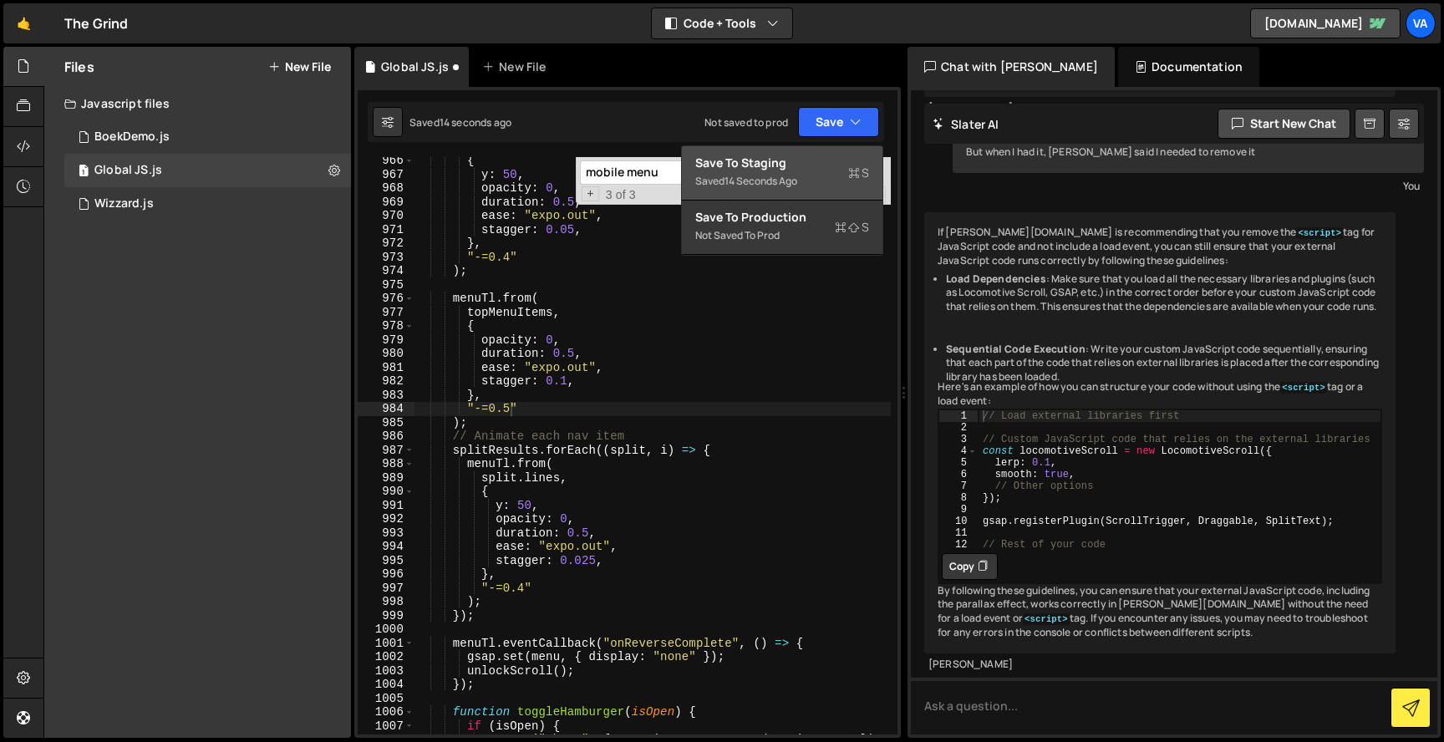
click at [812, 157] on div "Save to Staging S" at bounding box center [782, 163] width 174 height 17
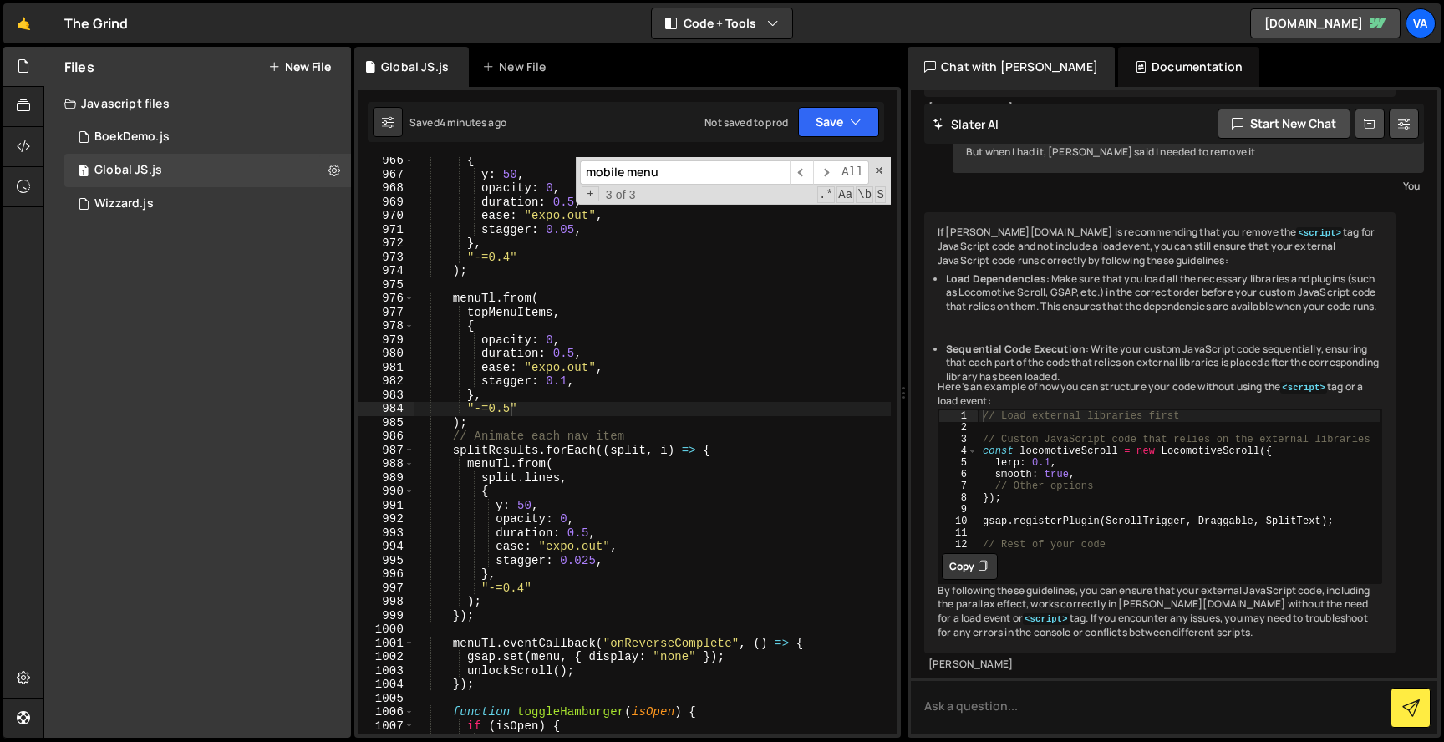
click at [385, 344] on div "979" at bounding box center [386, 341] width 57 height 14
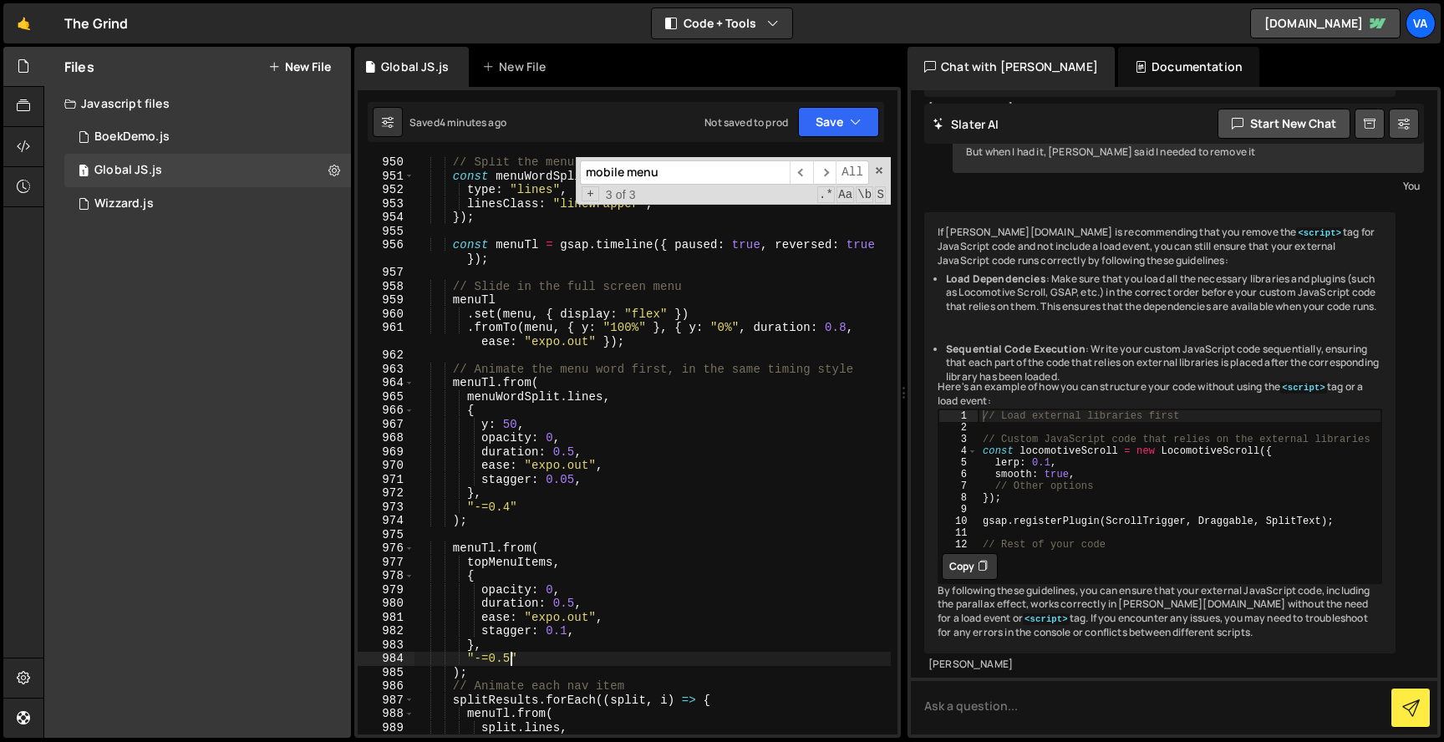
scroll to position [14732, 0]
click at [844, 329] on div "// Split the menu word const menuWordSplit = new SplitText ( menuWord , { type …" at bounding box center [652, 457] width 477 height 605
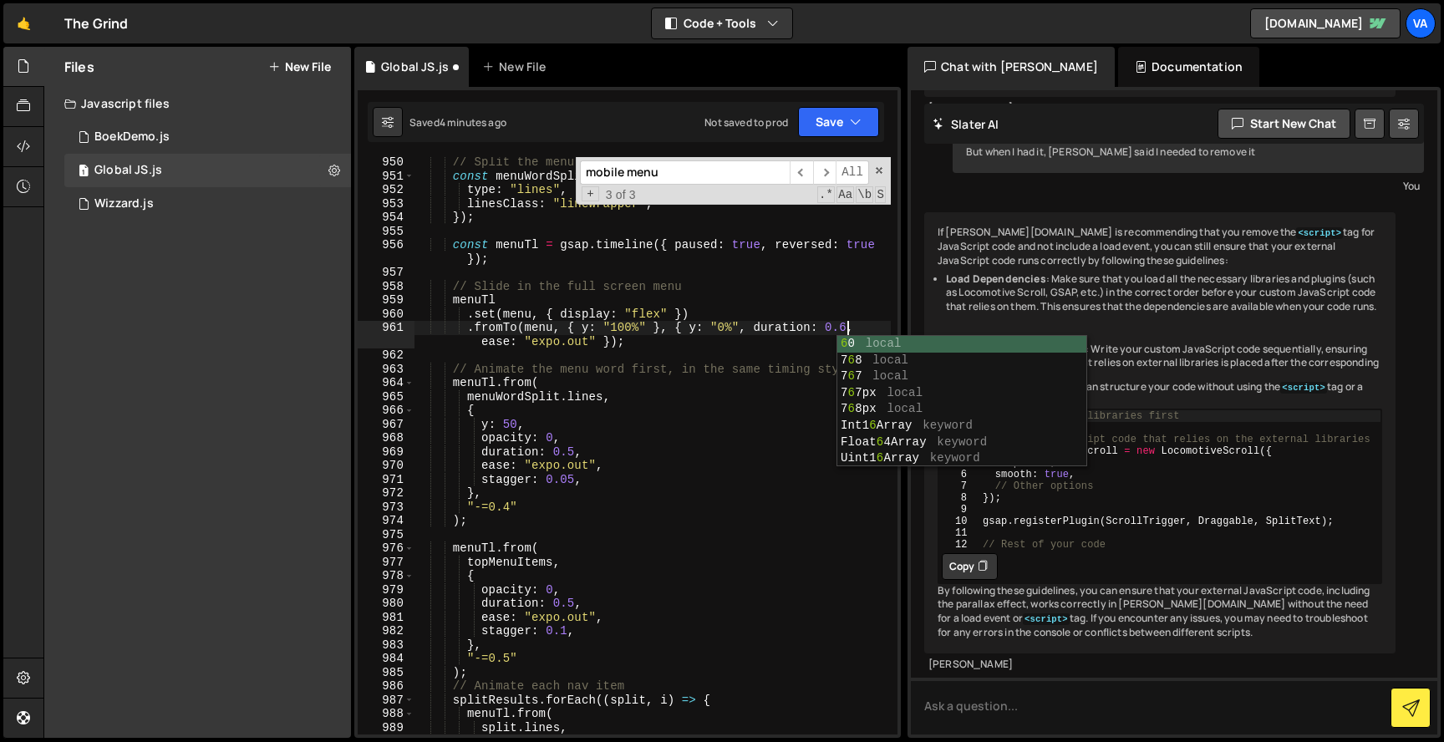
type textarea ".fromTo(menu, { y: "100%" }, { y: "0%", duration: 0.6, ease: "expo.out" });"
click at [820, 137] on div "Saved 4 minutes ago Not saved to prod Upgrade to Edit Save Save to Staging S Sa…" at bounding box center [626, 122] width 517 height 40
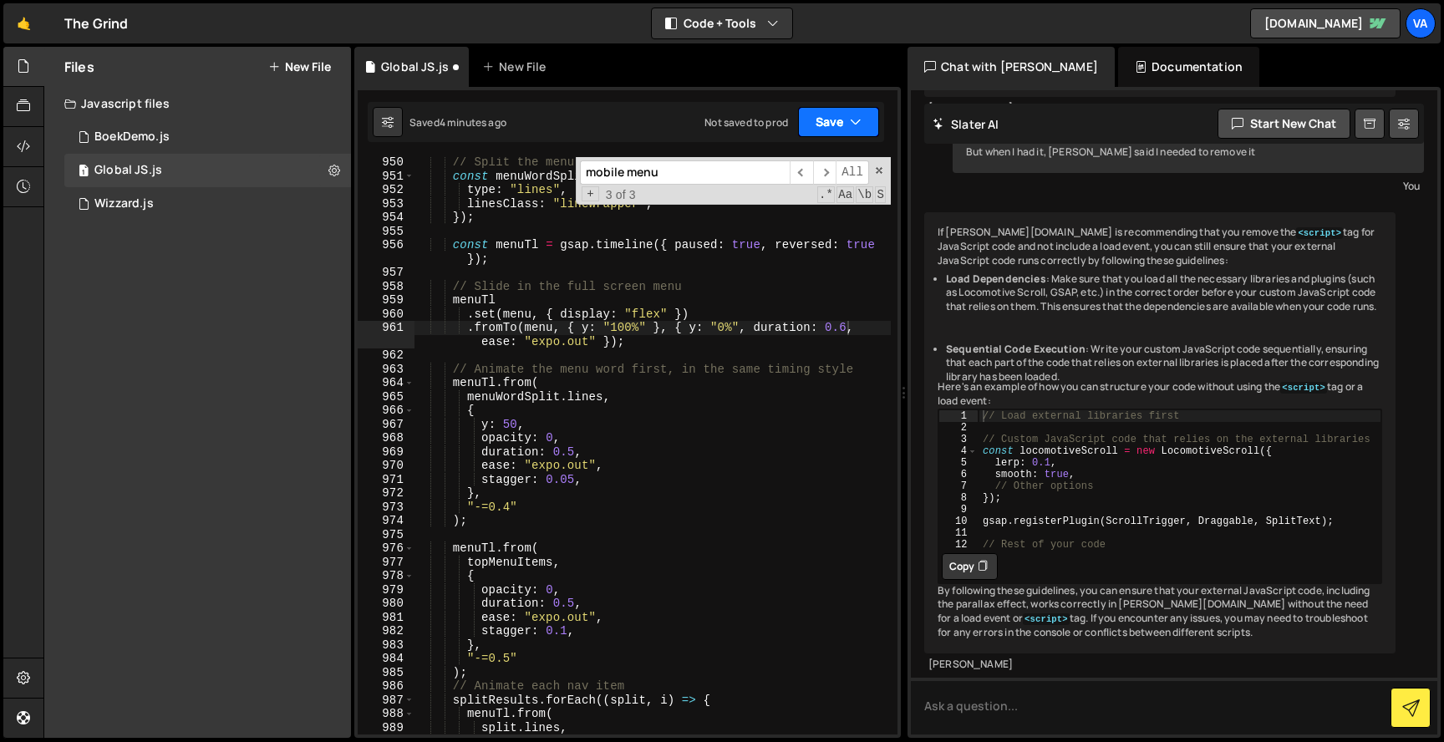
click at [821, 129] on button "Save" at bounding box center [838, 122] width 81 height 30
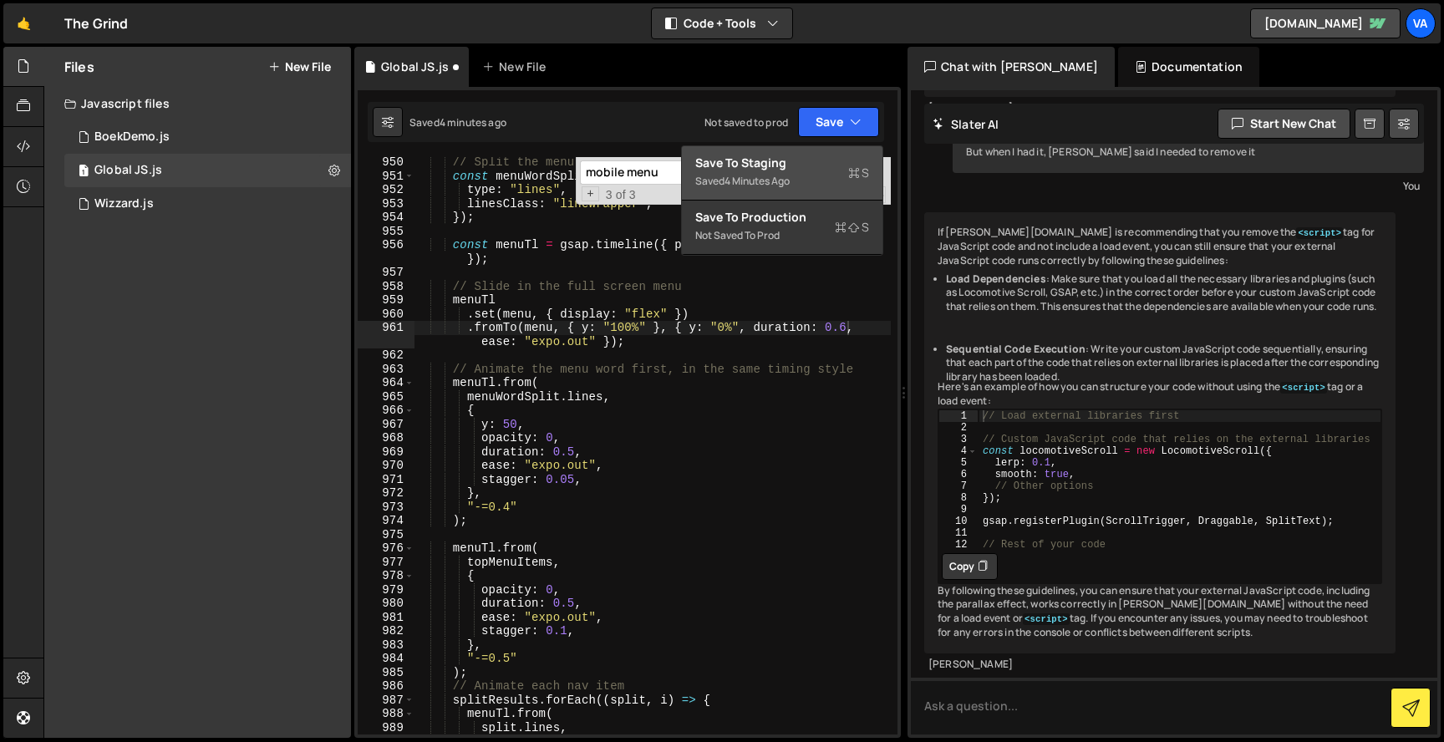
click at [798, 160] on div "Save to Staging S" at bounding box center [782, 163] width 174 height 17
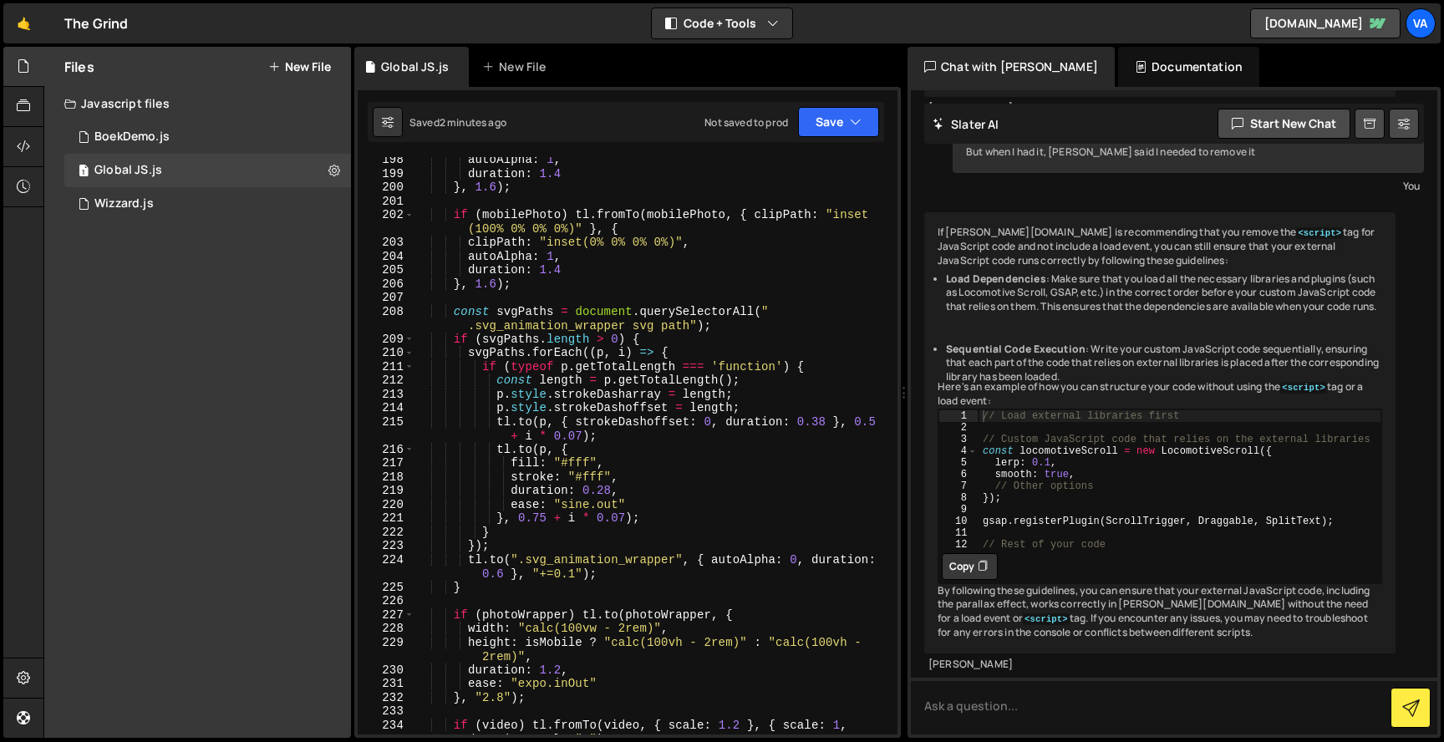
scroll to position [2928, 0]
